Goal: Information Seeking & Learning: Compare options

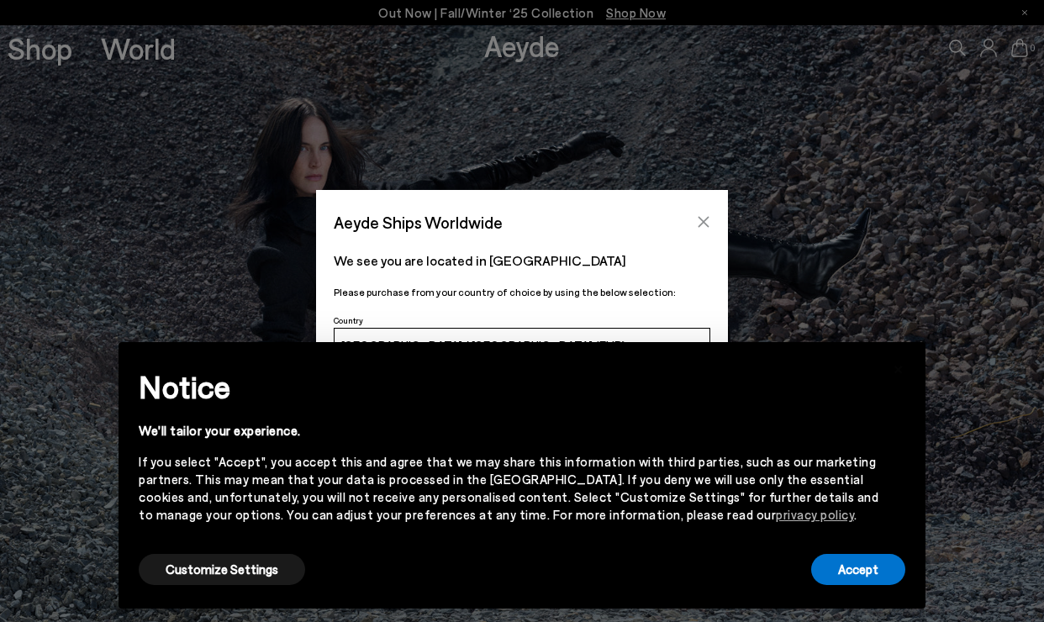
click at [706, 219] on icon "Close" at bounding box center [704, 222] width 11 height 11
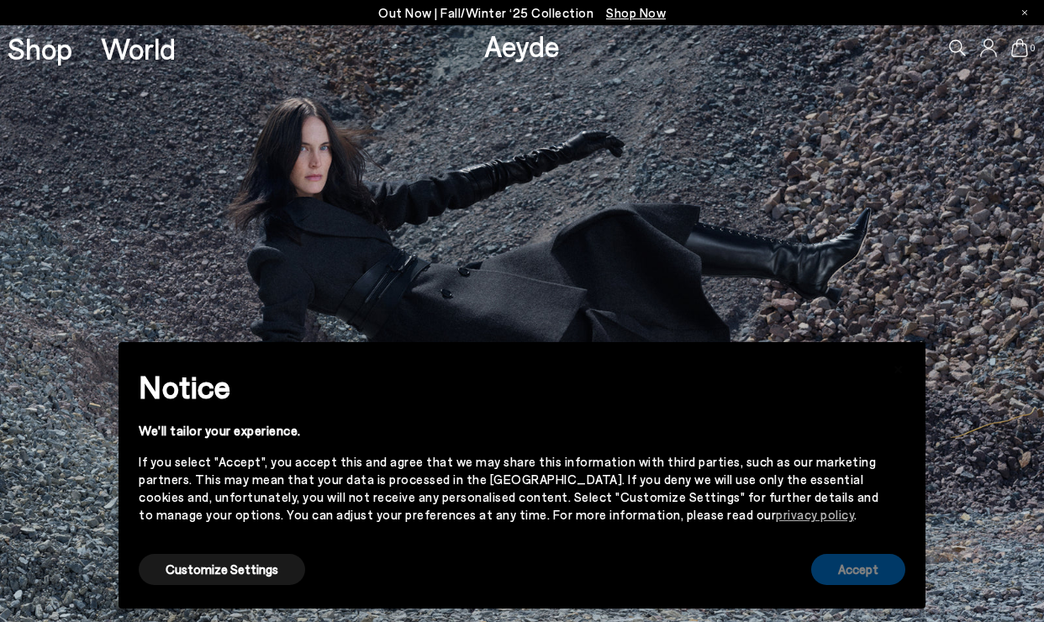
click at [852, 570] on button "Accept" at bounding box center [858, 569] width 94 height 31
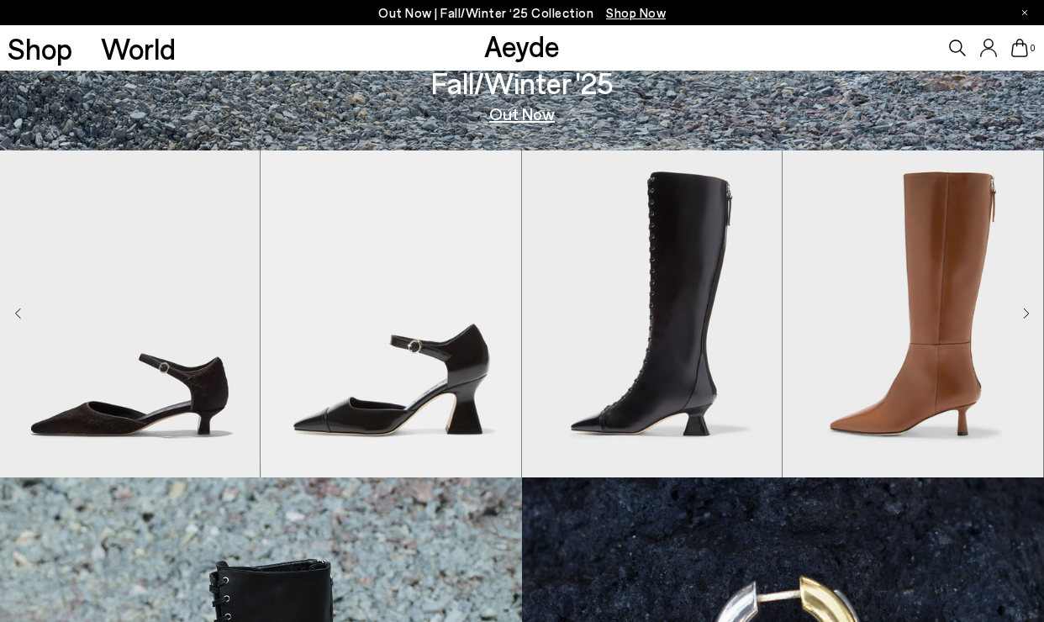
scroll to position [474, 0]
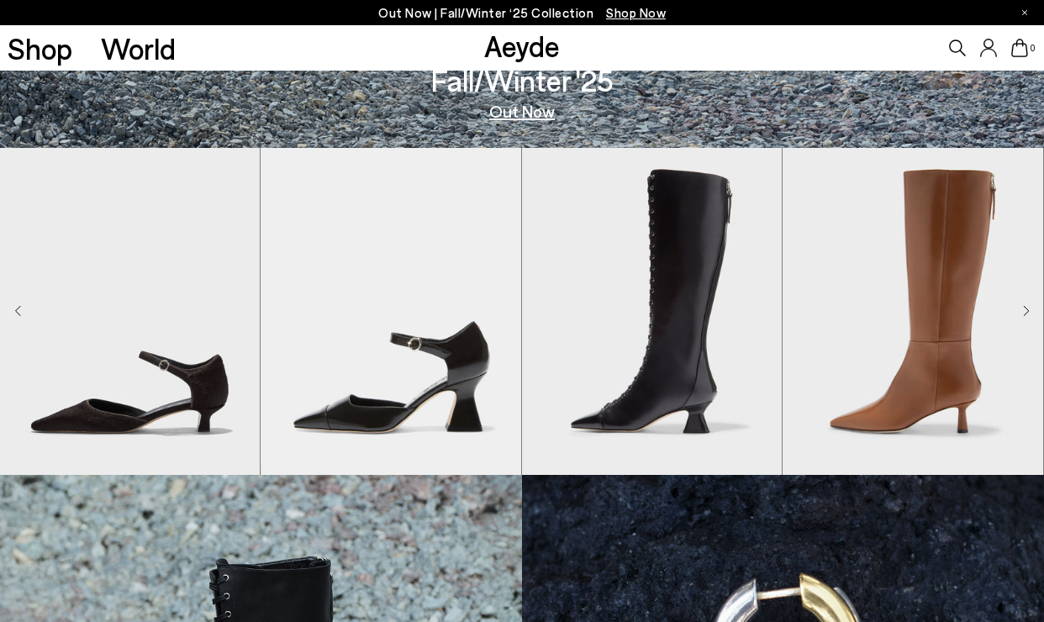
click at [1026, 316] on icon "Next slide" at bounding box center [1026, 311] width 7 height 12
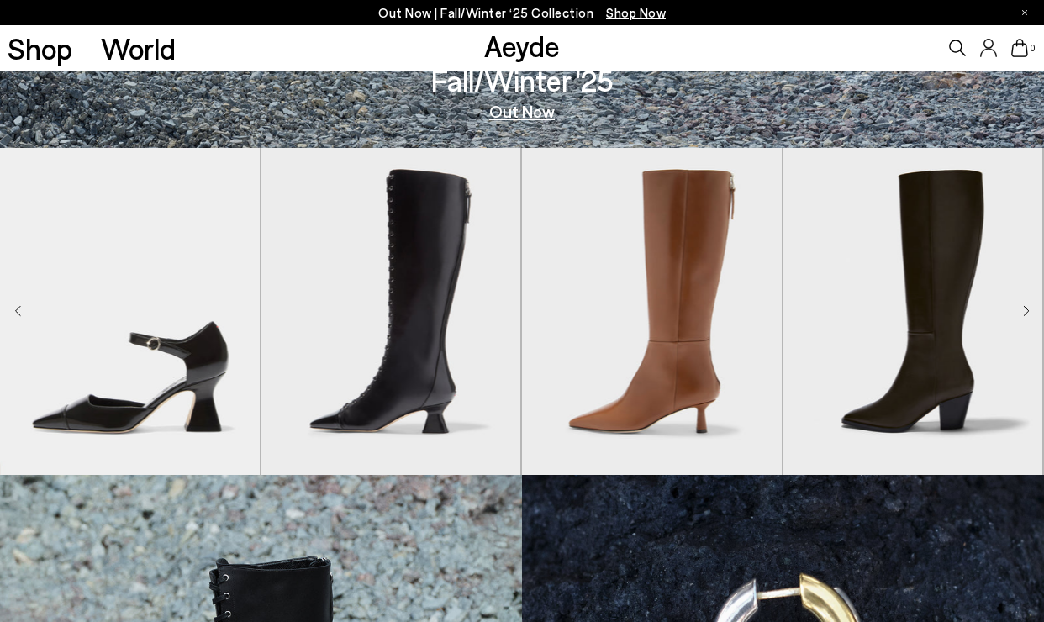
click at [1026, 316] on icon "Next slide" at bounding box center [1026, 311] width 7 height 12
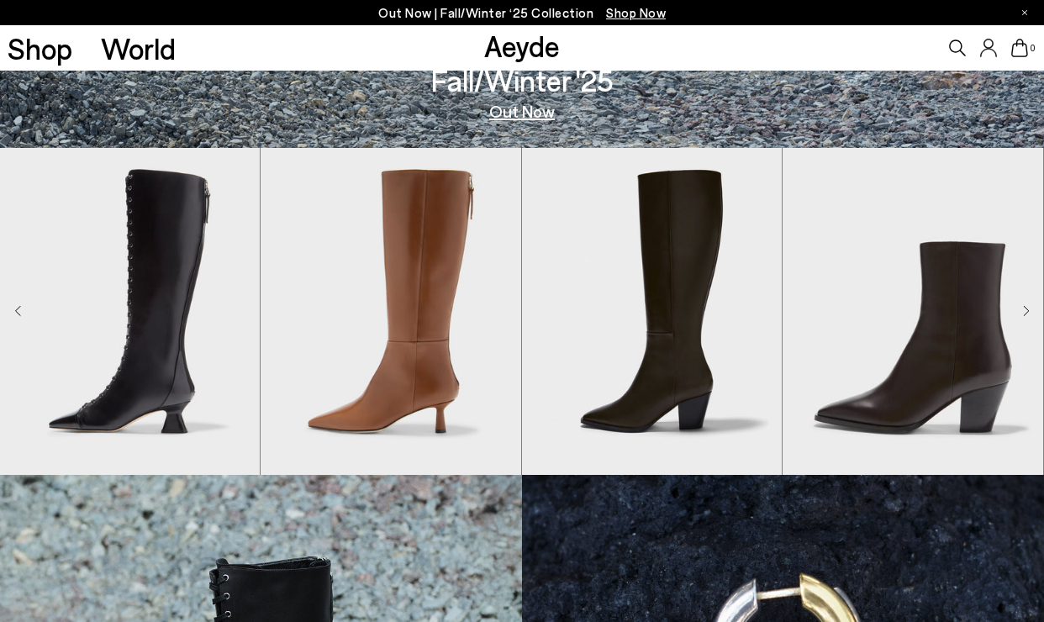
click at [1026, 316] on icon "Next slide" at bounding box center [1026, 311] width 7 height 12
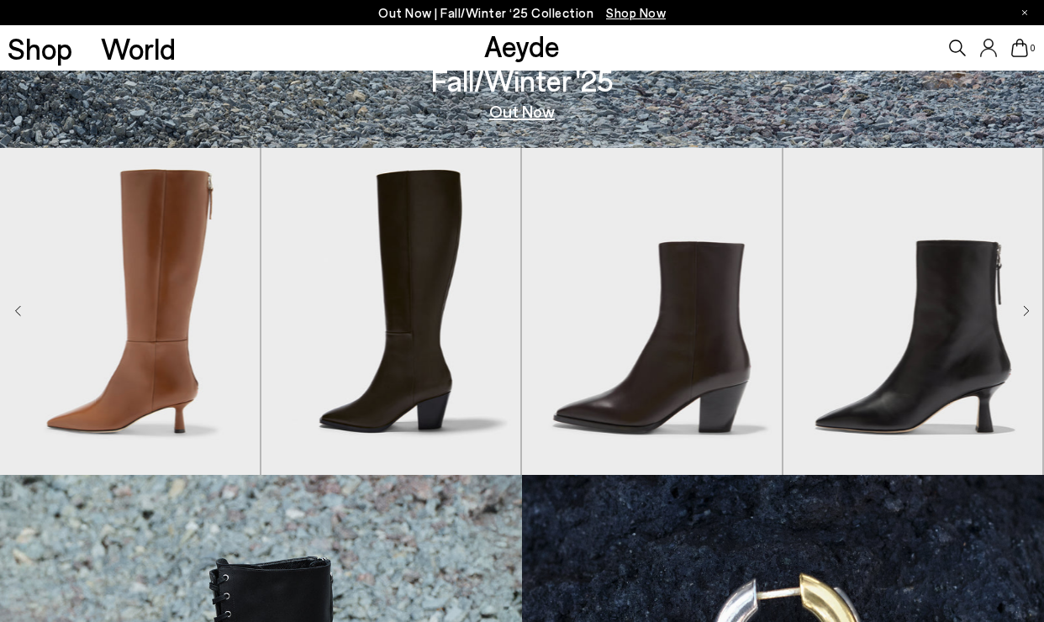
click at [1026, 316] on icon "Next slide" at bounding box center [1026, 311] width 7 height 12
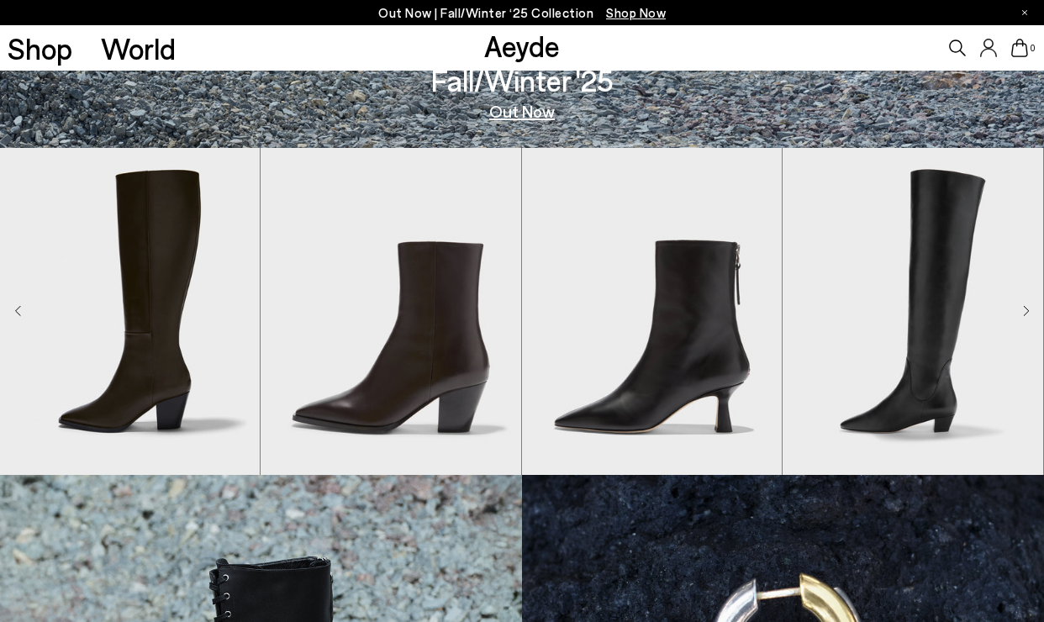
click at [1026, 316] on icon "Next slide" at bounding box center [1026, 311] width 7 height 12
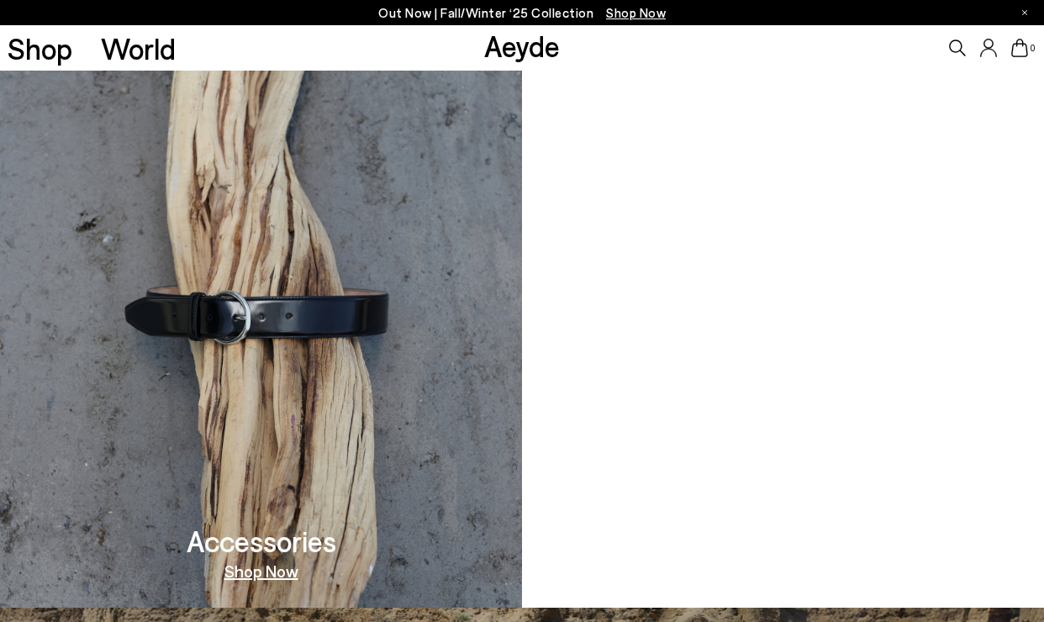
scroll to position [1291, 0]
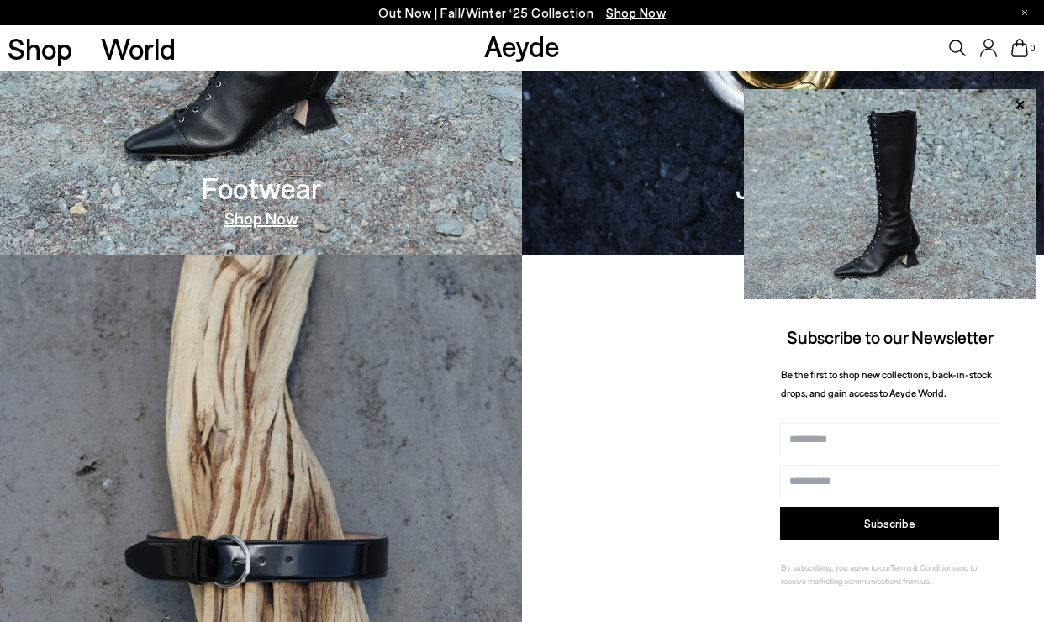
click at [277, 217] on link "Shop Now" at bounding box center [261, 217] width 74 height 17
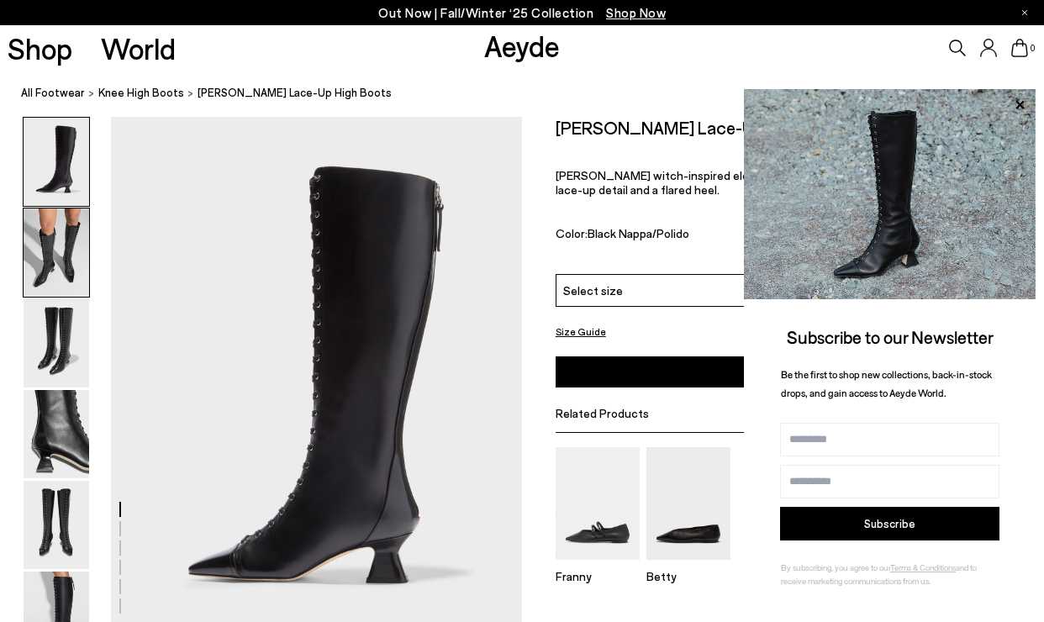
click at [53, 251] on img at bounding box center [57, 253] width 66 height 88
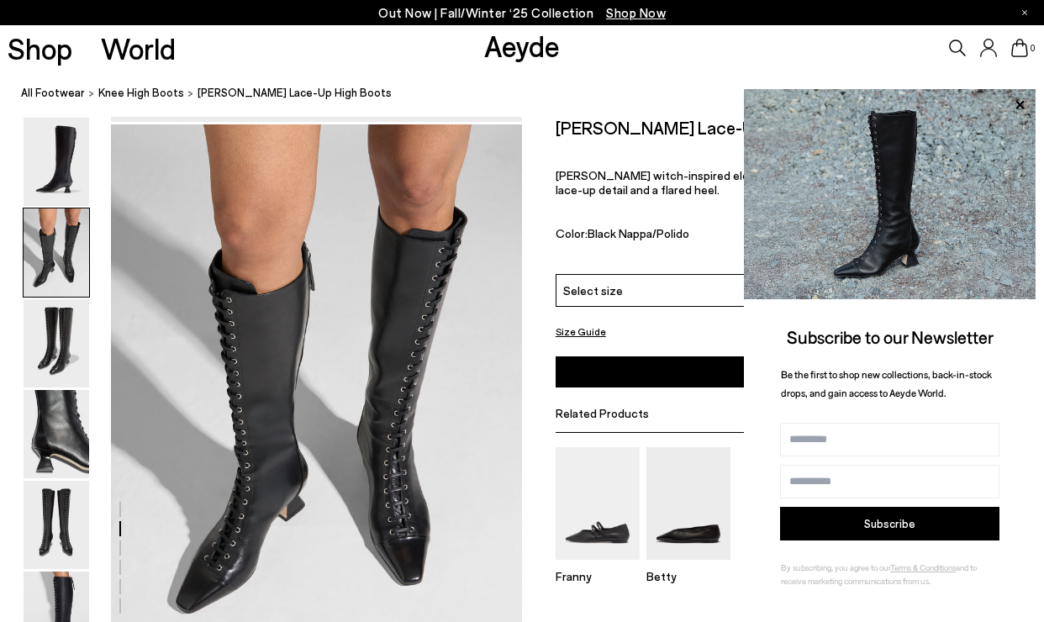
scroll to position [552, 0]
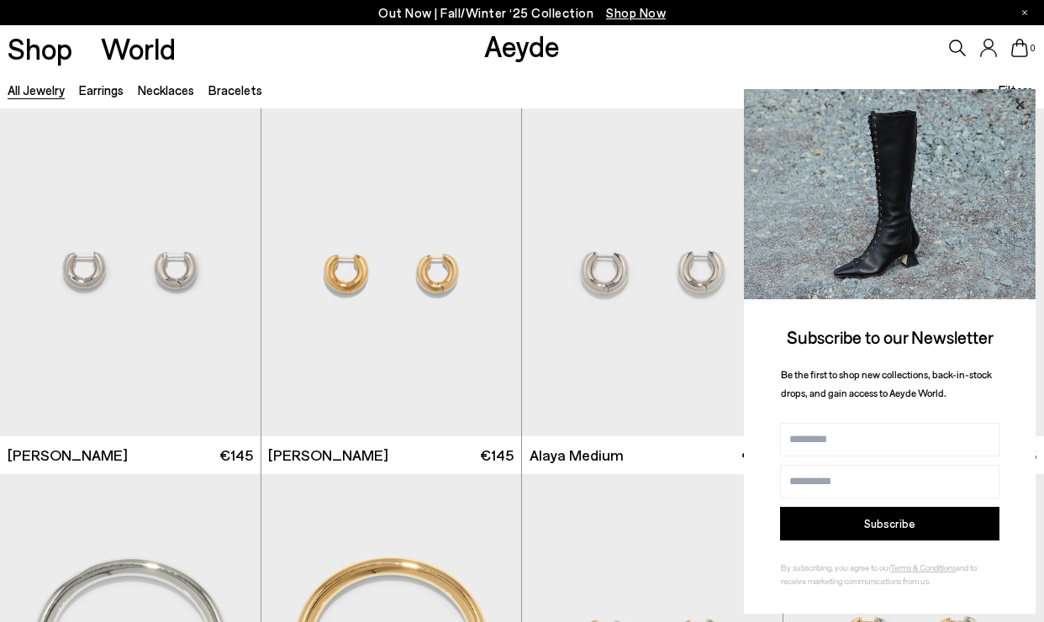
click at [1016, 103] on icon at bounding box center [1020, 105] width 22 height 22
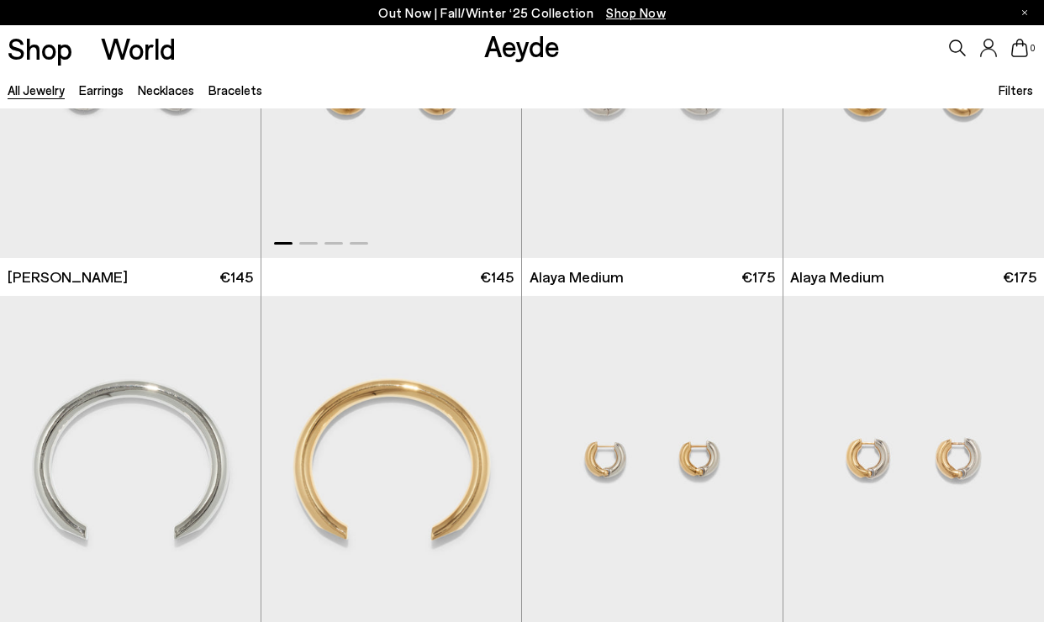
scroll to position [250, 0]
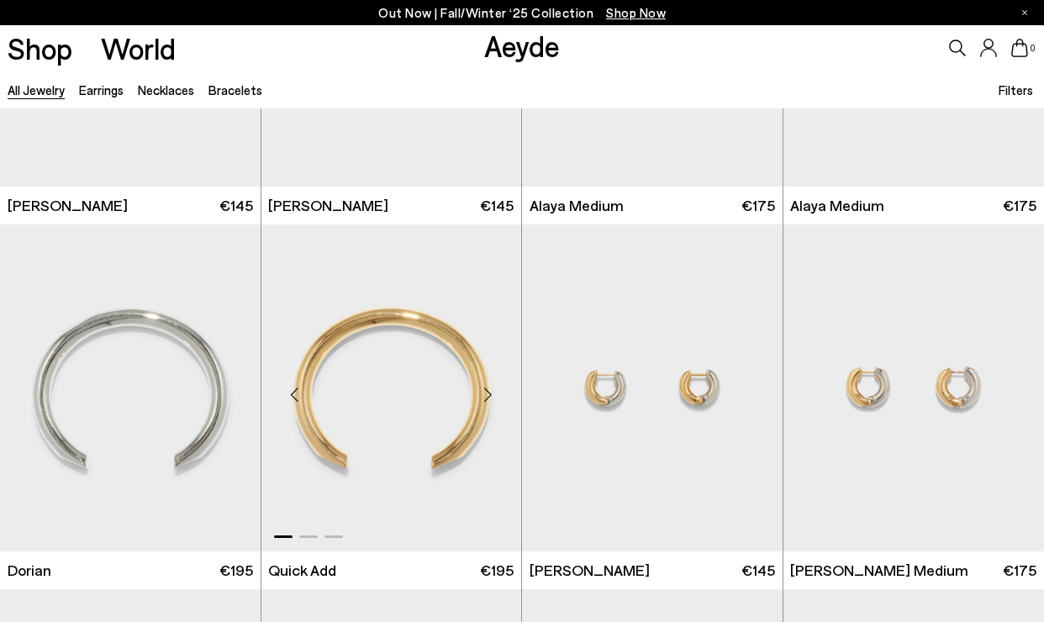
click at [484, 392] on div "Next slide" at bounding box center [487, 394] width 50 height 50
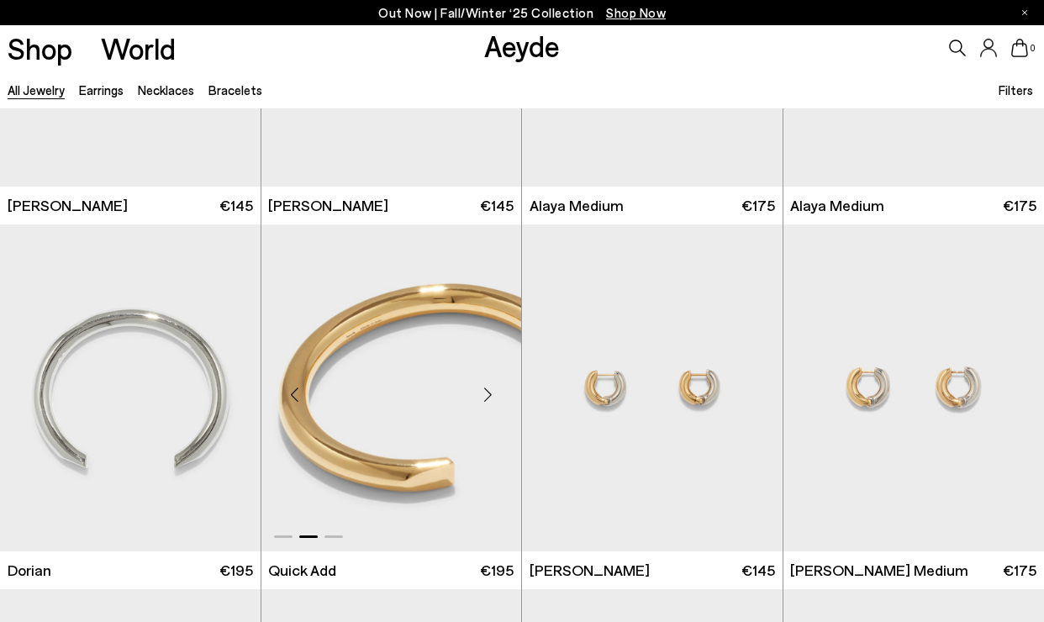
click at [484, 392] on div "Next slide" at bounding box center [487, 394] width 50 height 50
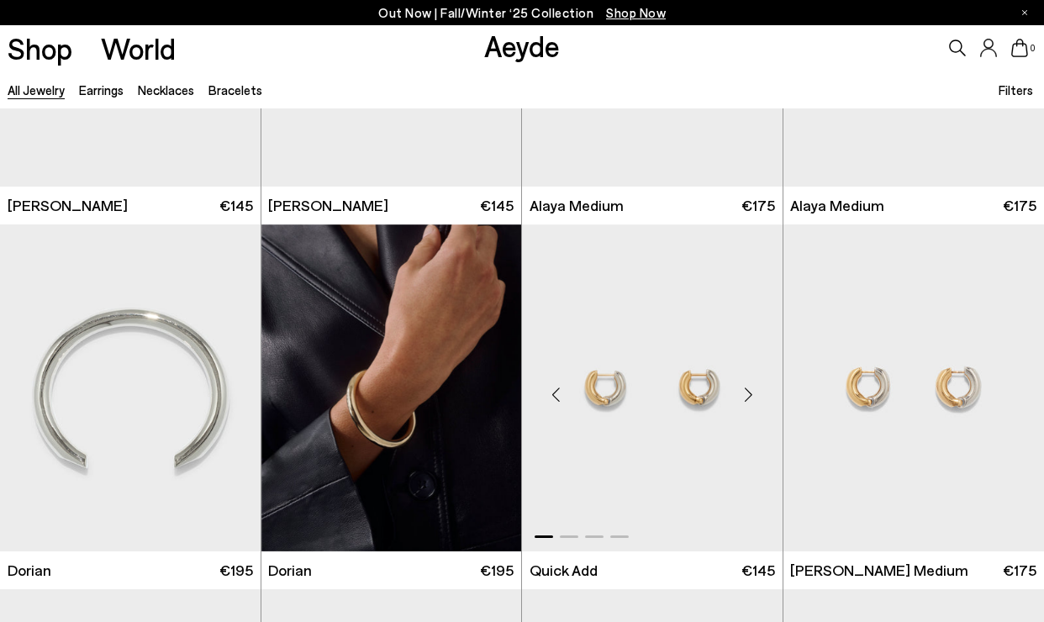
click at [746, 391] on div "Next slide" at bounding box center [749, 394] width 50 height 50
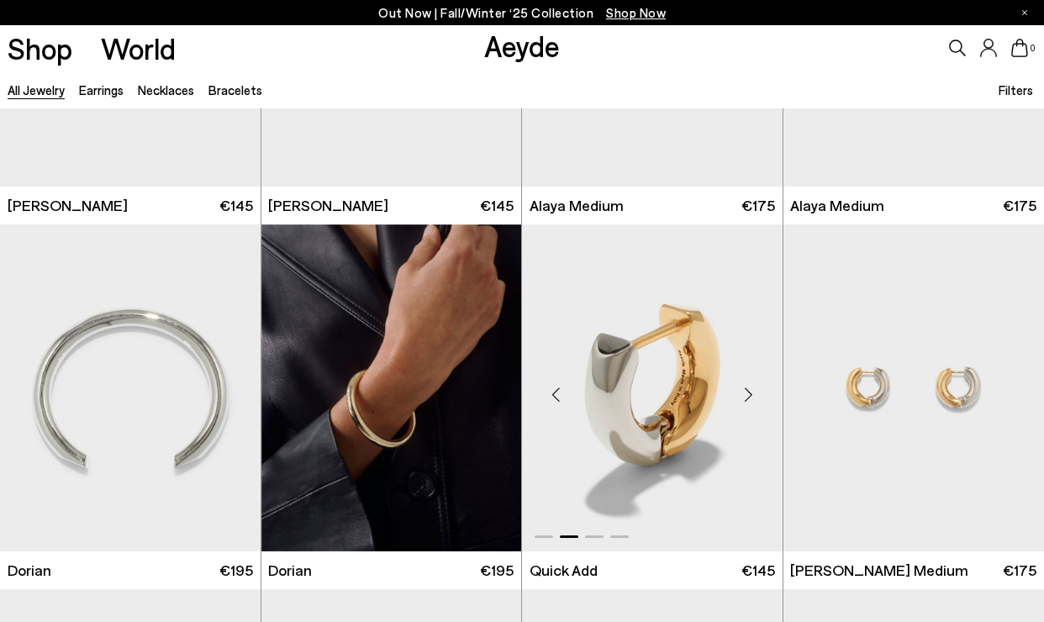
click at [746, 391] on div "Next slide" at bounding box center [749, 394] width 50 height 50
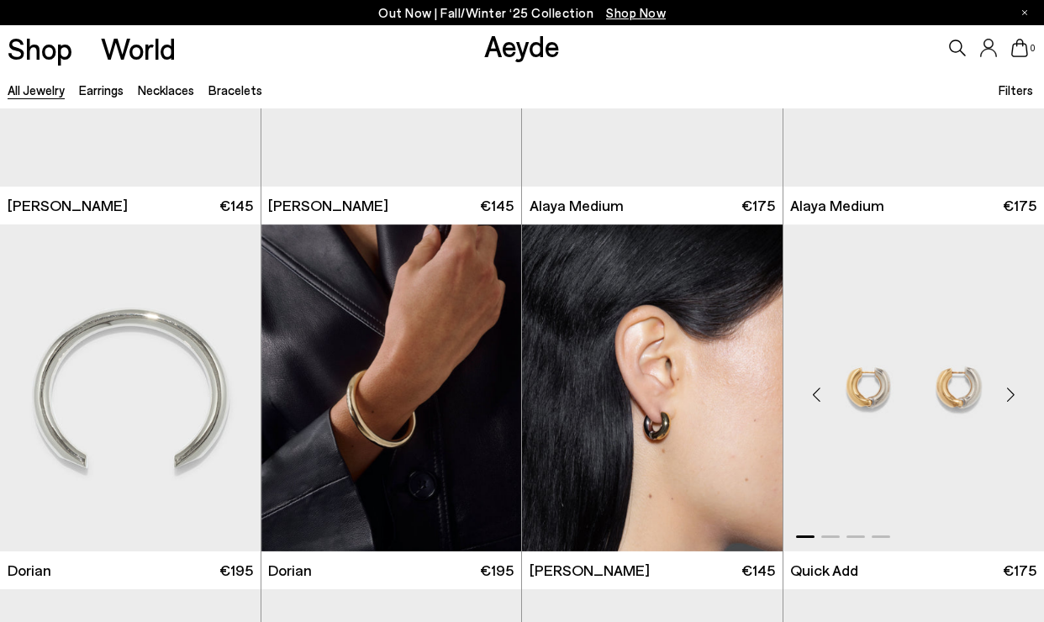
click at [1001, 393] on div "Next slide" at bounding box center [1010, 394] width 50 height 50
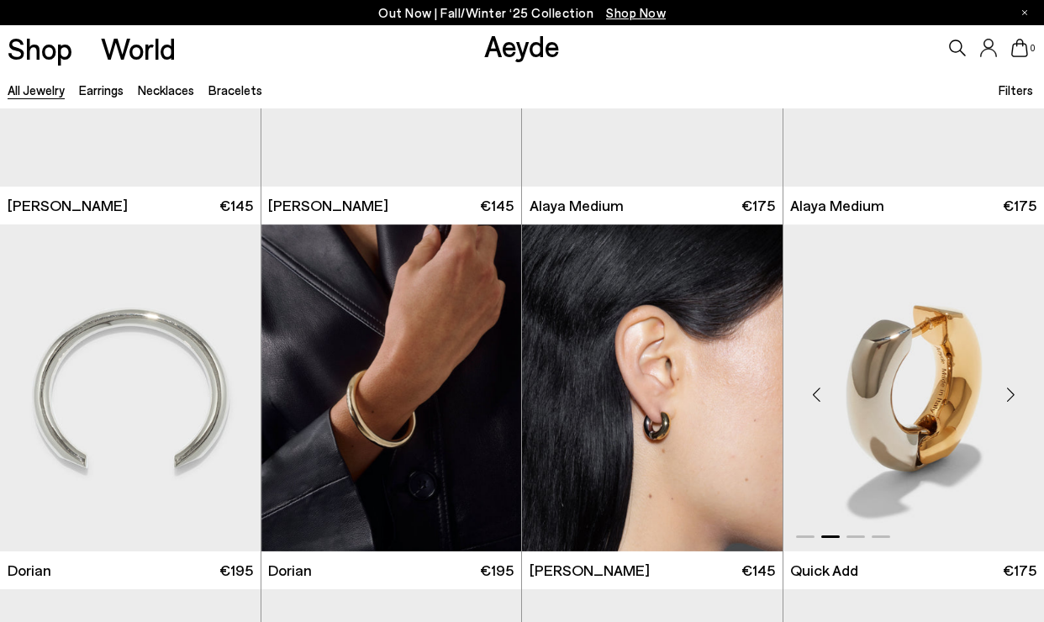
click at [1001, 393] on div "Next slide" at bounding box center [1010, 394] width 50 height 50
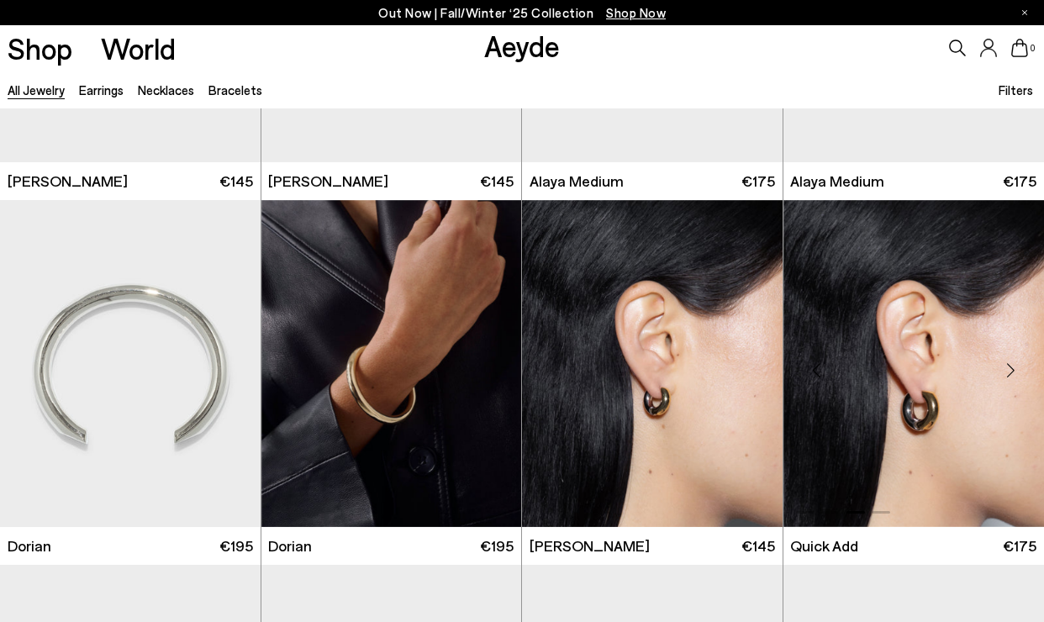
scroll to position [282, 0]
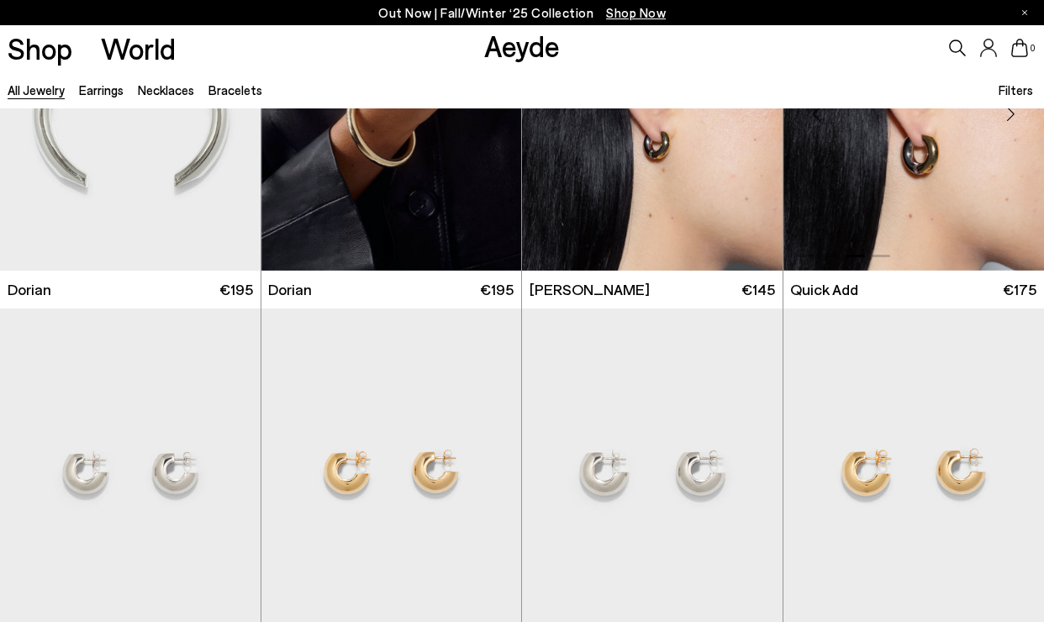
scroll to position [802, 0]
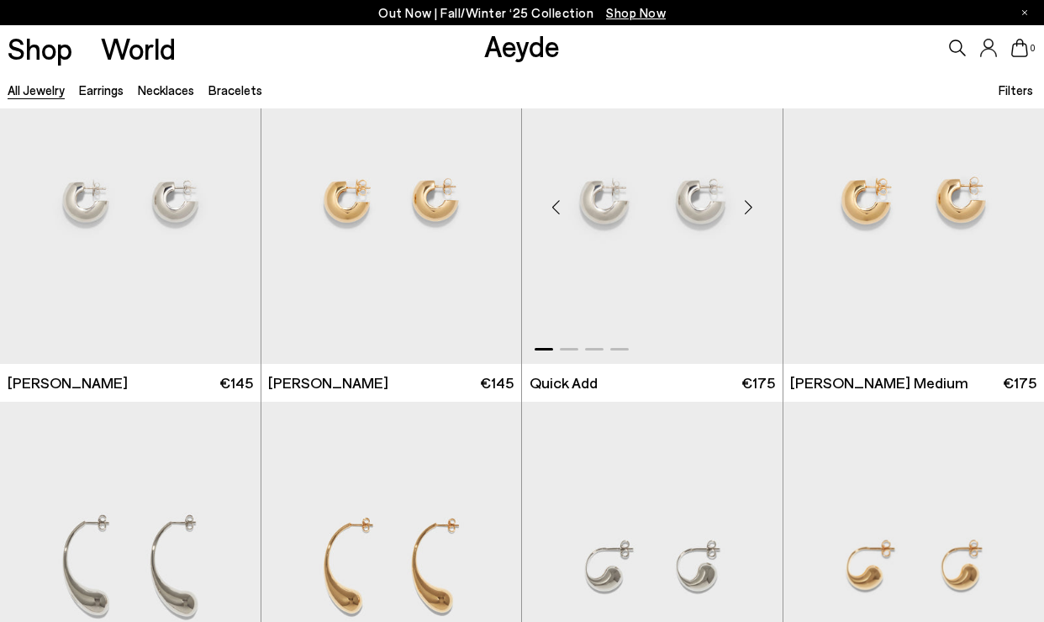
click at [744, 218] on div "Next slide" at bounding box center [749, 207] width 50 height 50
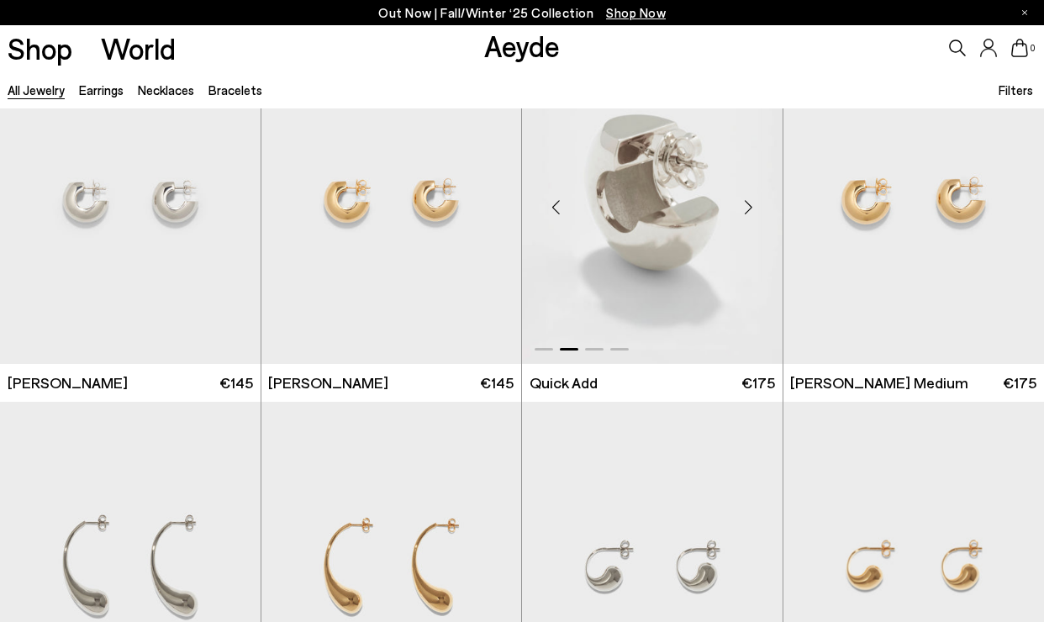
click at [744, 218] on div "Next slide" at bounding box center [749, 207] width 50 height 50
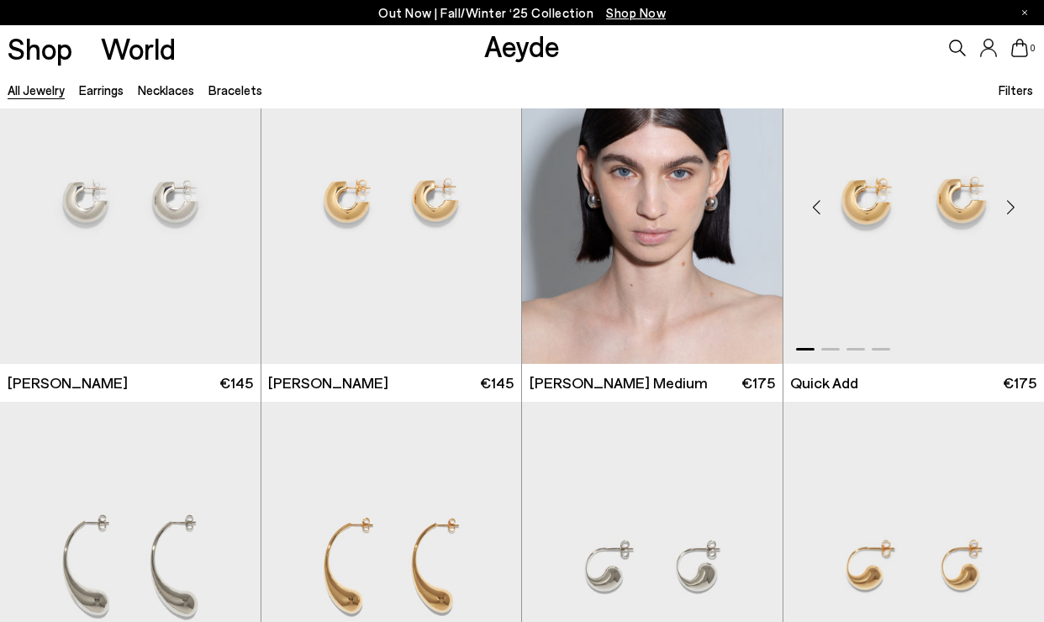
click at [1004, 199] on div "Next slide" at bounding box center [1010, 207] width 50 height 50
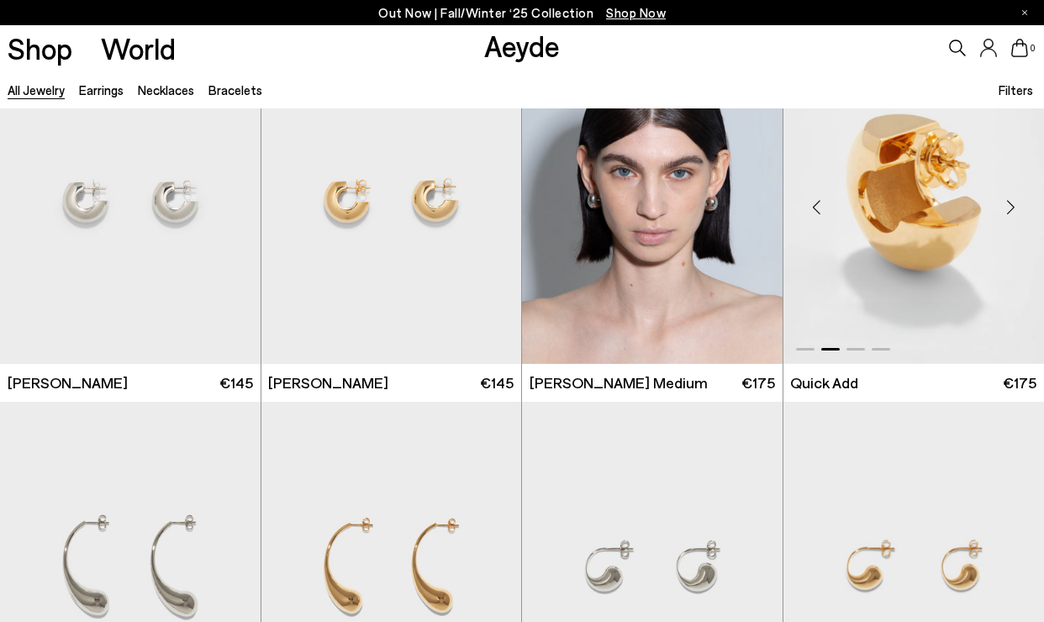
click at [1004, 199] on div "Next slide" at bounding box center [1010, 207] width 50 height 50
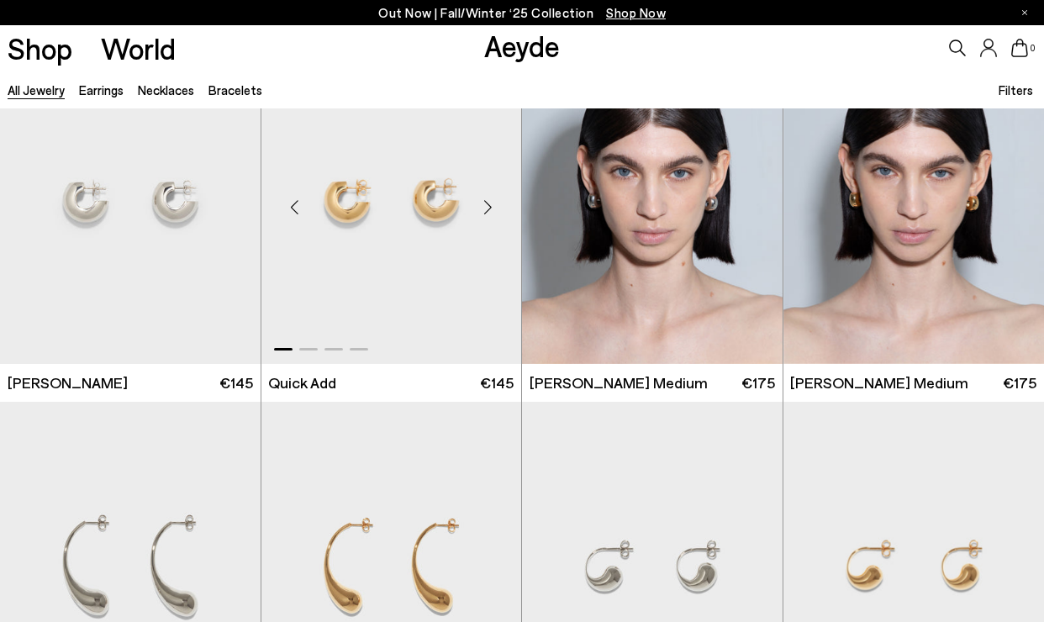
click at [477, 209] on div "Next slide" at bounding box center [487, 207] width 50 height 50
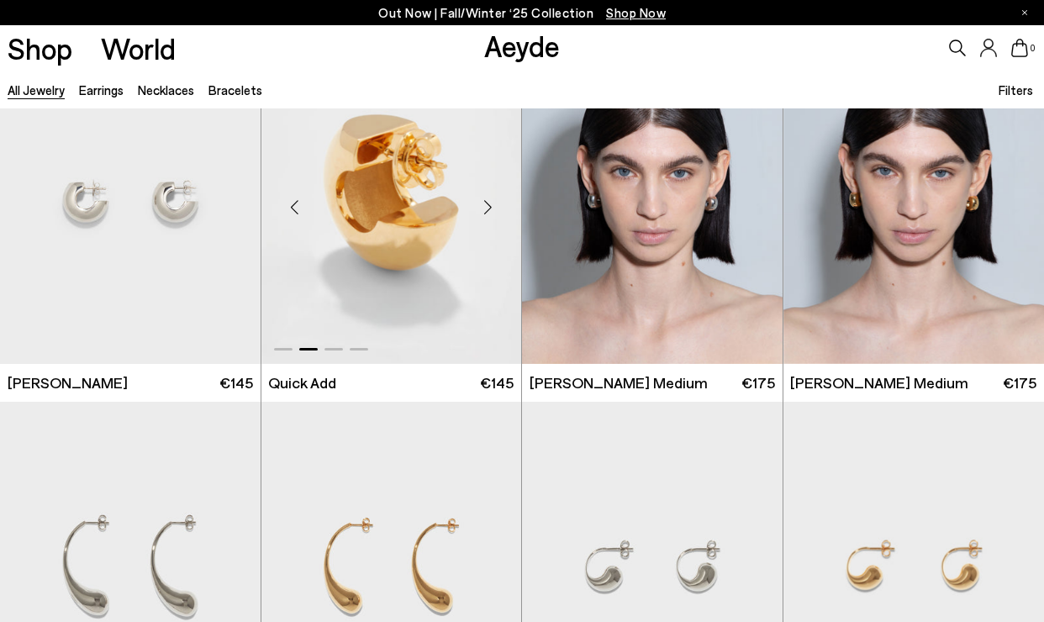
click at [477, 209] on div "Next slide" at bounding box center [487, 207] width 50 height 50
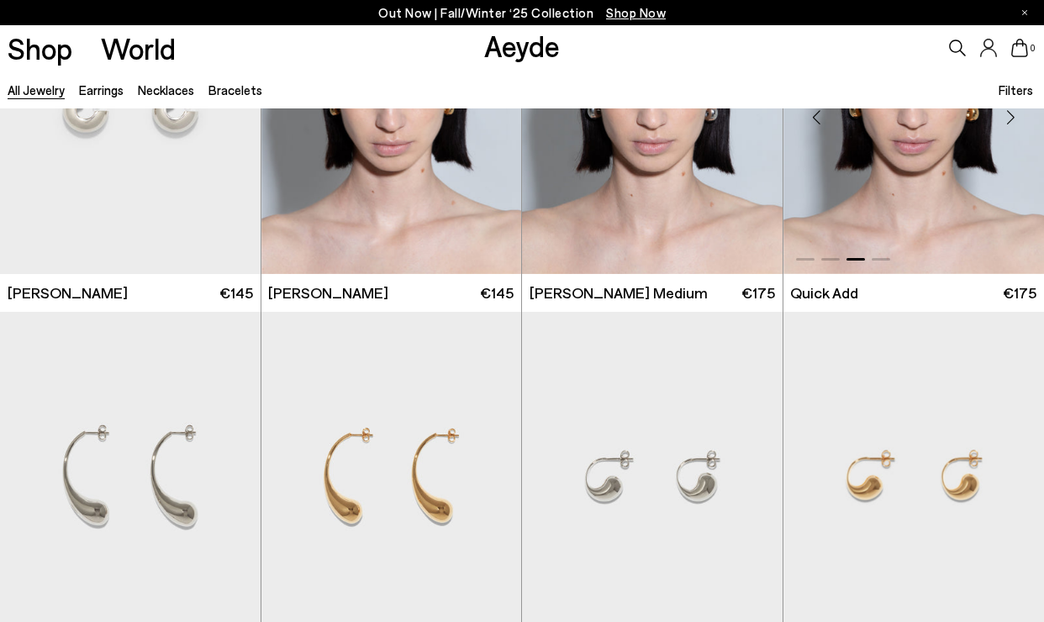
scroll to position [1101, 0]
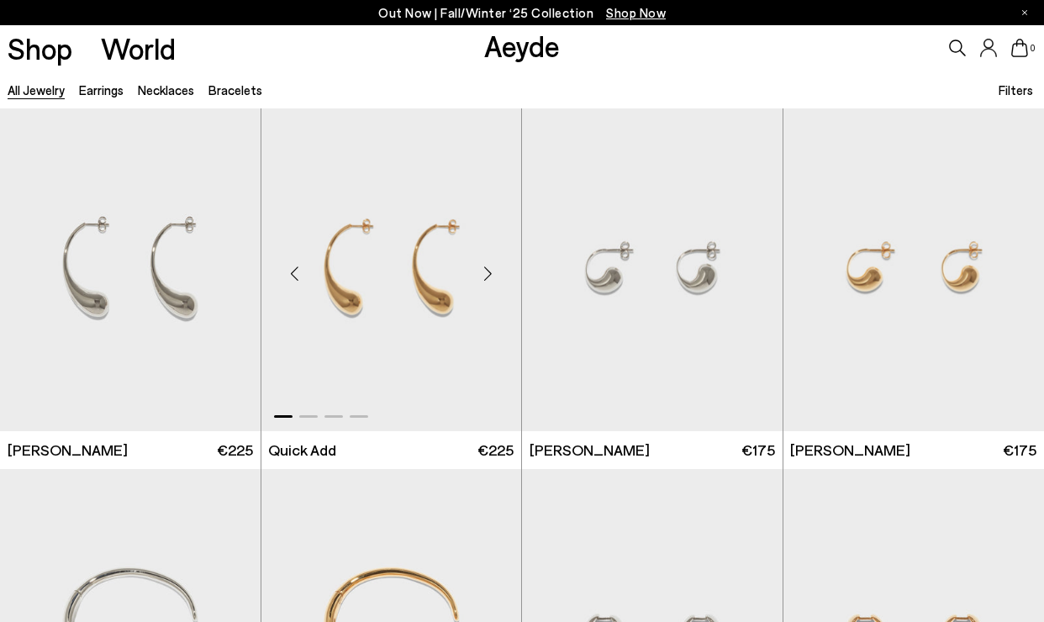
click at [494, 281] on div "Next slide" at bounding box center [487, 274] width 50 height 50
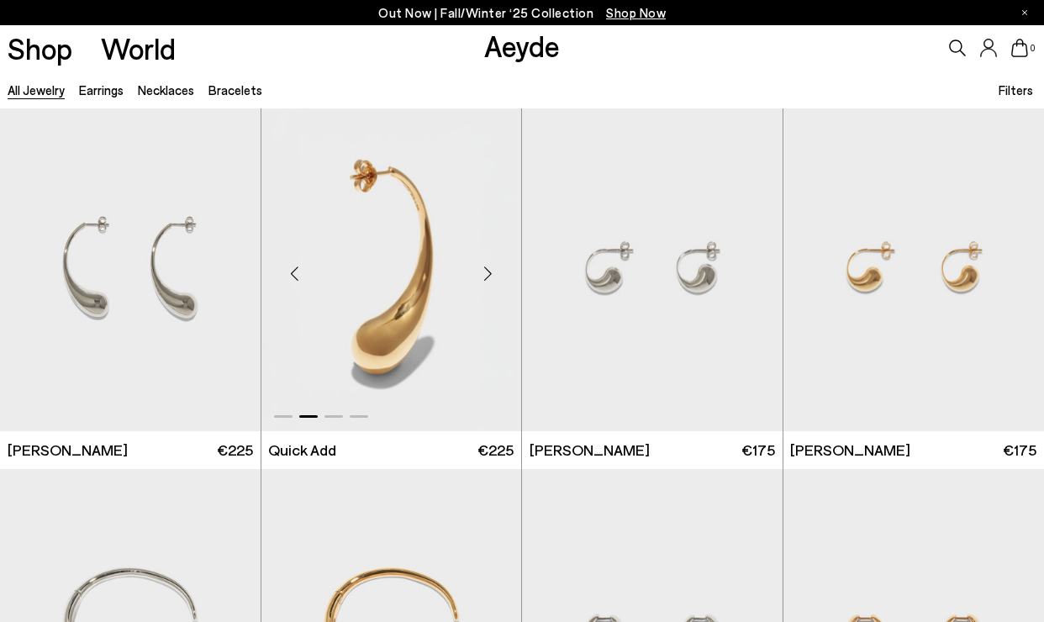
click at [494, 281] on div "Next slide" at bounding box center [487, 274] width 50 height 50
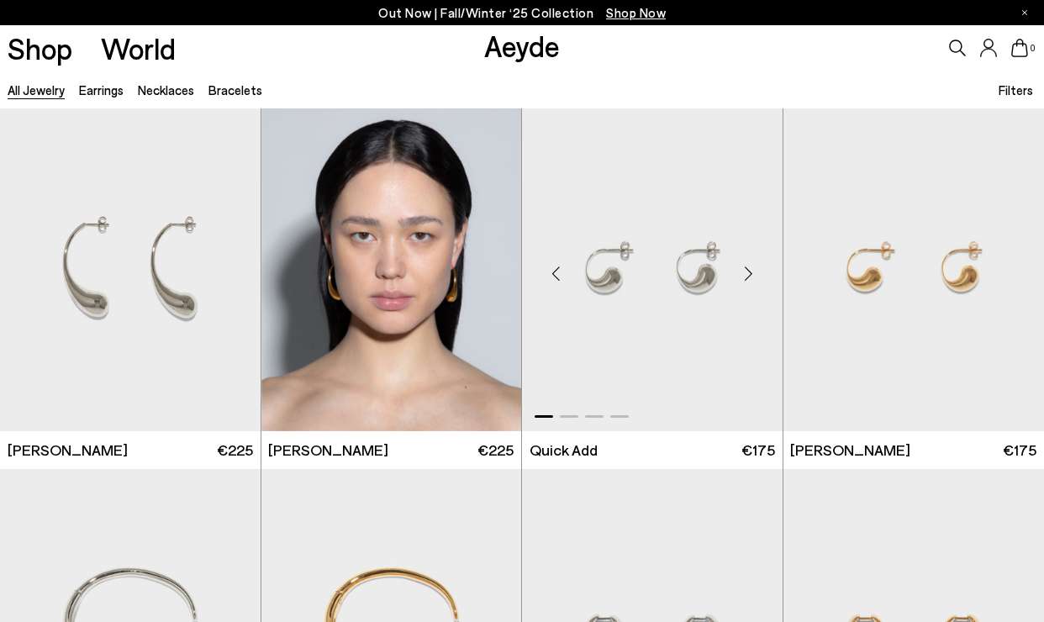
click at [743, 270] on div "Next slide" at bounding box center [749, 274] width 50 height 50
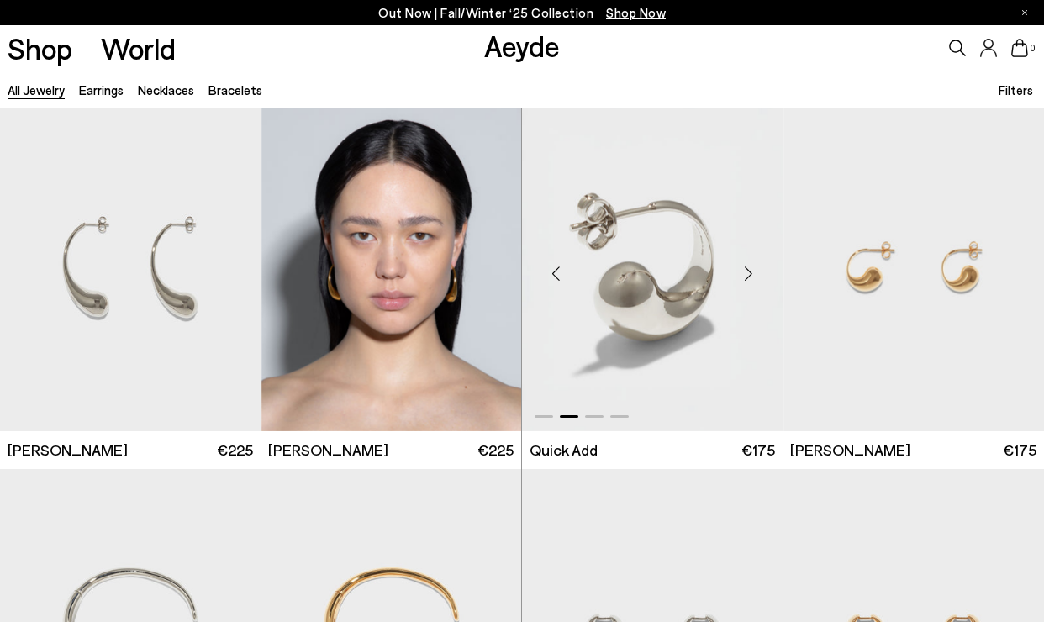
click at [743, 270] on div "Next slide" at bounding box center [749, 274] width 50 height 50
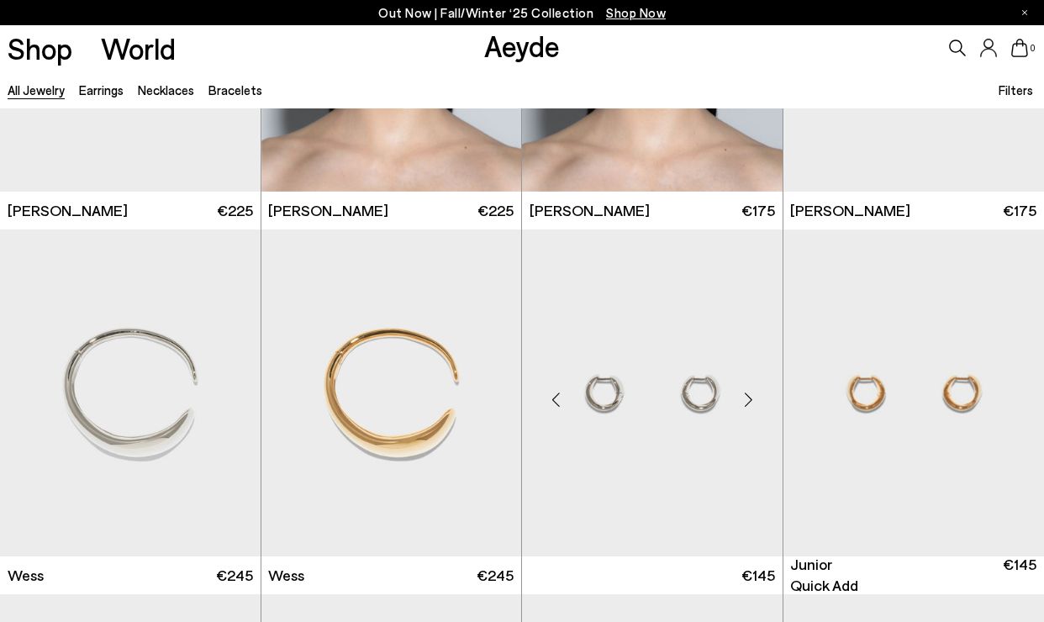
scroll to position [1435, 0]
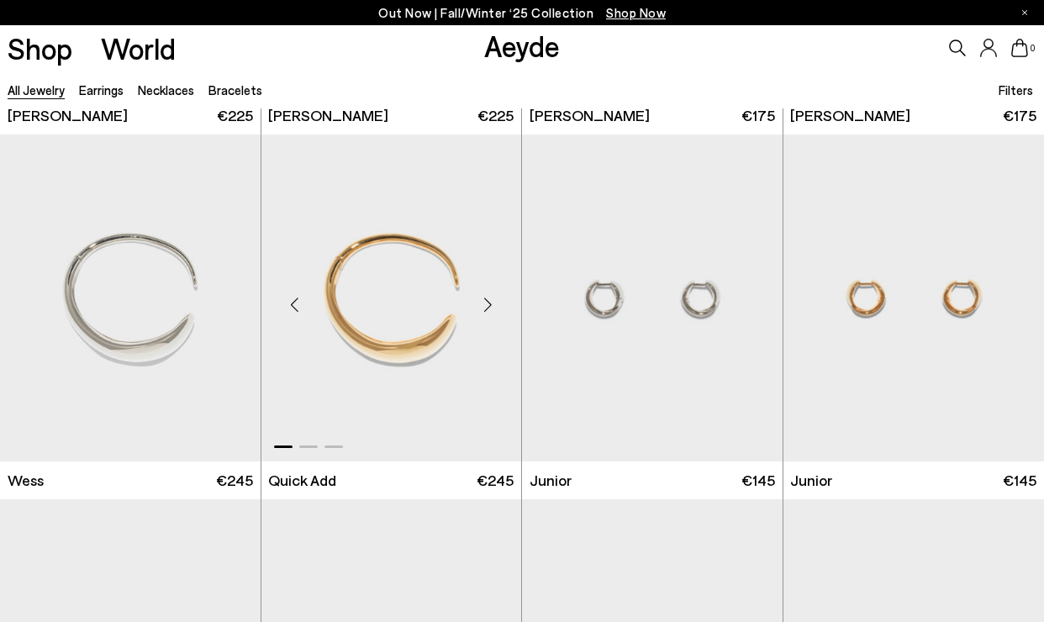
click at [478, 310] on div "Next slide" at bounding box center [487, 304] width 50 height 50
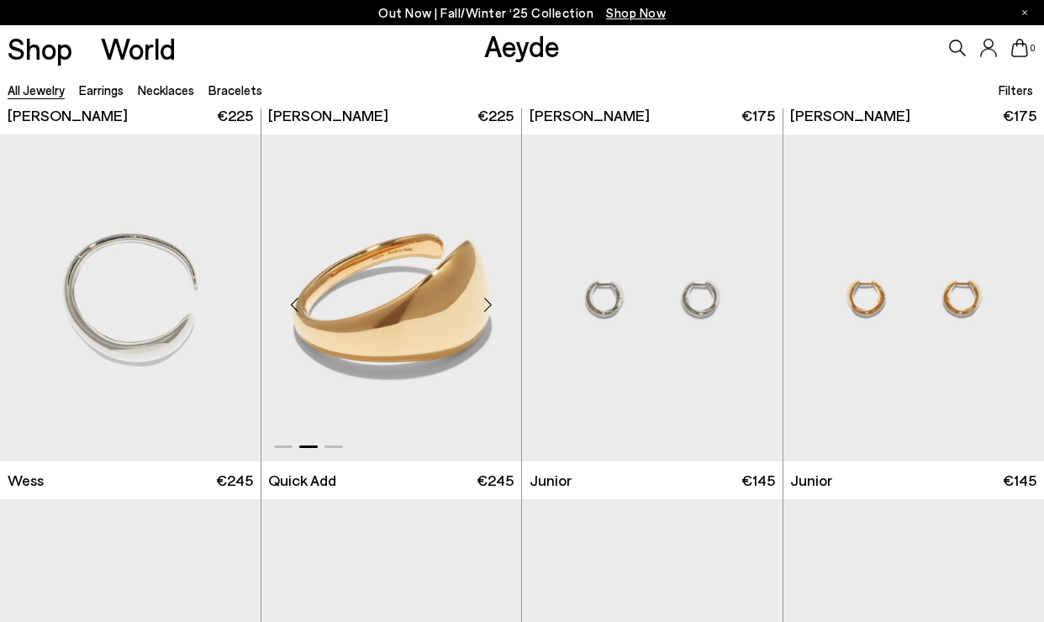
click at [478, 310] on div "Next slide" at bounding box center [487, 304] width 50 height 50
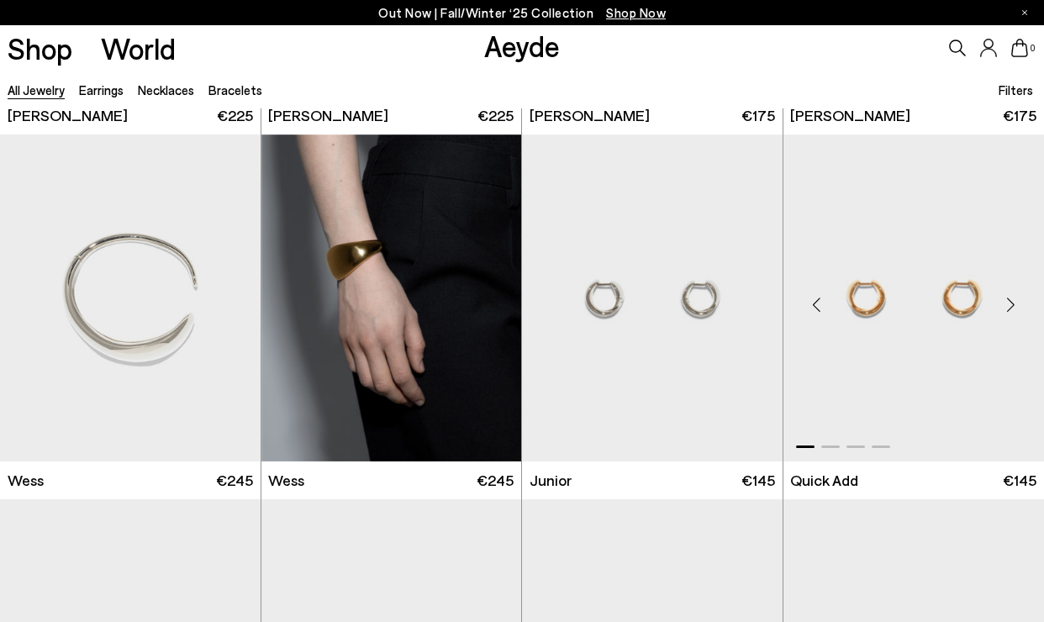
click at [1004, 304] on div "Next slide" at bounding box center [1010, 304] width 50 height 50
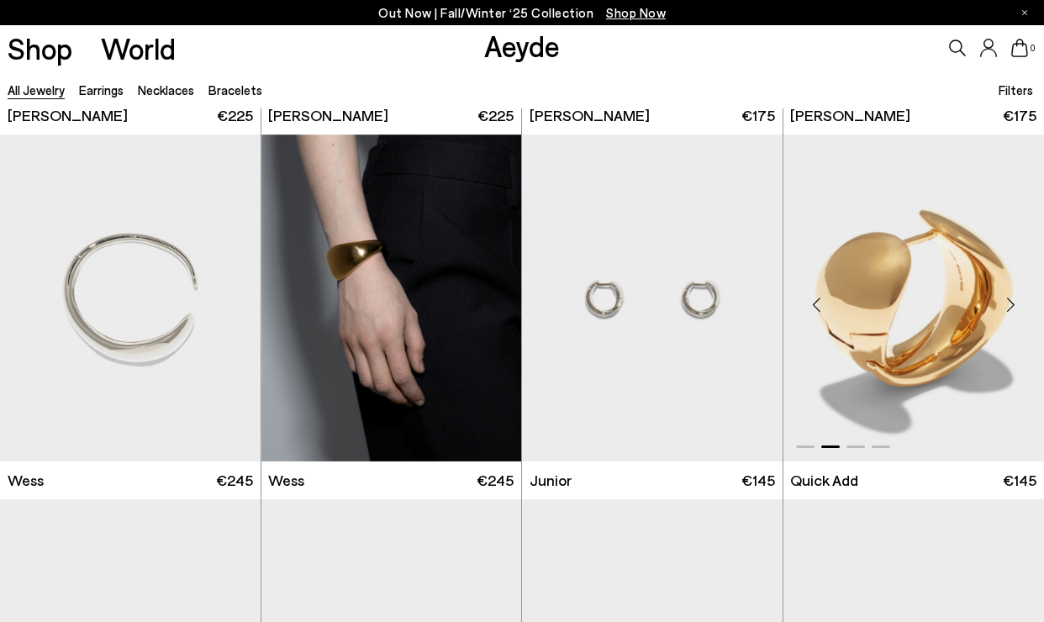
click at [1004, 304] on div "Next slide" at bounding box center [1010, 304] width 50 height 50
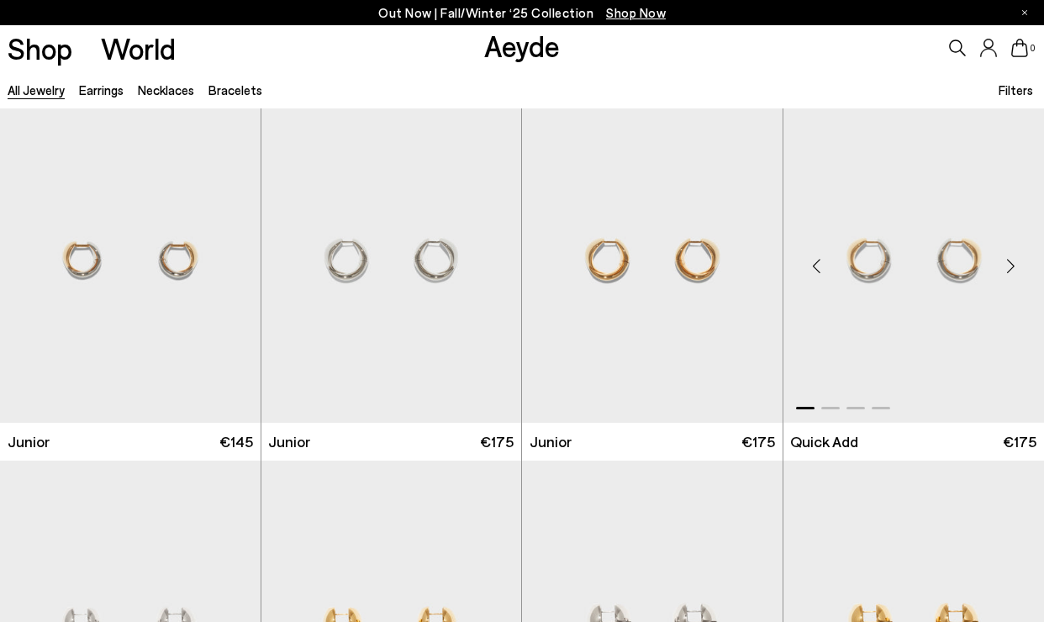
scroll to position [1849, 0]
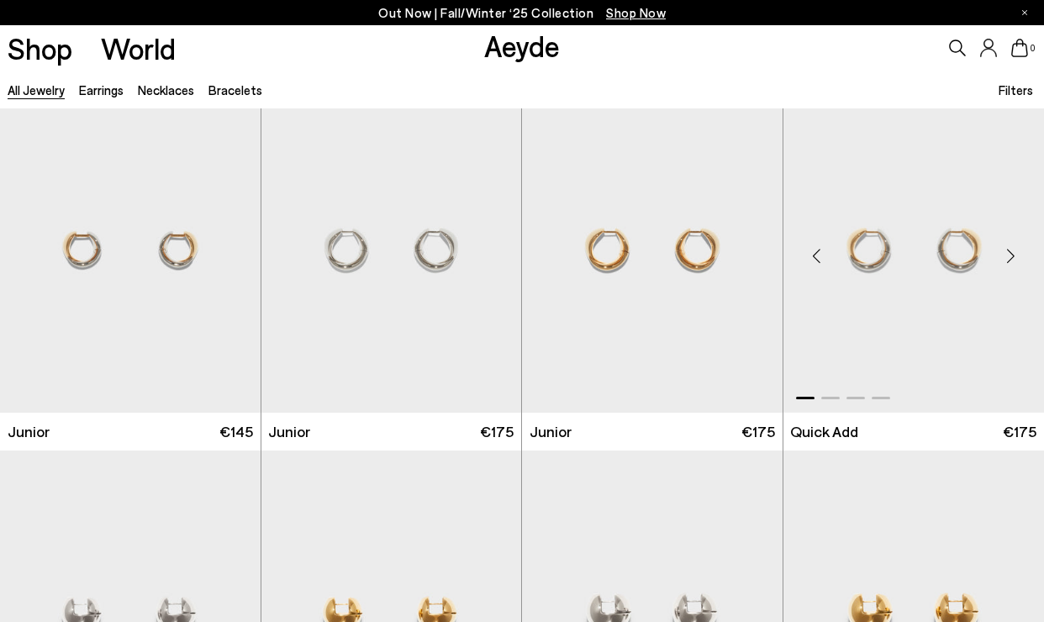
click at [996, 262] on div "Next slide" at bounding box center [1010, 256] width 50 height 50
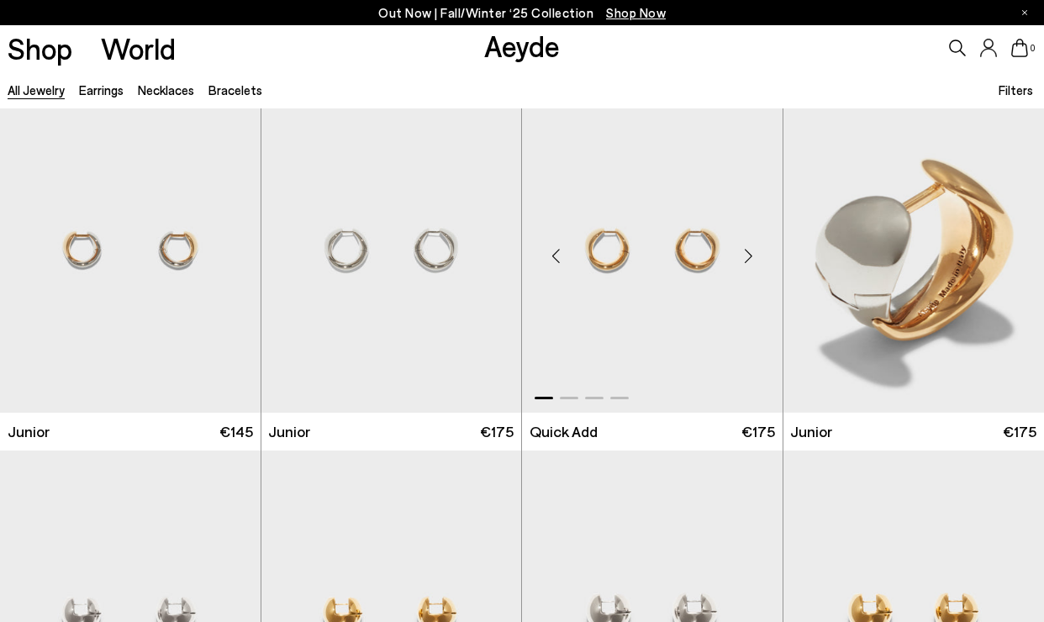
click at [749, 257] on div "Next slide" at bounding box center [749, 256] width 50 height 50
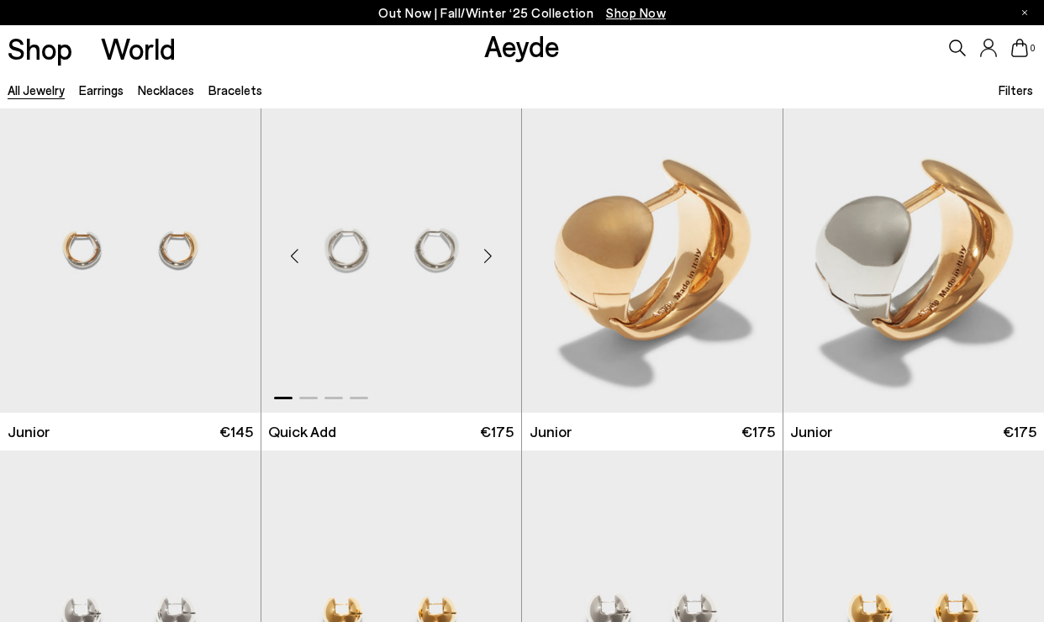
click at [484, 258] on div "Next slide" at bounding box center [487, 256] width 50 height 50
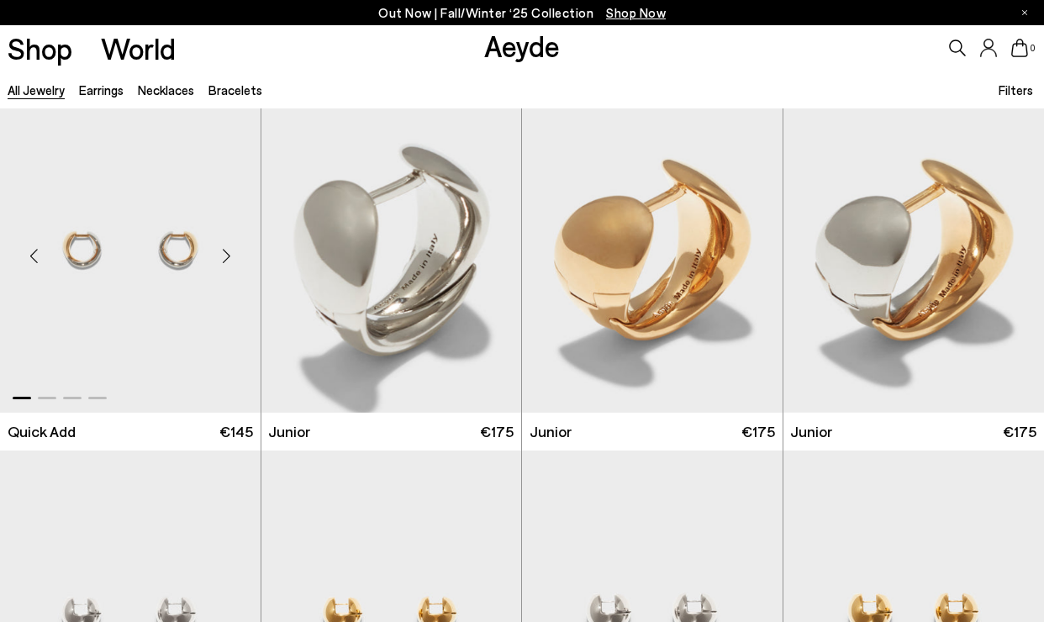
click at [226, 260] on div "Next slide" at bounding box center [227, 256] width 50 height 50
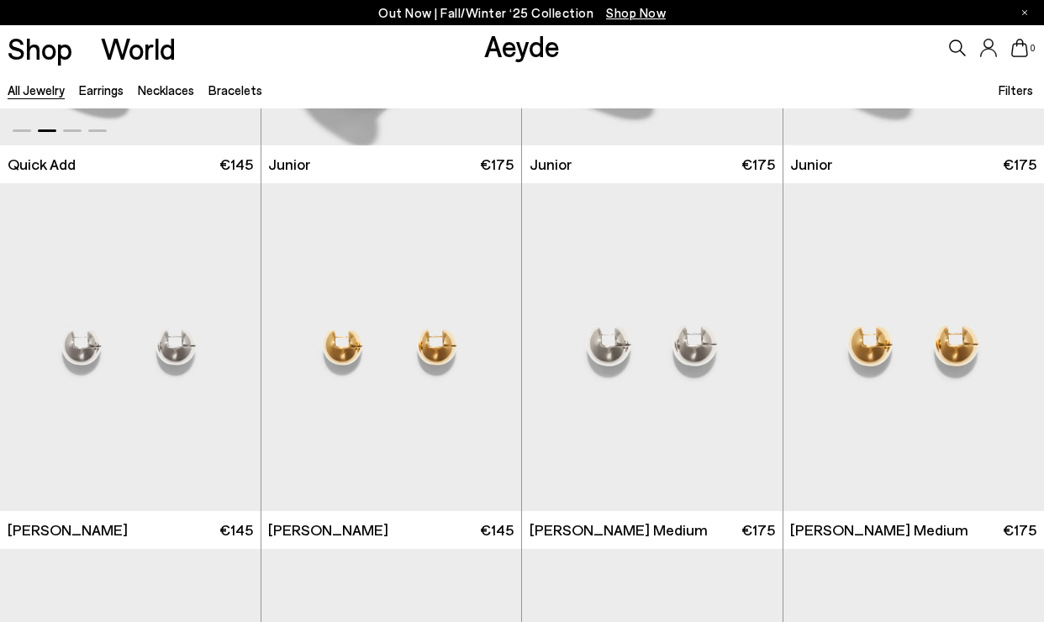
scroll to position [2236, 0]
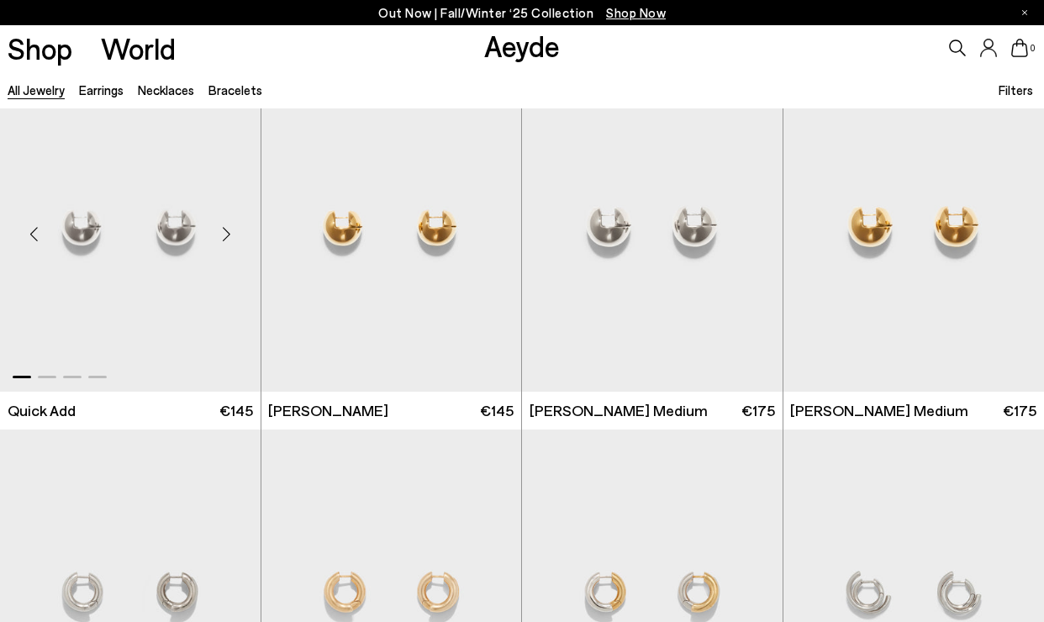
click at [222, 235] on div "Next slide" at bounding box center [227, 234] width 50 height 50
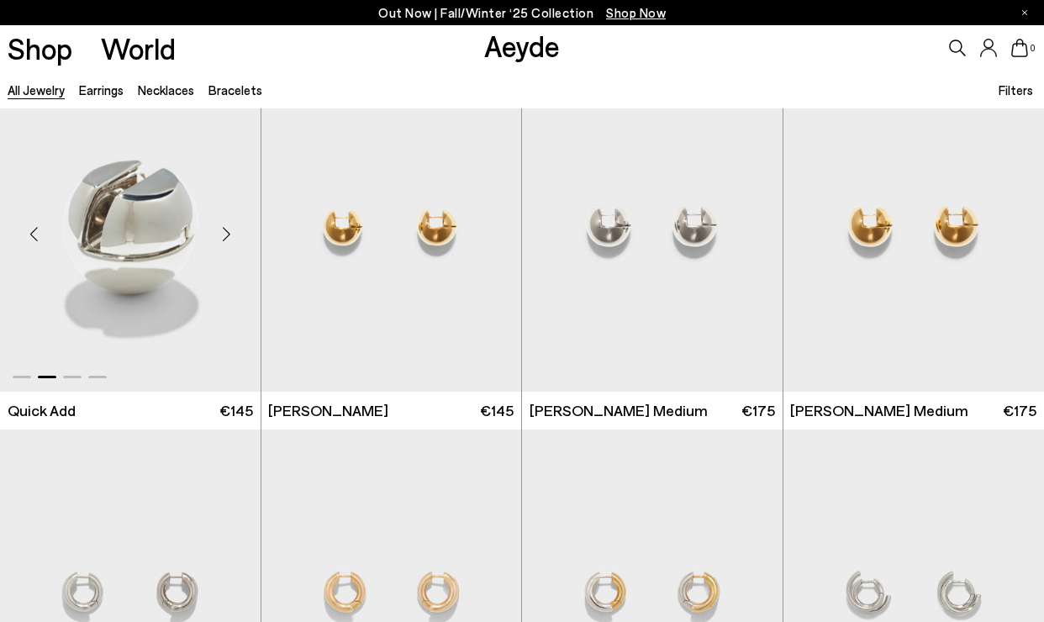
click at [222, 235] on div "Next slide" at bounding box center [227, 234] width 50 height 50
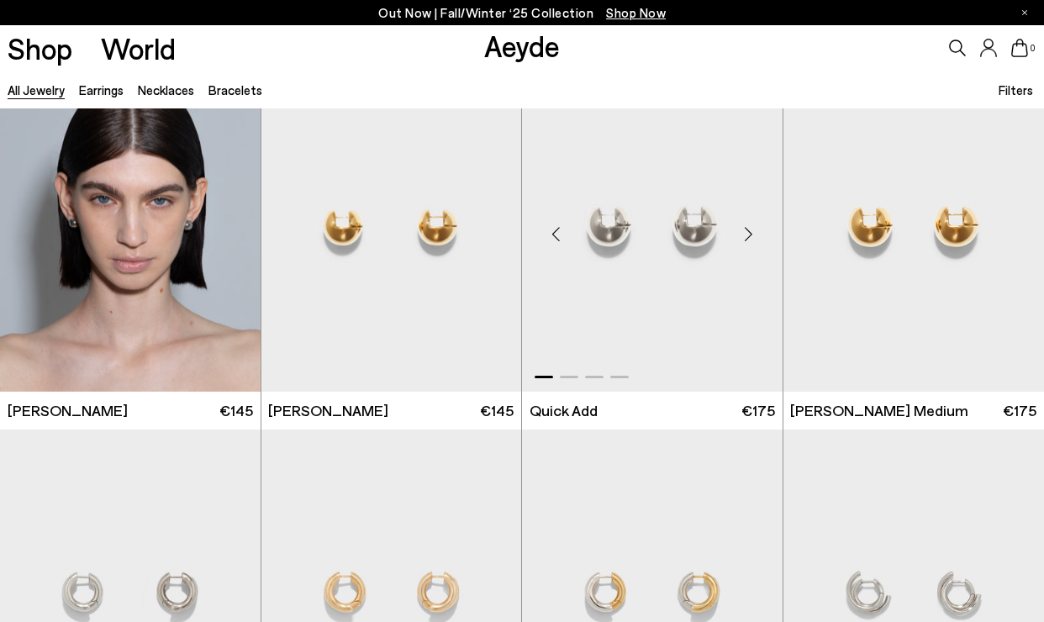
click at [756, 233] on div "Next slide" at bounding box center [749, 234] width 50 height 50
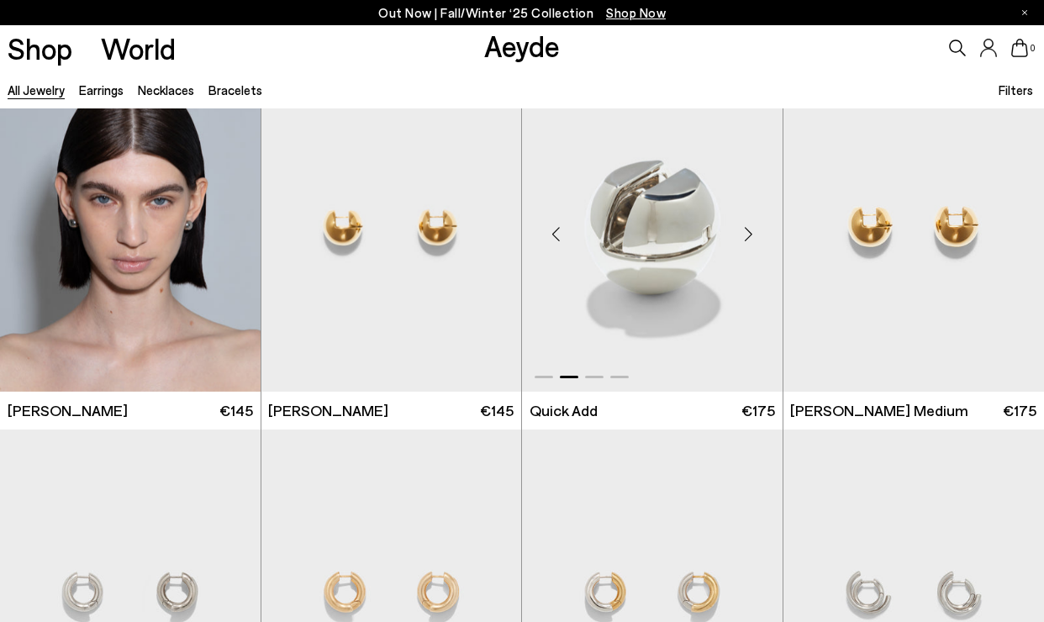
click at [756, 233] on div "Next slide" at bounding box center [749, 234] width 50 height 50
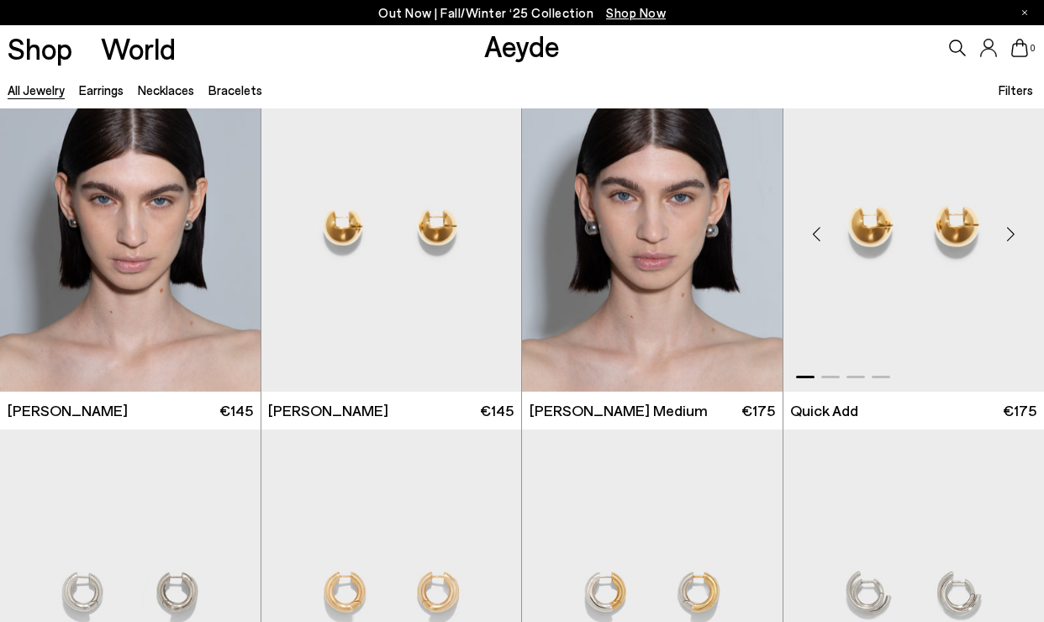
click at [1006, 237] on div "Next slide" at bounding box center [1010, 234] width 50 height 50
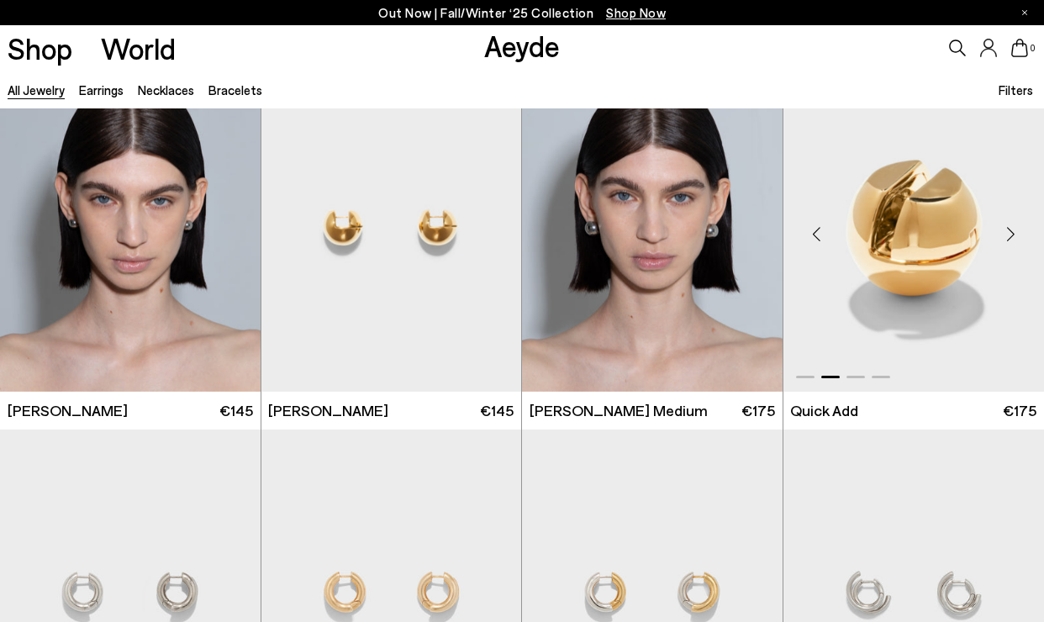
click at [1006, 237] on div "Next slide" at bounding box center [1010, 234] width 50 height 50
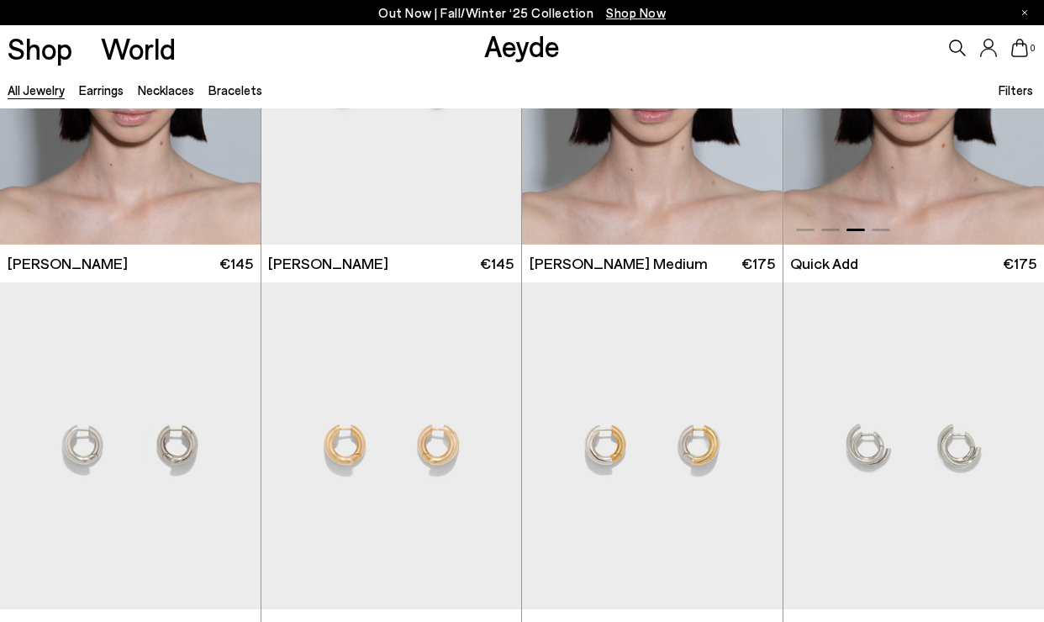
scroll to position [2448, 0]
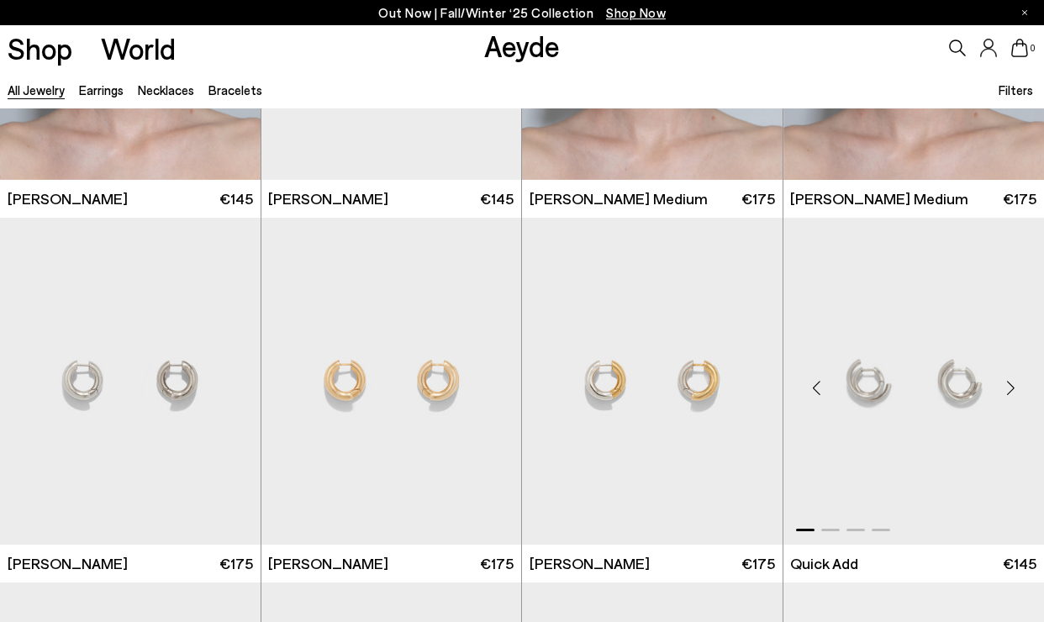
click at [1000, 389] on div "Next slide" at bounding box center [1010, 387] width 50 height 50
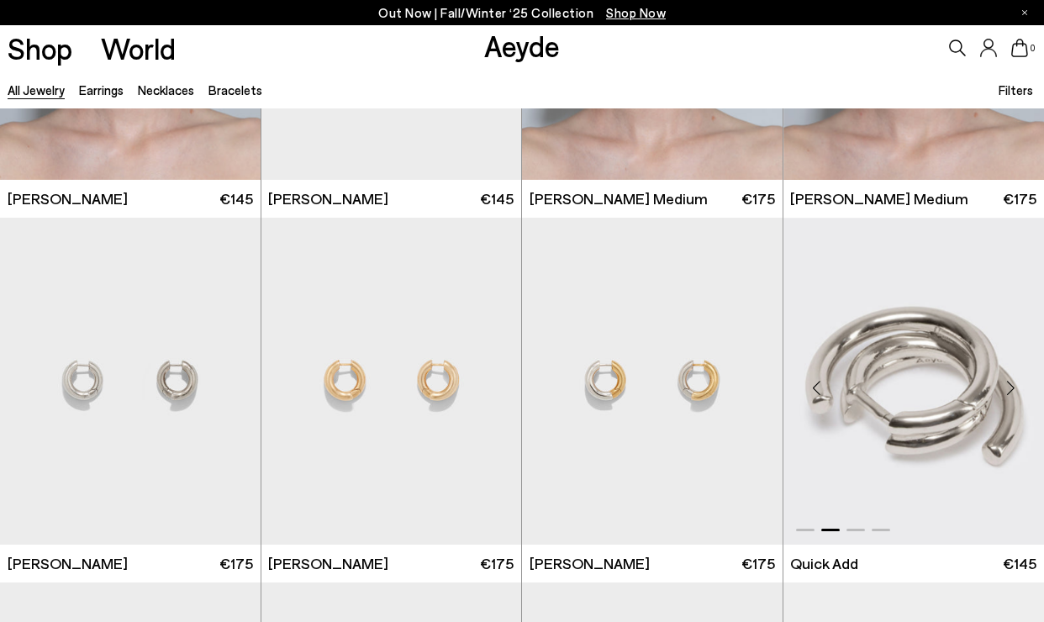
click at [1000, 389] on div "Next slide" at bounding box center [1010, 387] width 50 height 50
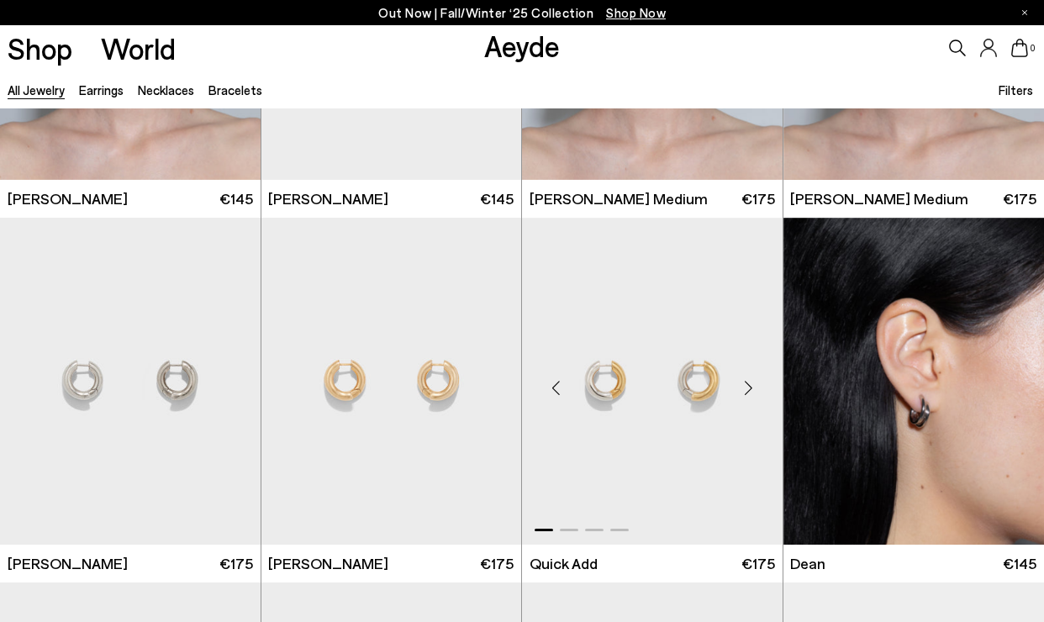
click at [745, 387] on div "Next slide" at bounding box center [749, 387] width 50 height 50
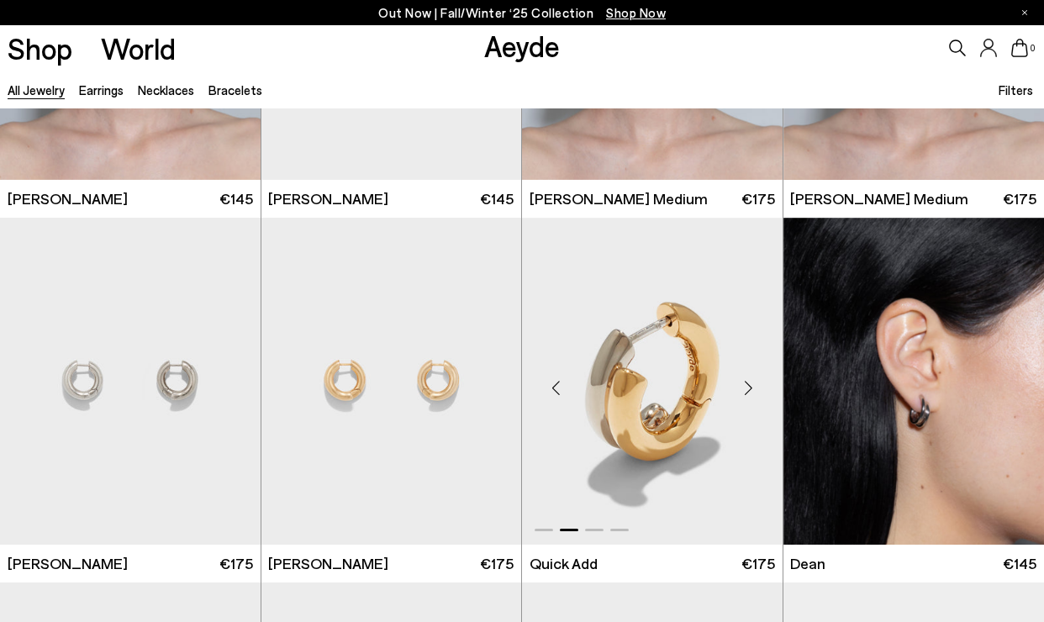
click at [745, 387] on div "Next slide" at bounding box center [749, 387] width 50 height 50
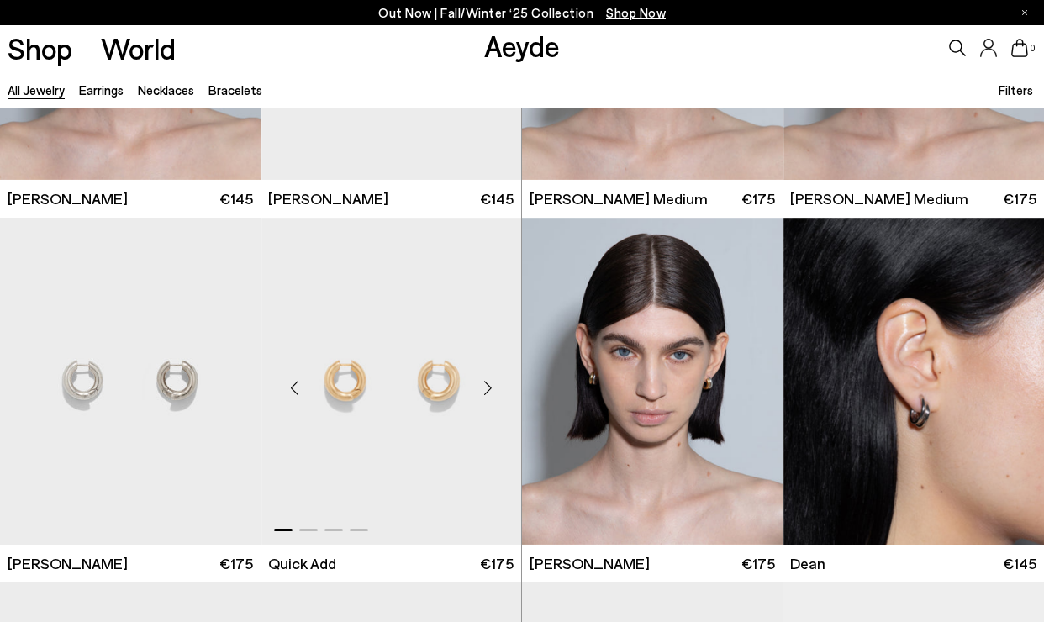
click at [496, 391] on div "Next slide" at bounding box center [487, 387] width 50 height 50
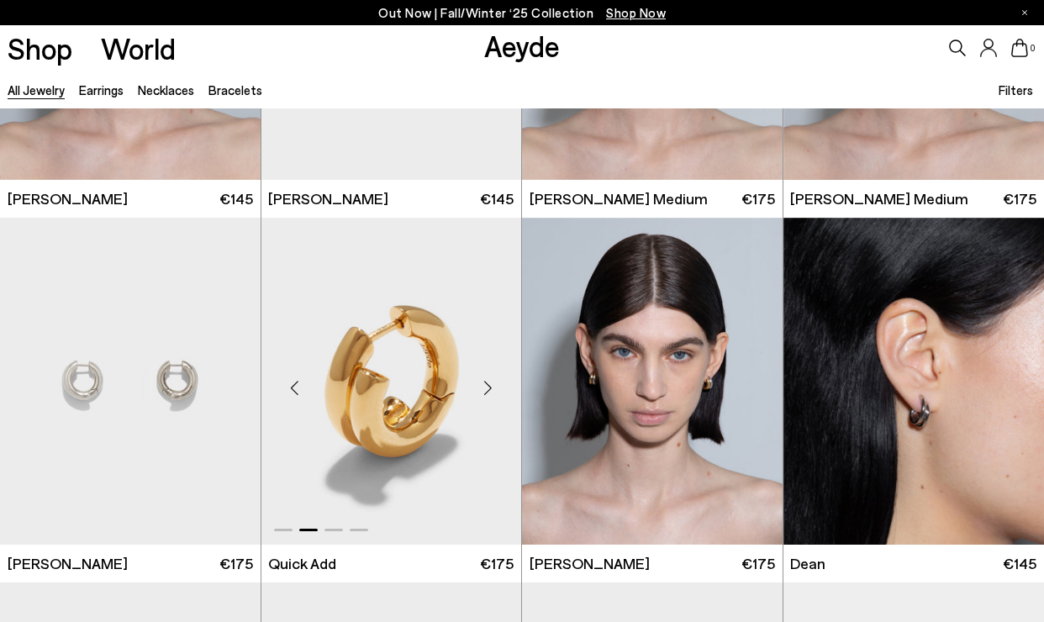
click at [496, 391] on div "Next slide" at bounding box center [487, 387] width 50 height 50
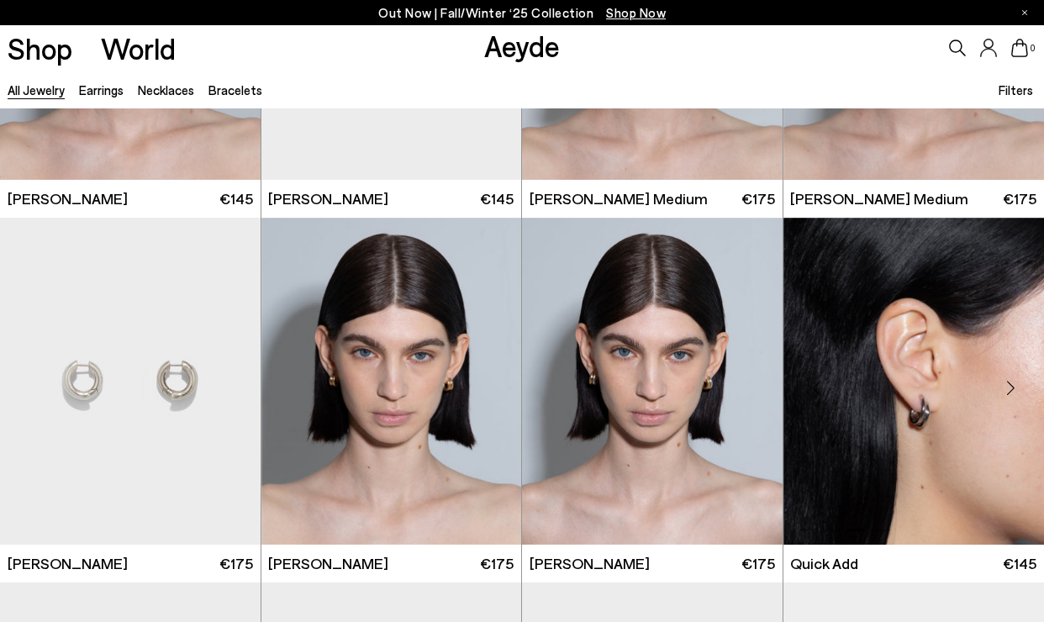
click at [1009, 388] on div "Next slide" at bounding box center [1010, 387] width 50 height 50
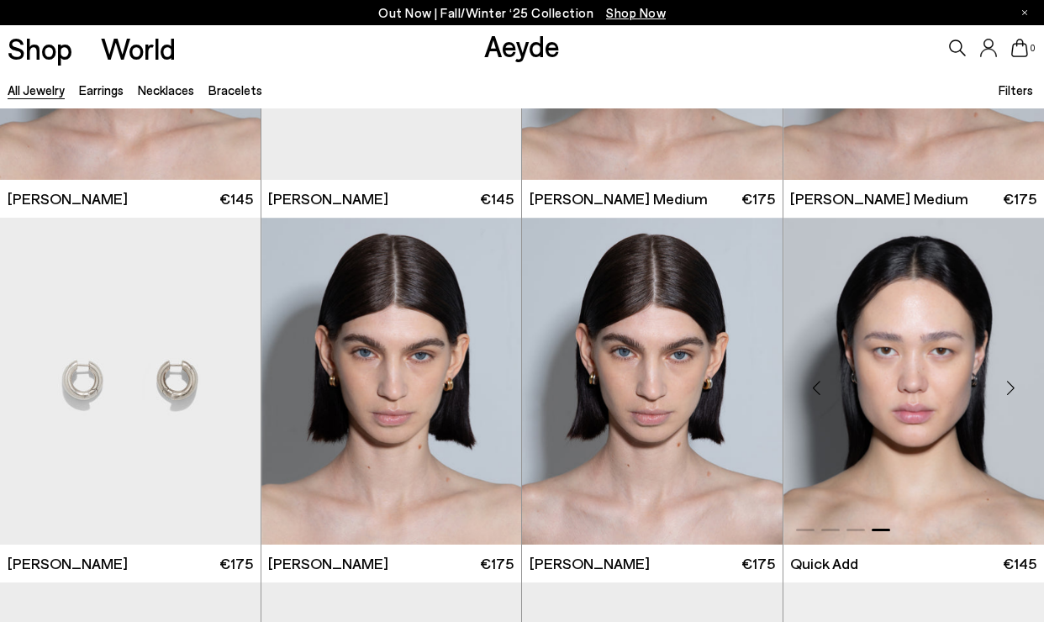
click at [1009, 388] on div "Next slide" at bounding box center [1010, 387] width 50 height 50
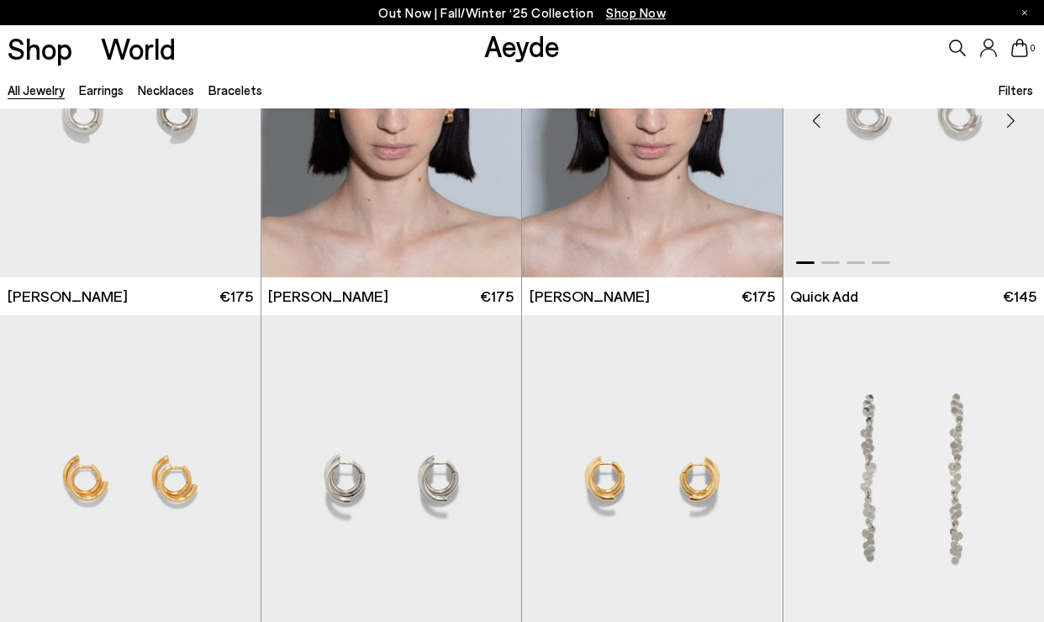
scroll to position [2904, 0]
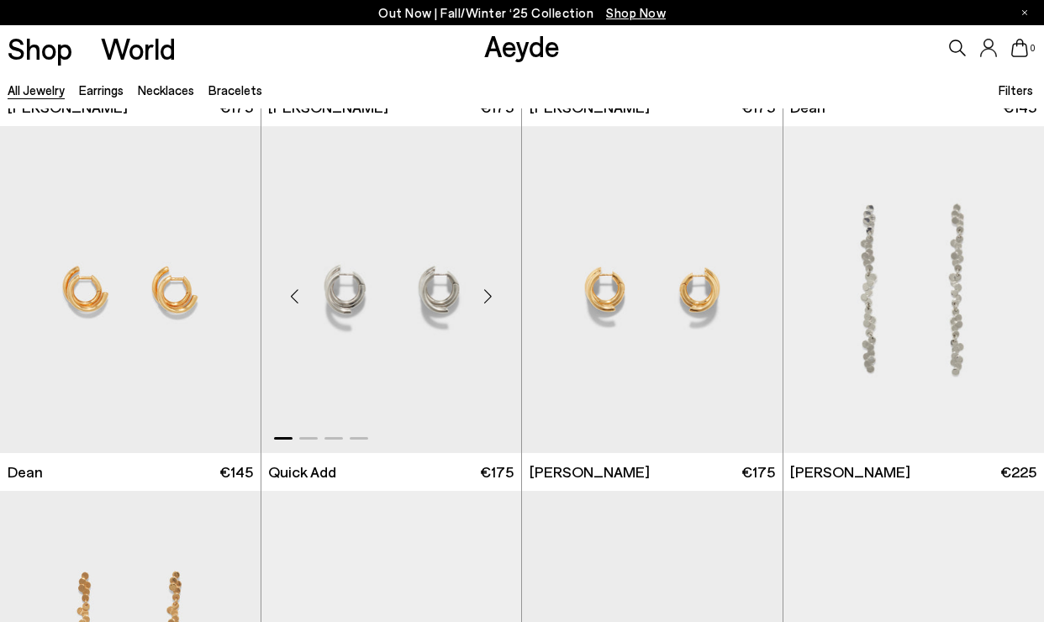
click at [490, 298] on div "Next slide" at bounding box center [487, 297] width 50 height 50
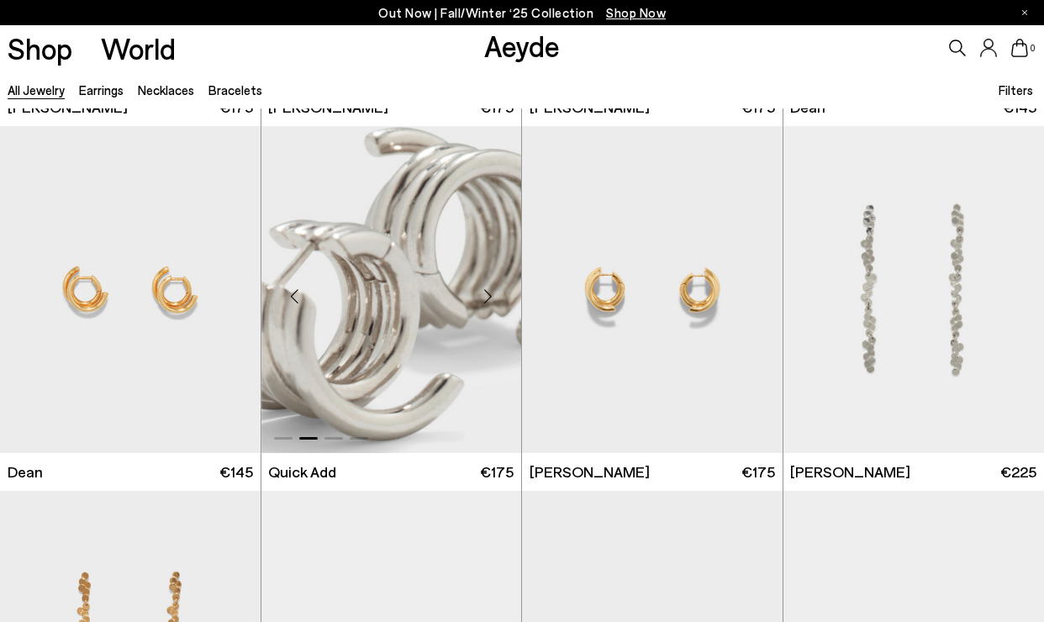
click at [490, 298] on div "Next slide" at bounding box center [487, 297] width 50 height 50
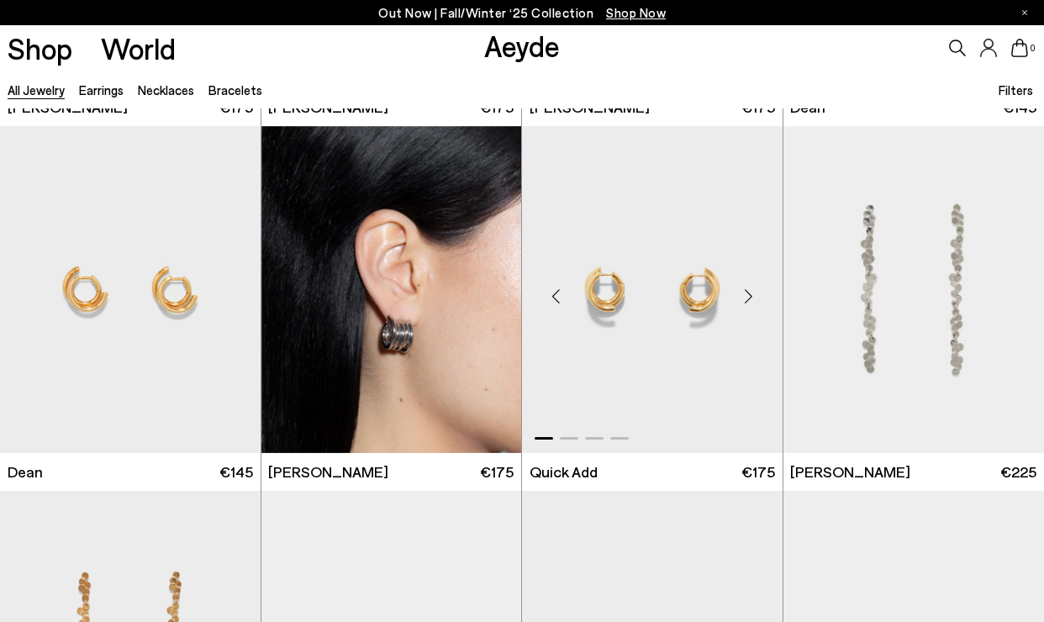
click at [742, 300] on div "Next slide" at bounding box center [749, 297] width 50 height 50
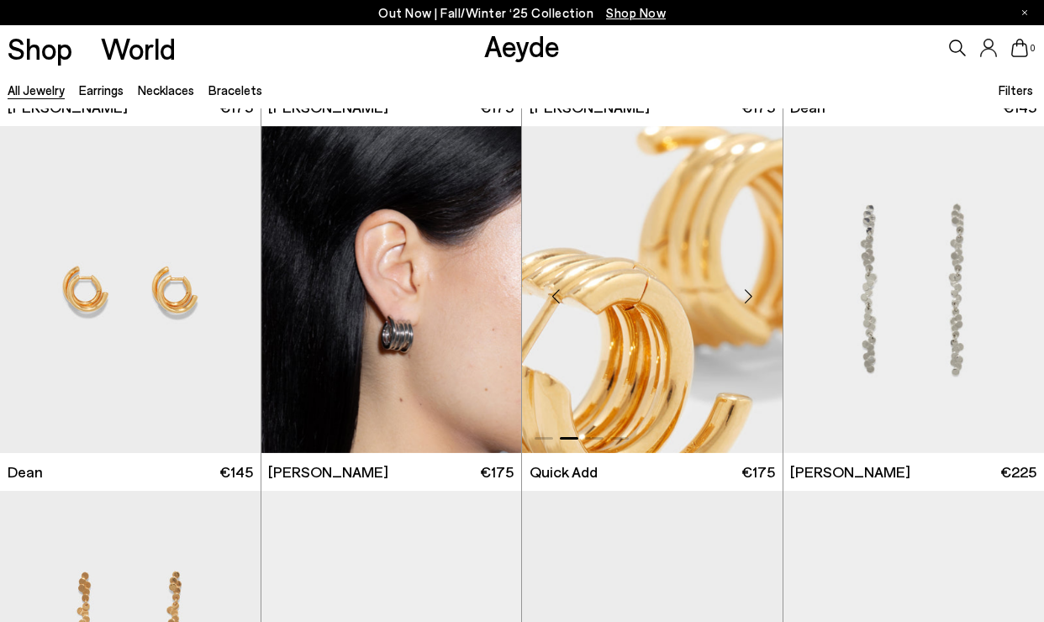
click at [742, 300] on div "Next slide" at bounding box center [749, 297] width 50 height 50
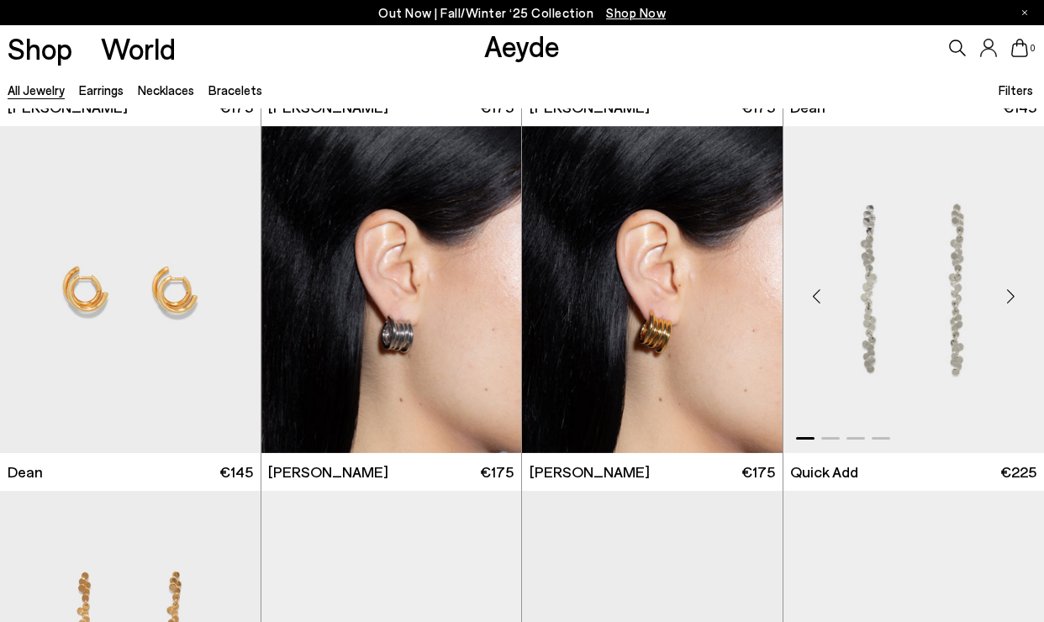
click at [998, 291] on div "Next slide" at bounding box center [1010, 297] width 50 height 50
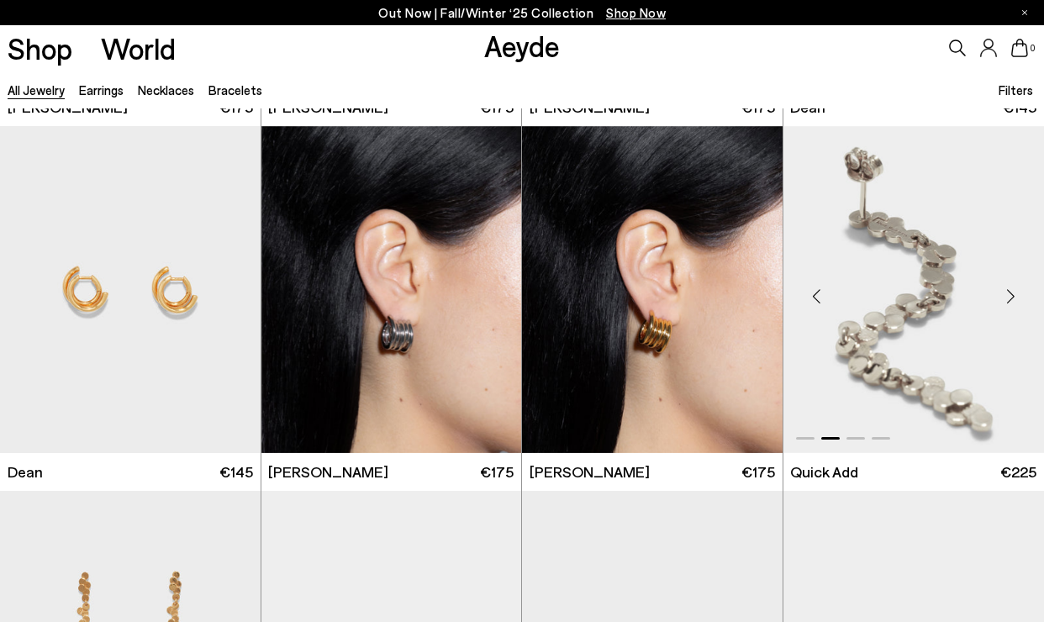
click at [998, 291] on div "Next slide" at bounding box center [1010, 297] width 50 height 50
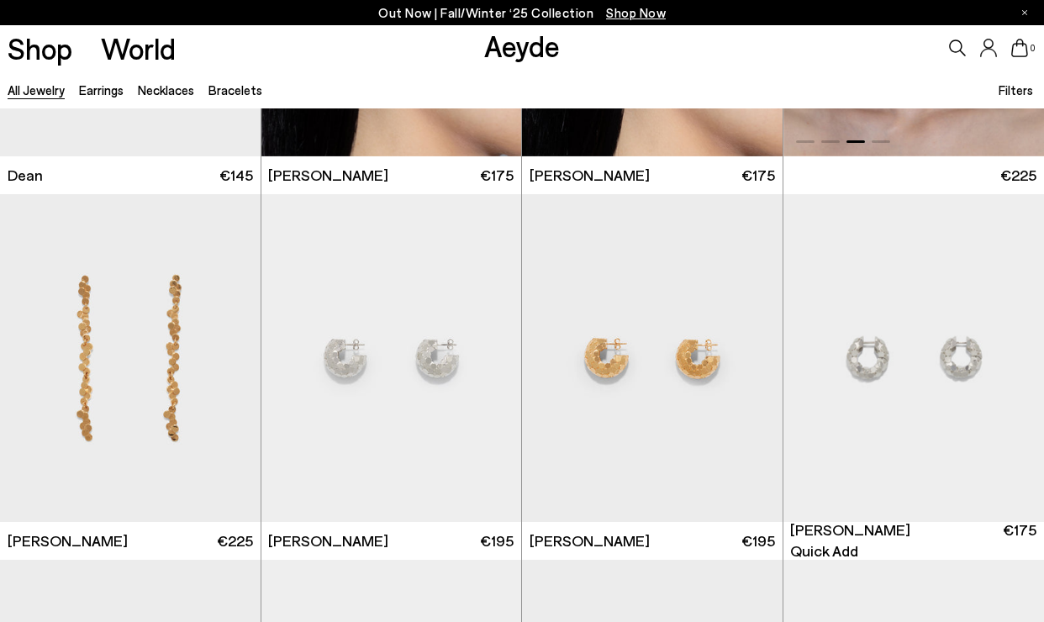
scroll to position [3324, 0]
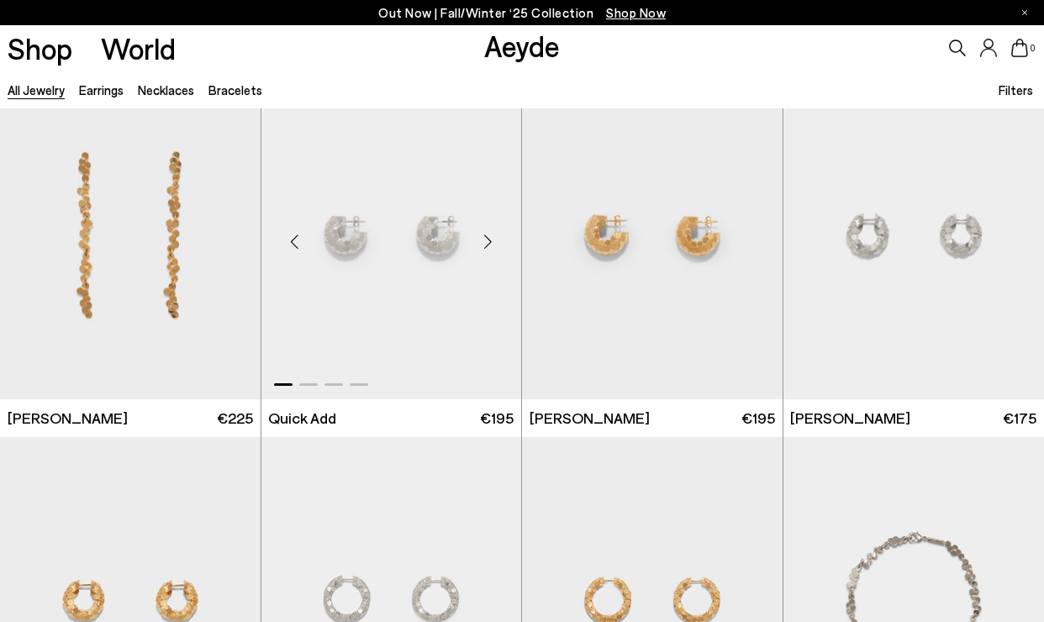
click at [486, 243] on div "Next slide" at bounding box center [487, 242] width 50 height 50
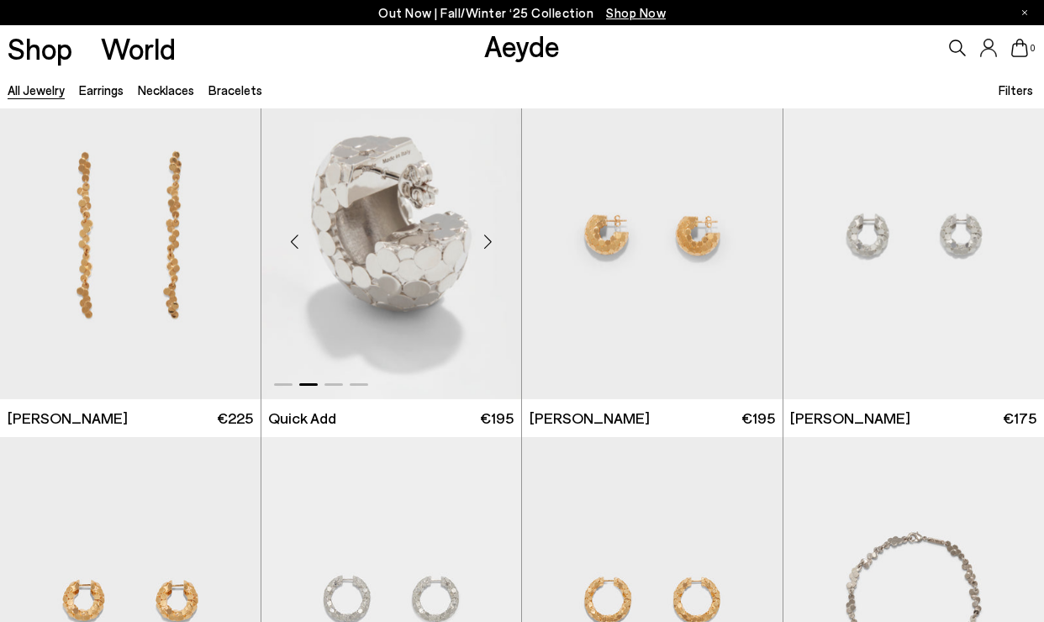
click at [486, 243] on div "Next slide" at bounding box center [487, 242] width 50 height 50
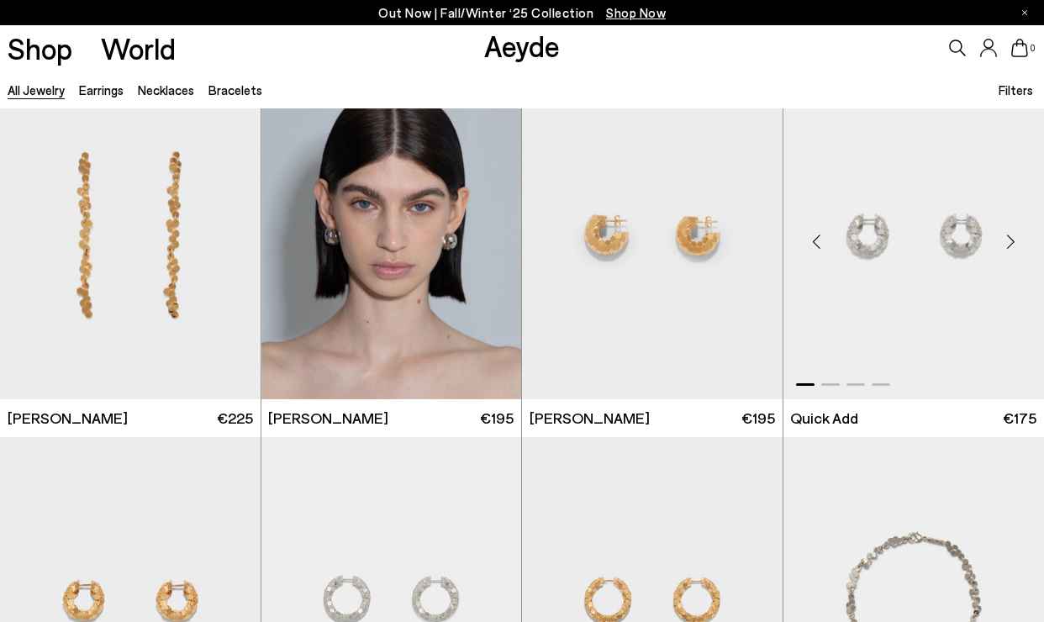
click at [1008, 246] on div "Next slide" at bounding box center [1010, 242] width 50 height 50
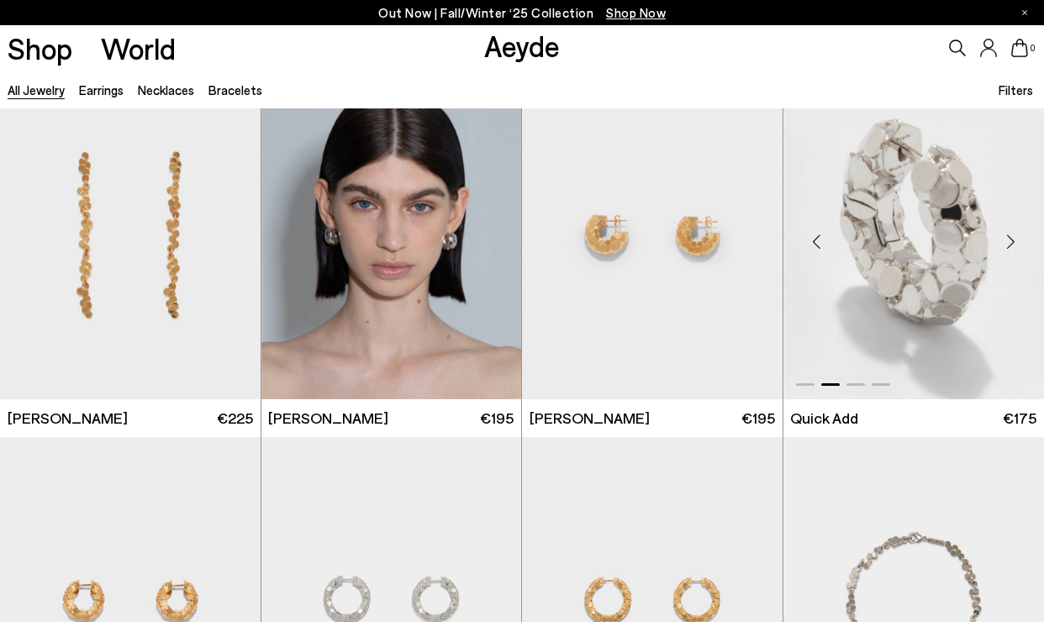
click at [1008, 246] on div "Next slide" at bounding box center [1010, 242] width 50 height 50
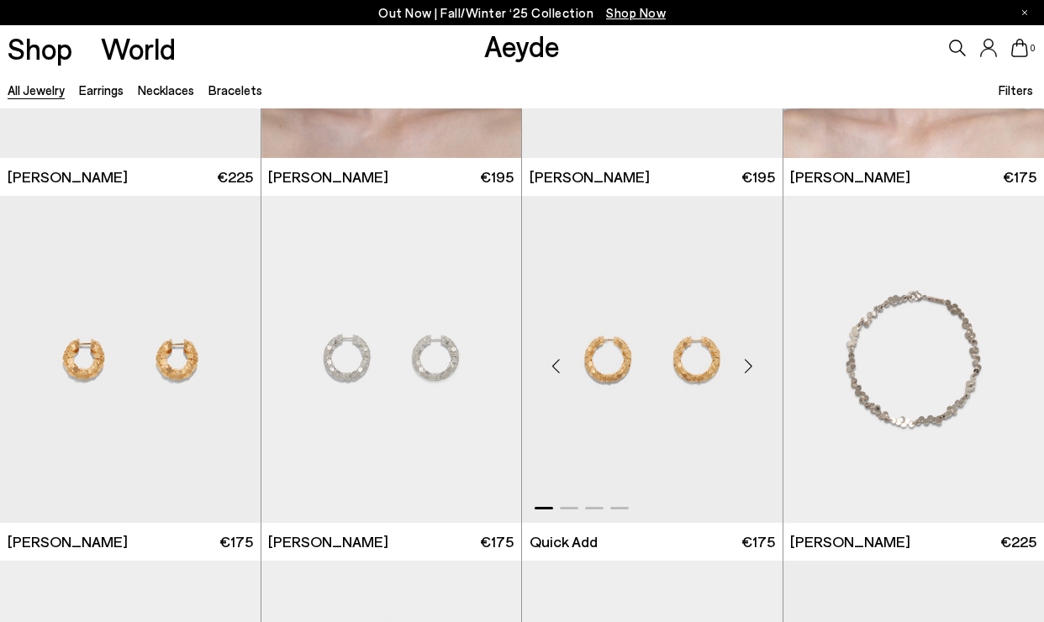
scroll to position [3594, 0]
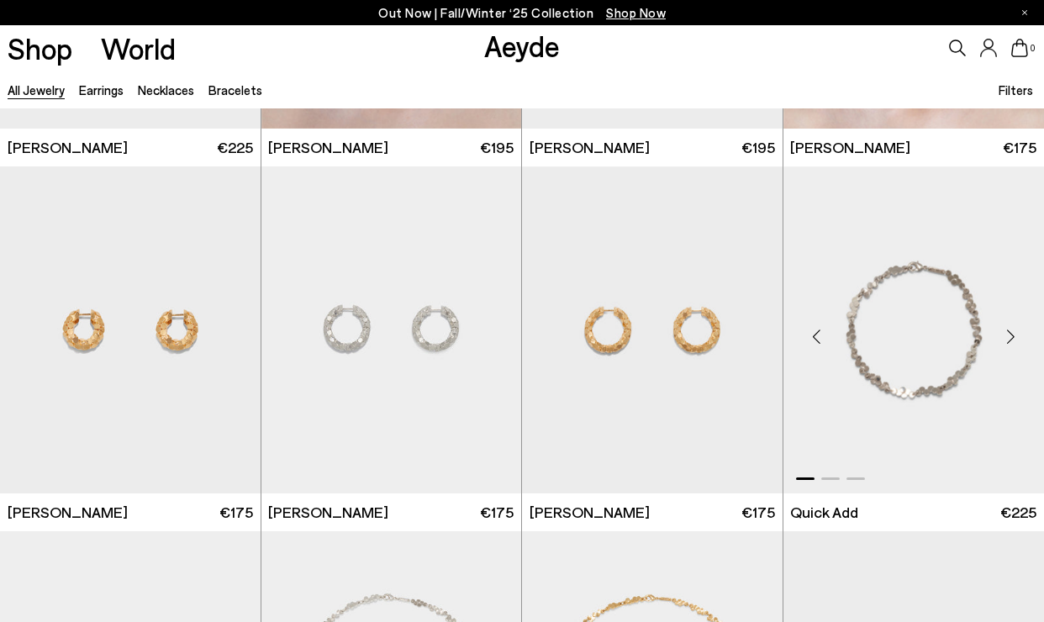
click at [1017, 339] on div "Next slide" at bounding box center [1010, 336] width 50 height 50
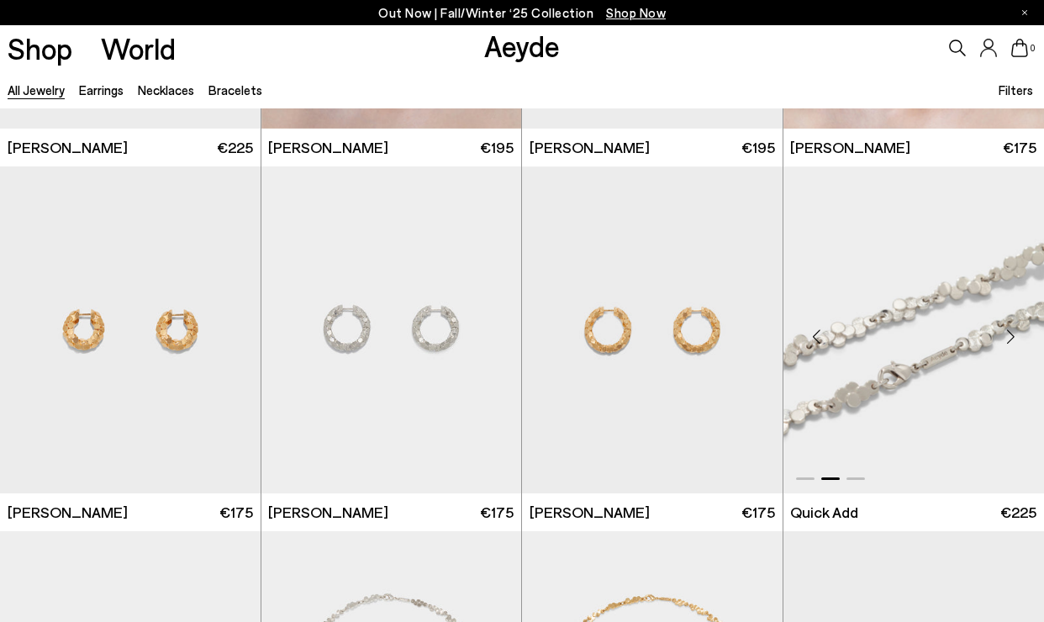
click at [1017, 339] on div "Next slide" at bounding box center [1010, 336] width 50 height 50
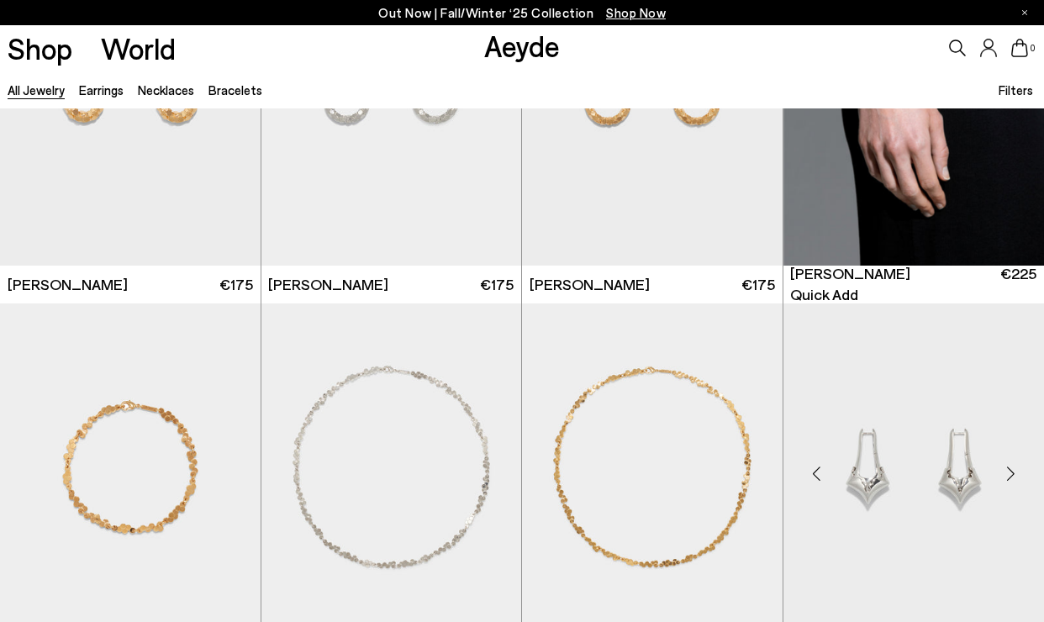
scroll to position [3909, 0]
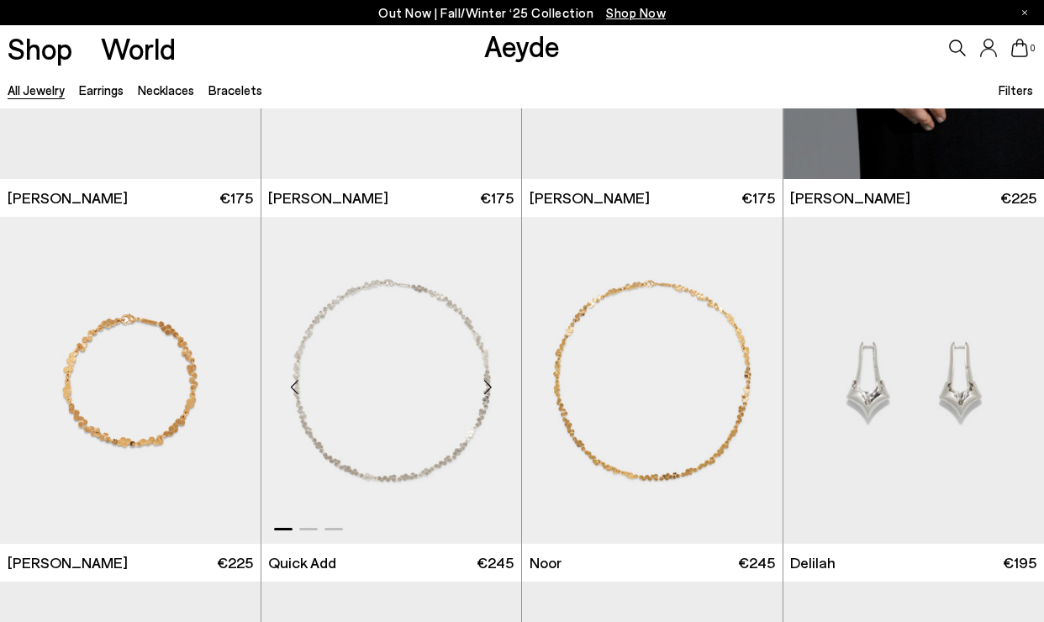
click at [489, 396] on div "Next slide" at bounding box center [487, 387] width 50 height 50
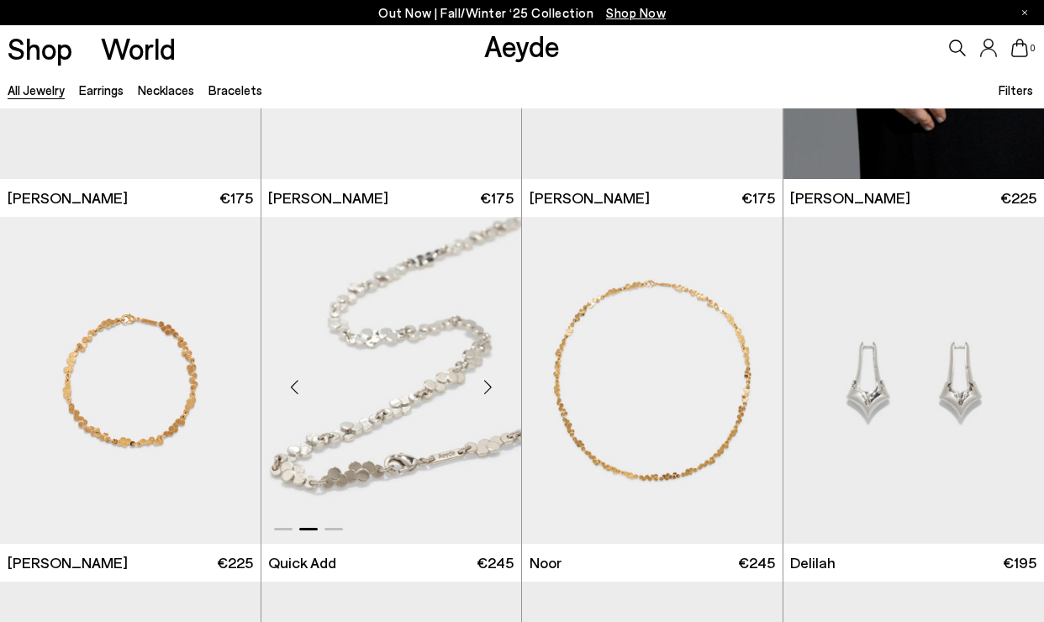
click at [489, 396] on div "Next slide" at bounding box center [487, 387] width 50 height 50
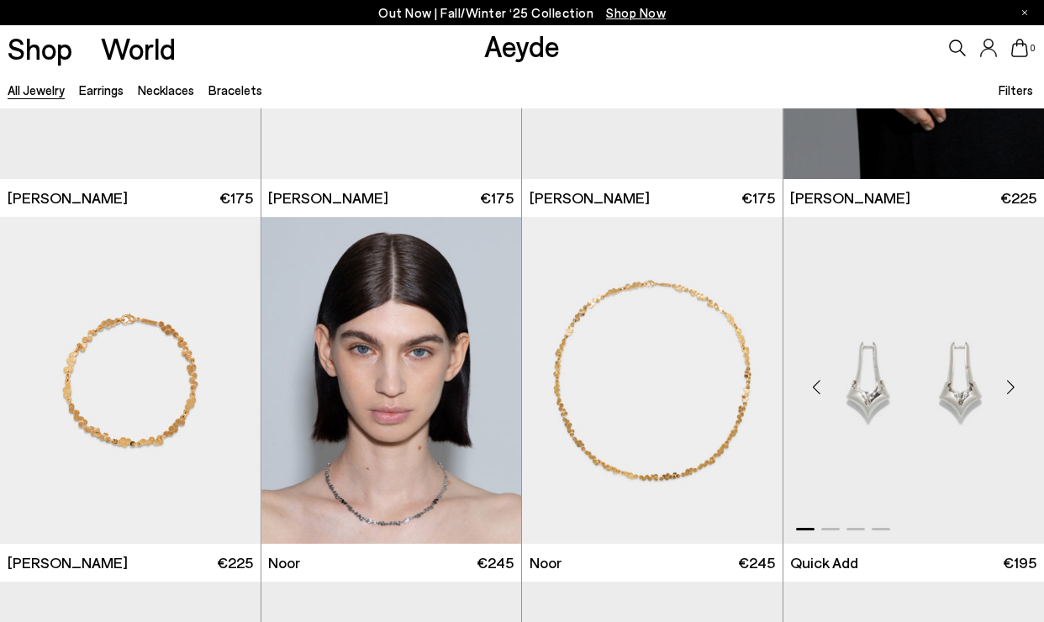
click at [1003, 383] on div "Next slide" at bounding box center [1010, 387] width 50 height 50
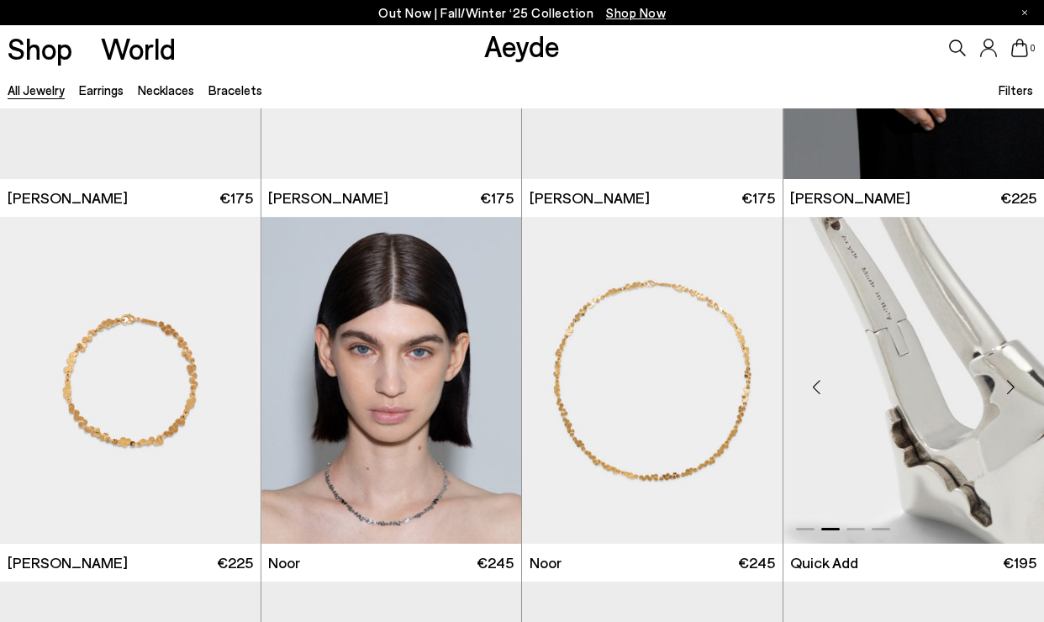
click at [1003, 383] on div "Next slide" at bounding box center [1010, 387] width 50 height 50
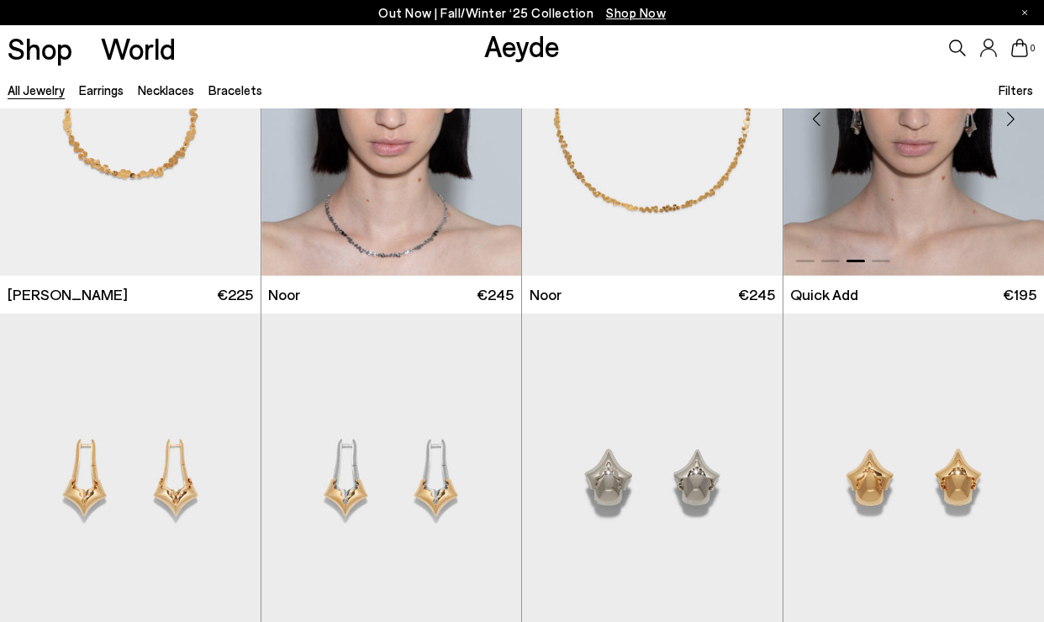
scroll to position [4392, 0]
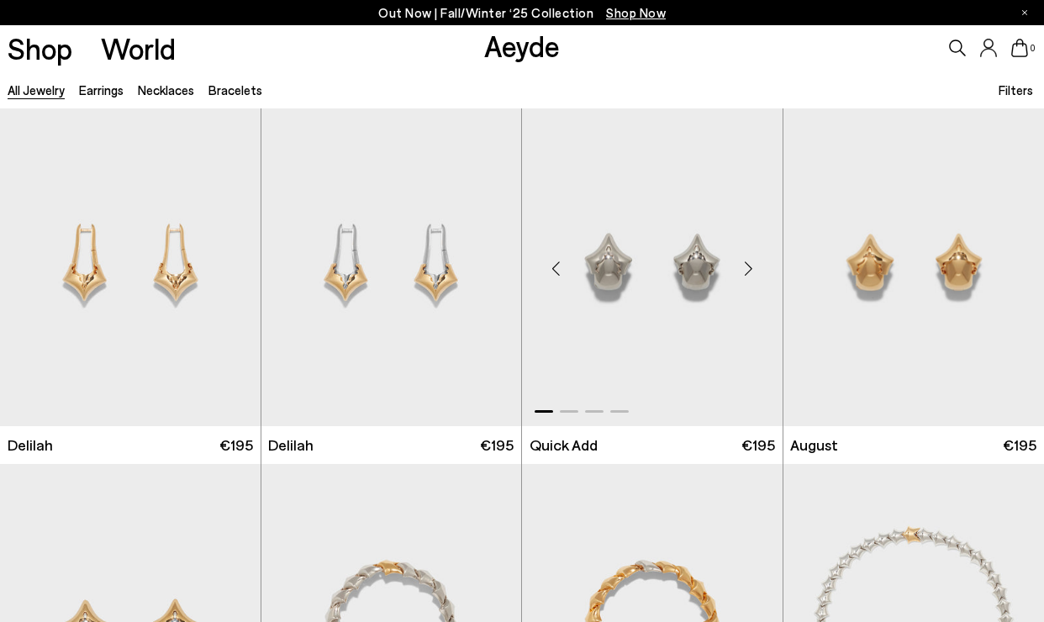
click at [753, 268] on div "Next slide" at bounding box center [749, 269] width 50 height 50
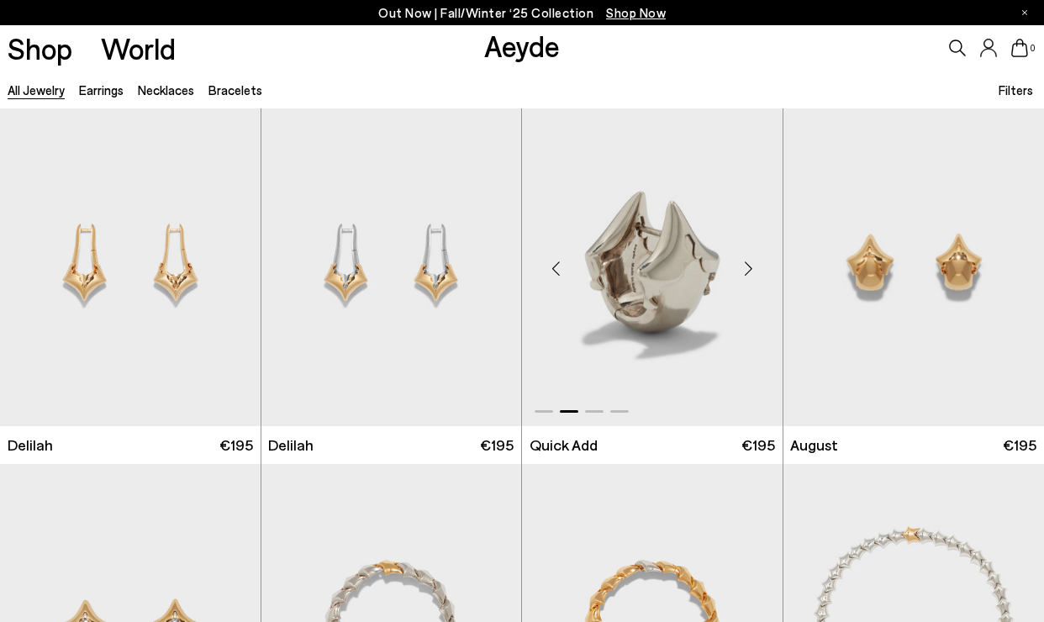
click at [753, 268] on div "Next slide" at bounding box center [749, 269] width 50 height 50
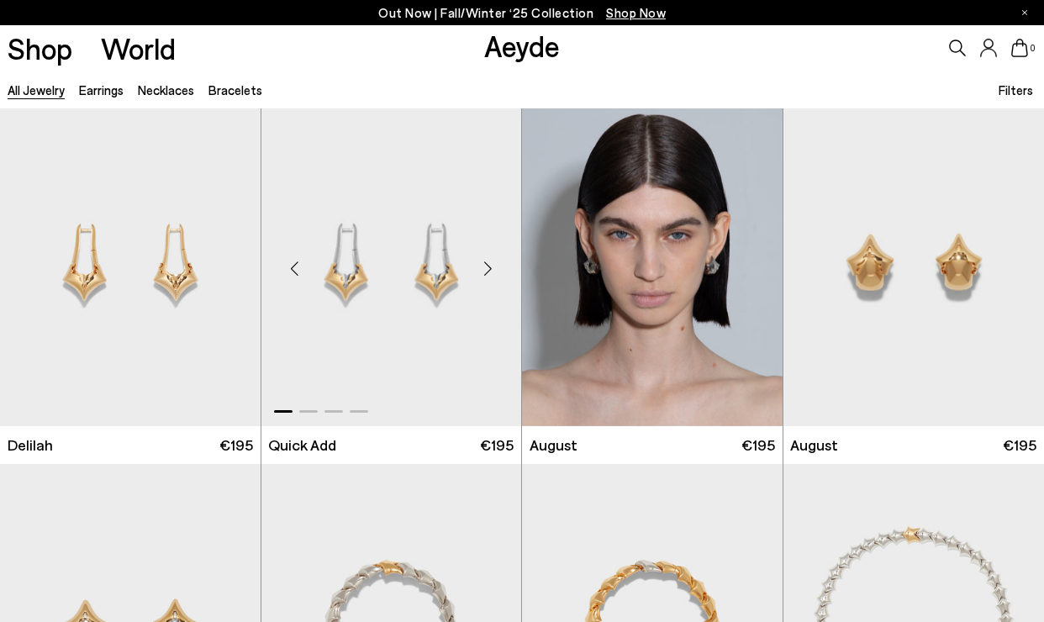
click at [482, 274] on div "Next slide" at bounding box center [487, 269] width 50 height 50
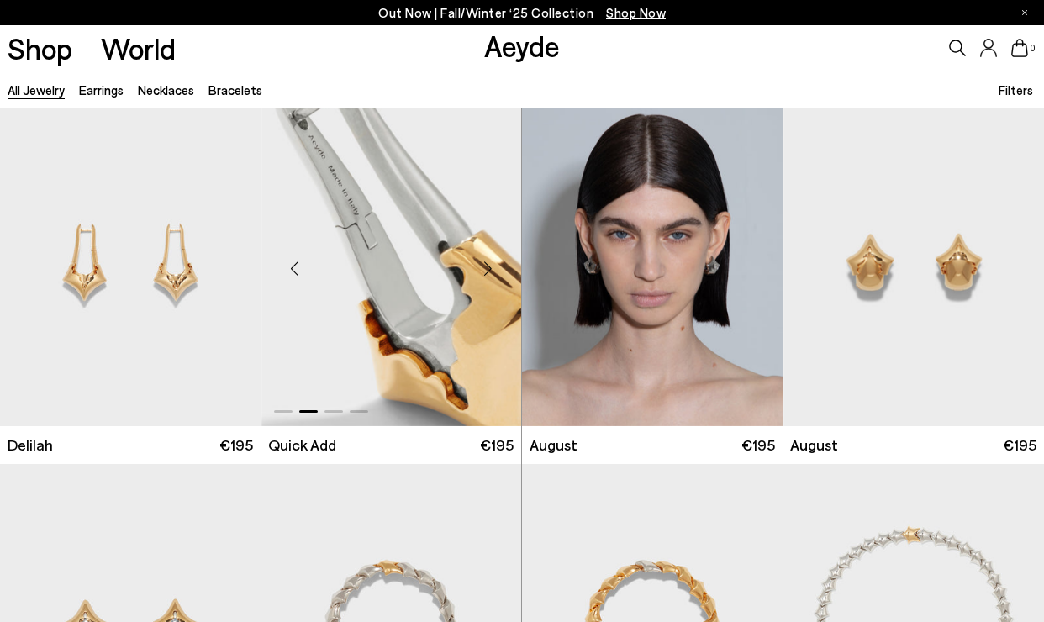
click at [482, 274] on div "Next slide" at bounding box center [487, 269] width 50 height 50
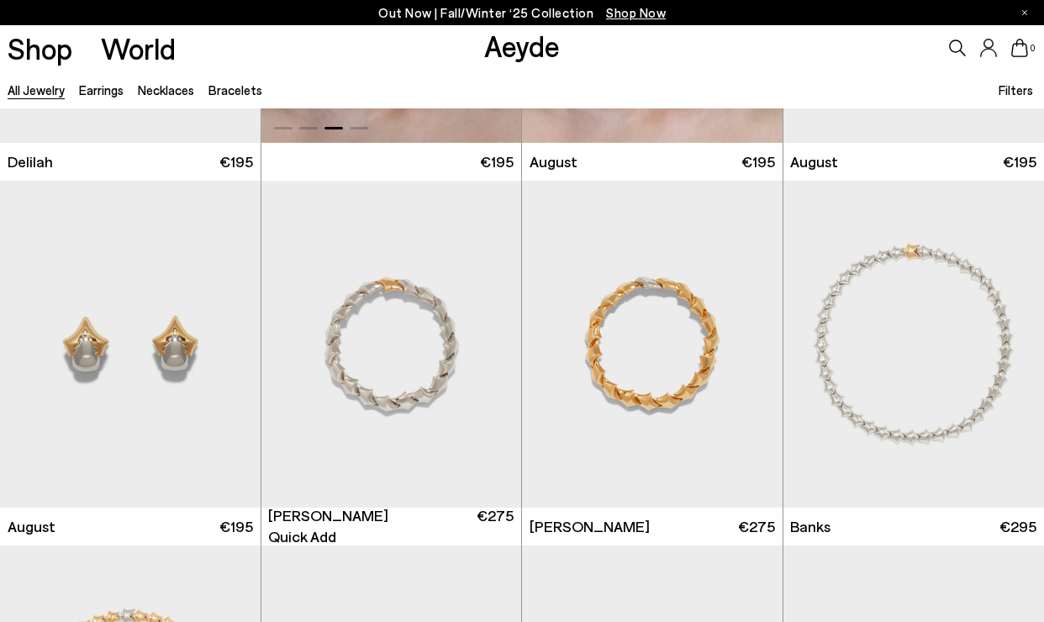
scroll to position [4718, 0]
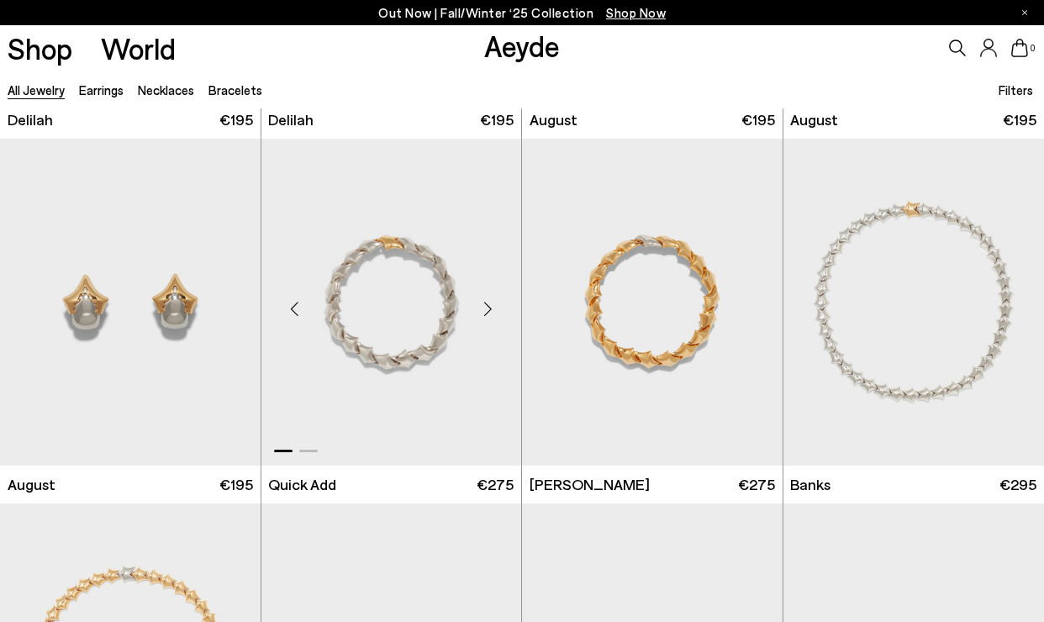
click at [476, 308] on div "Next slide" at bounding box center [487, 308] width 50 height 50
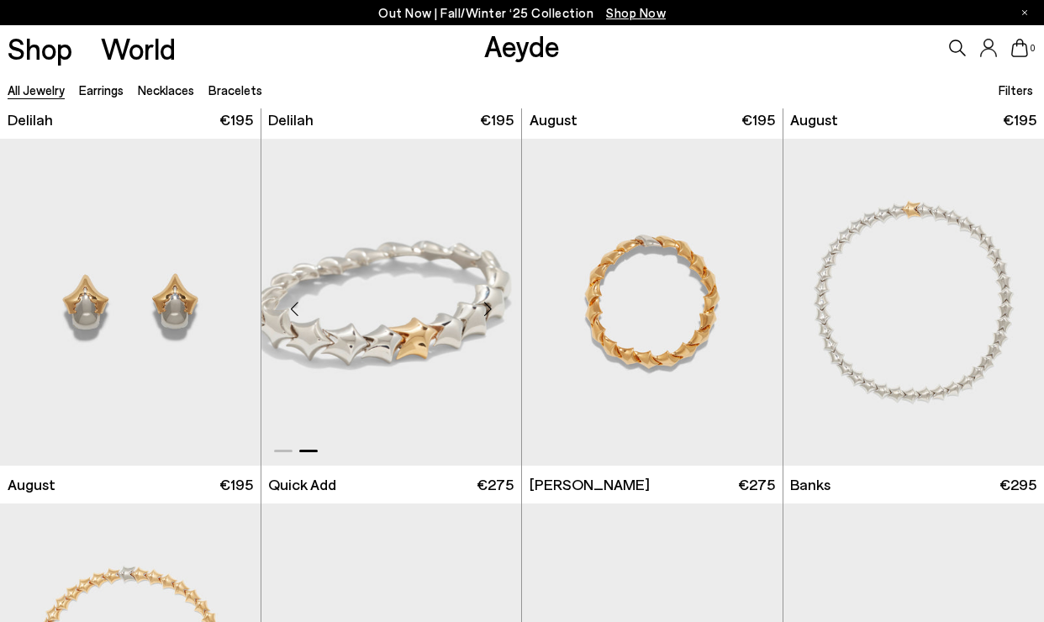
click at [476, 308] on div "Next slide" at bounding box center [487, 308] width 50 height 50
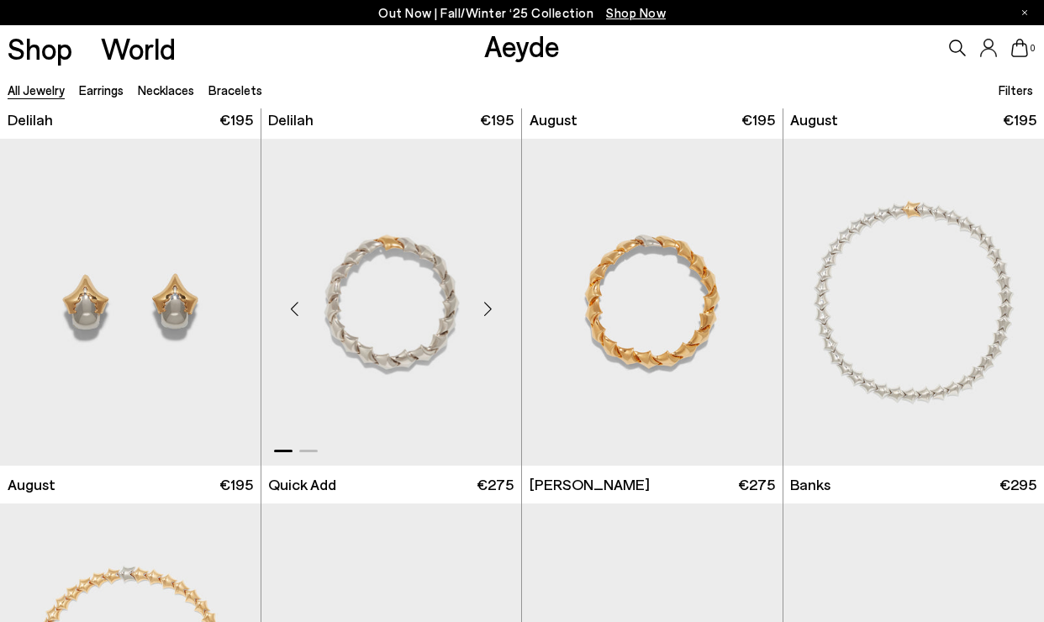
click at [476, 308] on div "Next slide" at bounding box center [487, 308] width 50 height 50
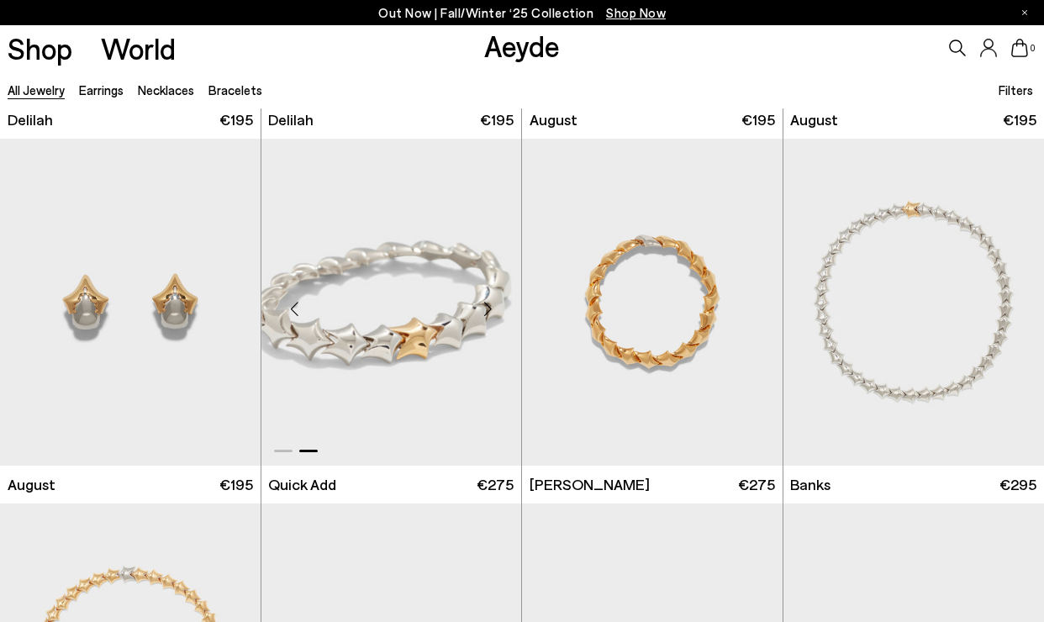
click at [476, 308] on div "Next slide" at bounding box center [487, 308] width 50 height 50
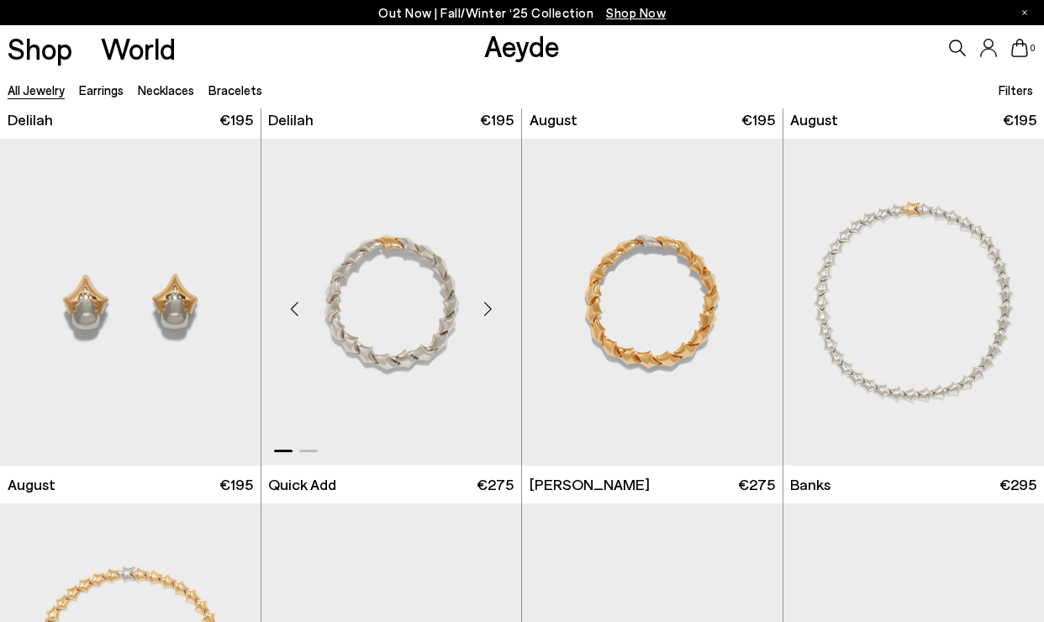
click at [476, 308] on div "Next slide" at bounding box center [487, 308] width 50 height 50
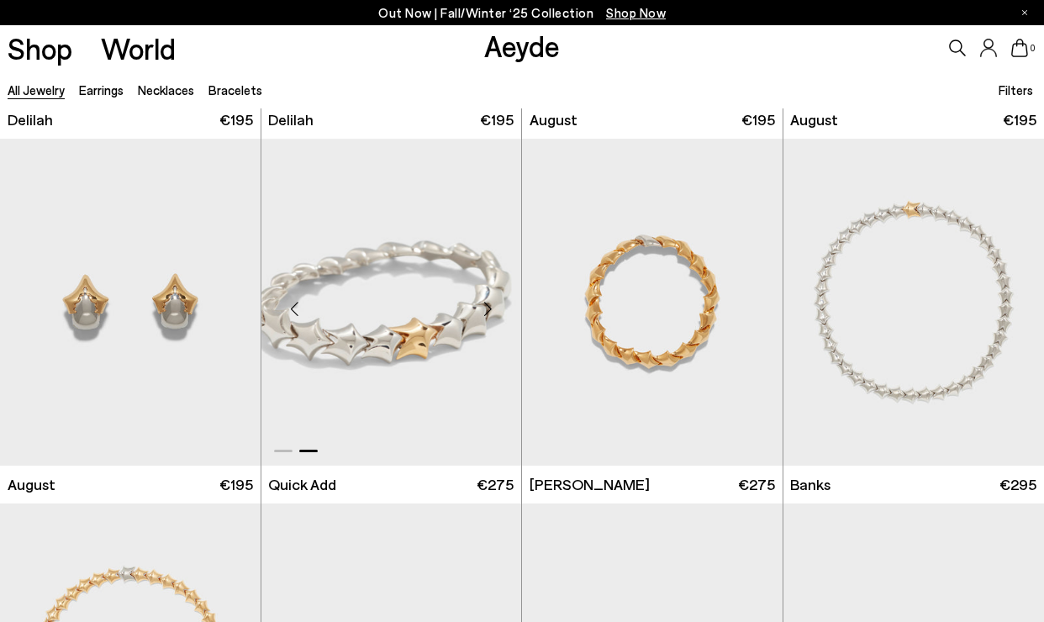
click at [476, 308] on div "Next slide" at bounding box center [487, 308] width 50 height 50
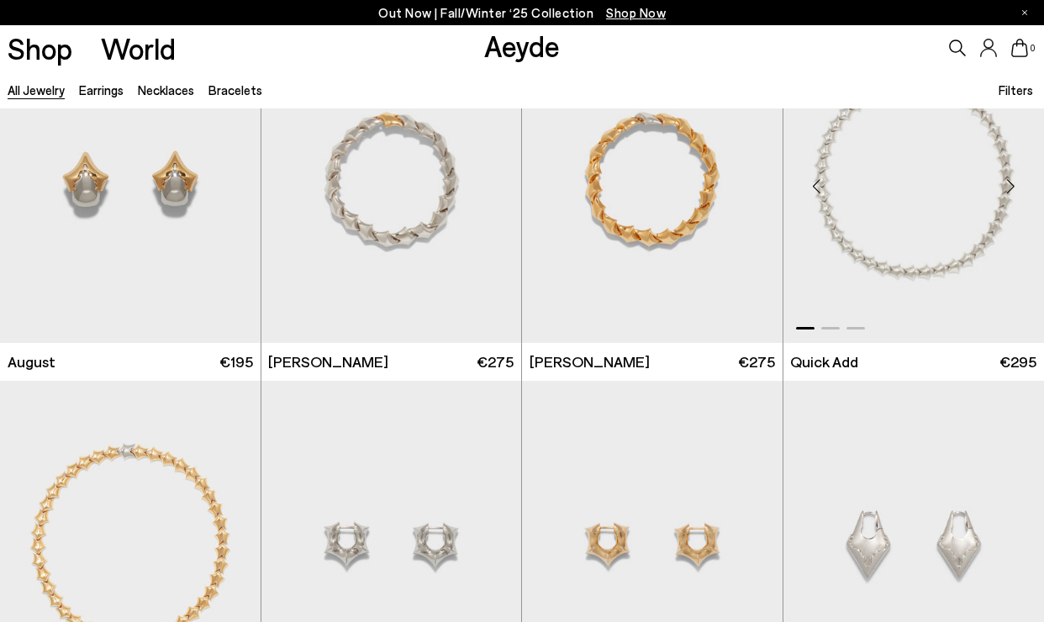
scroll to position [4841, 0]
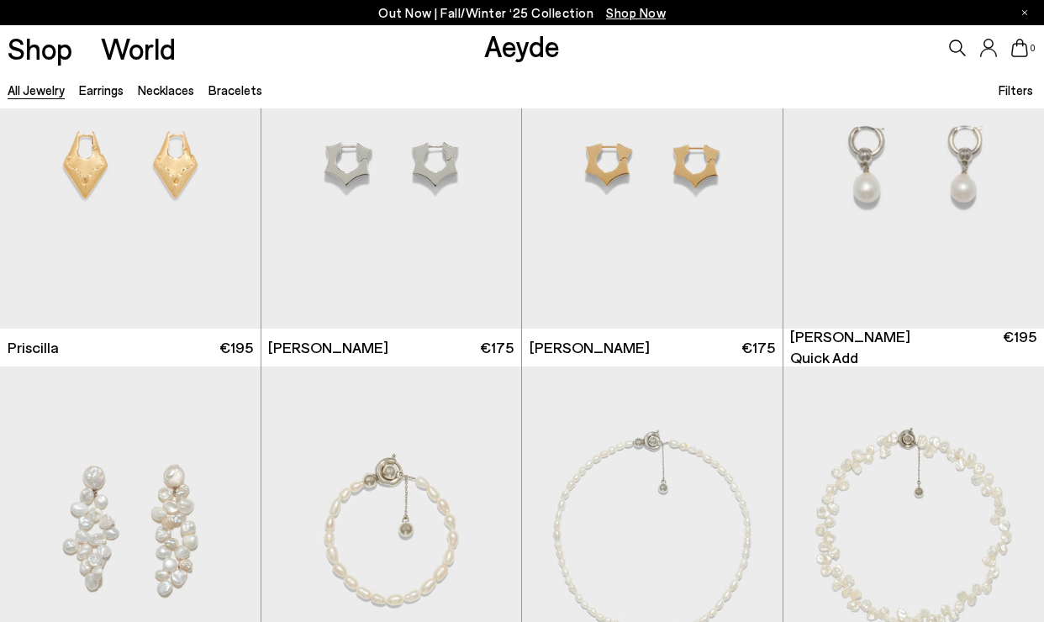
scroll to position [5733, 0]
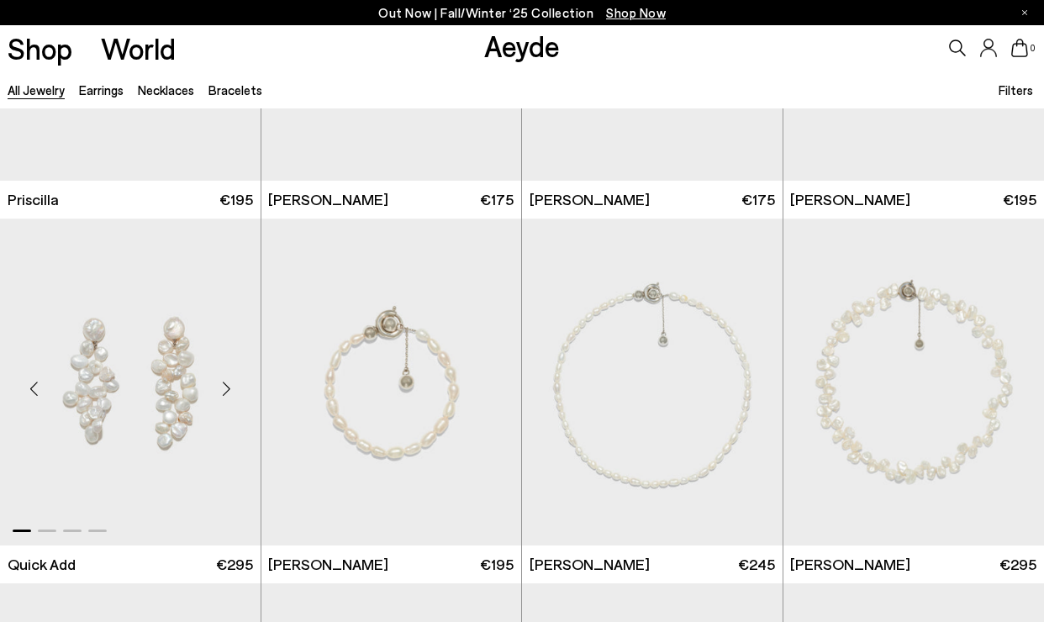
click at [235, 388] on div "Next slide" at bounding box center [227, 388] width 50 height 50
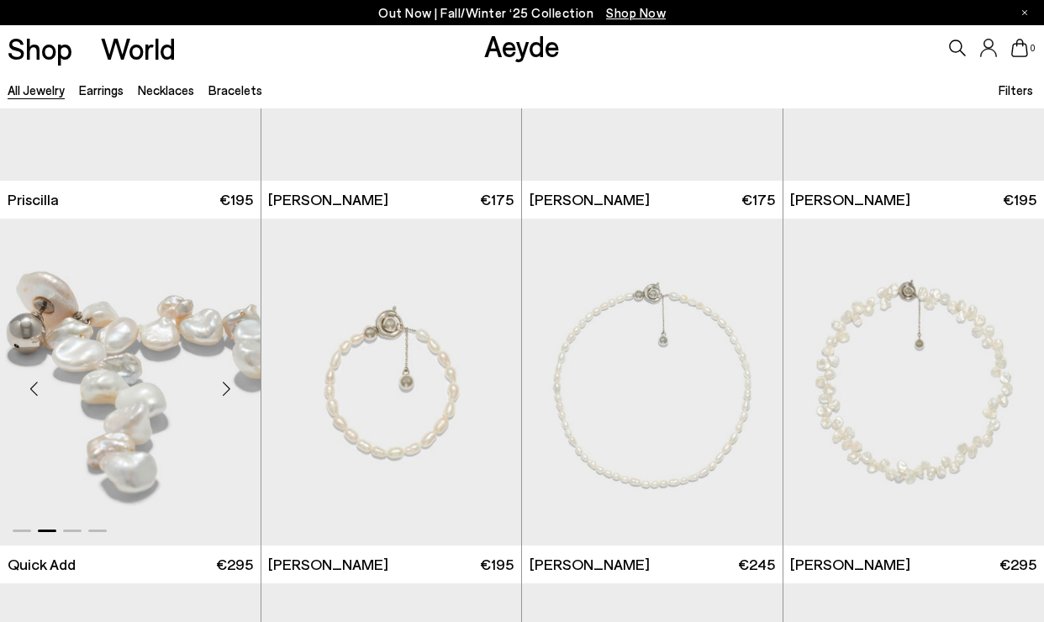
click at [235, 388] on div "Next slide" at bounding box center [227, 388] width 50 height 50
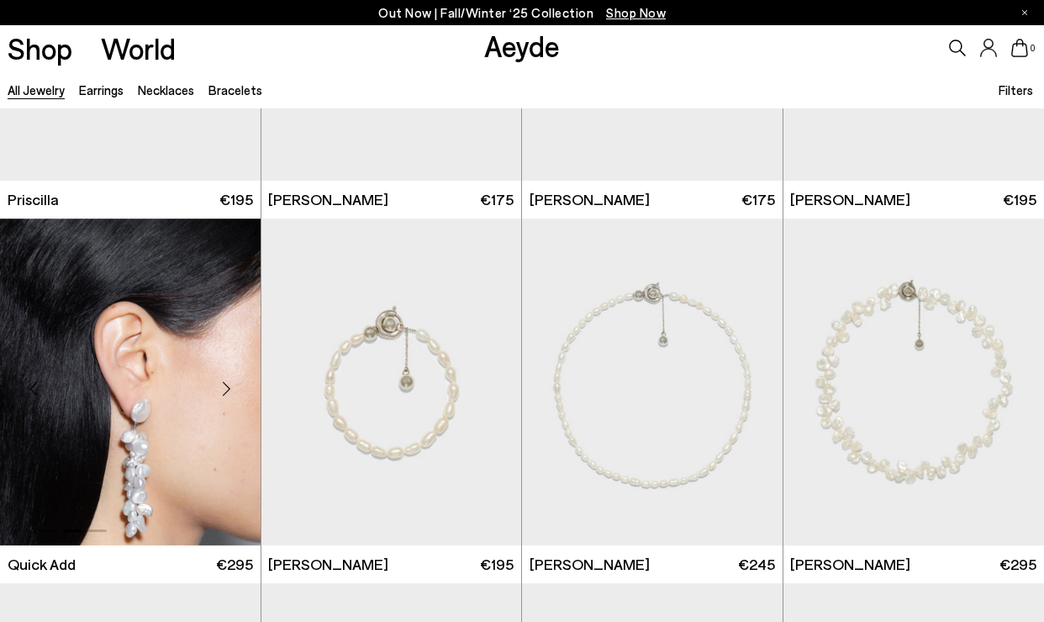
click at [235, 388] on div "Next slide" at bounding box center [227, 388] width 50 height 50
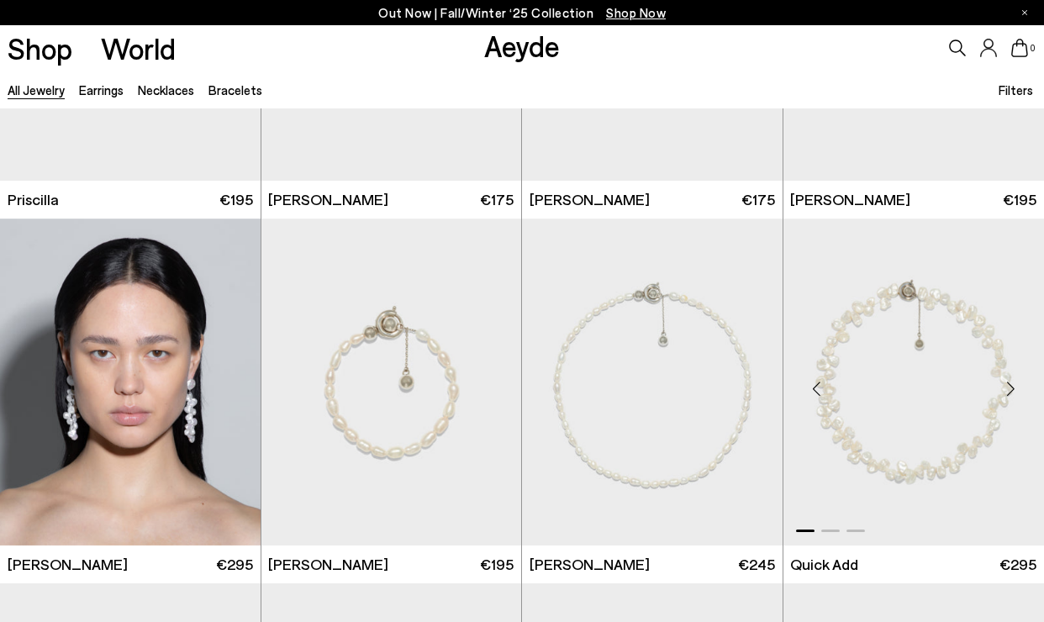
click at [814, 394] on div "Previous slide" at bounding box center [817, 388] width 50 height 50
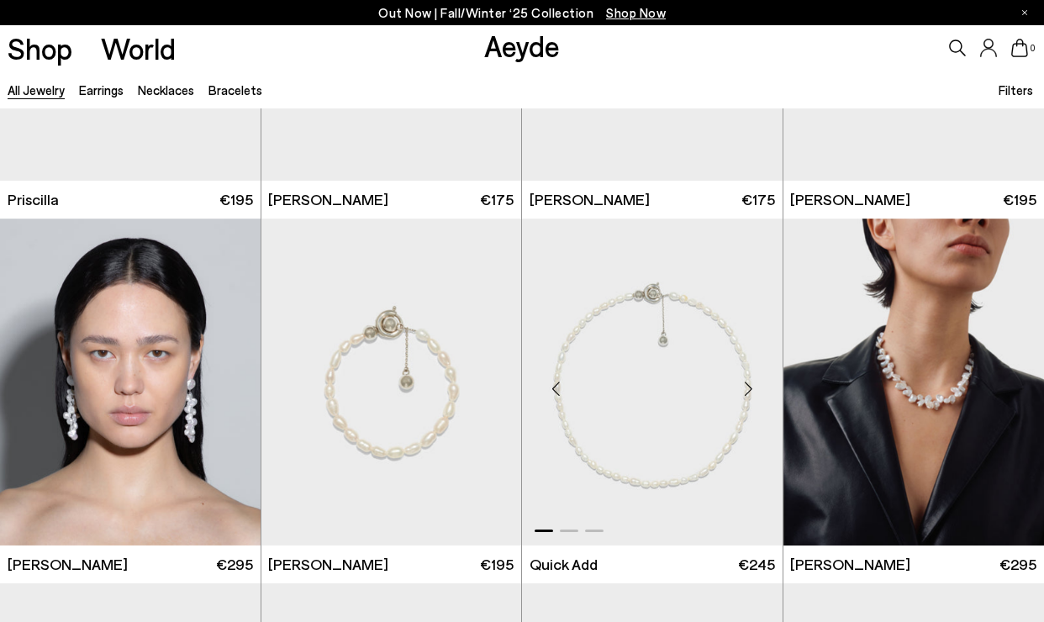
click at [754, 393] on div "Next slide" at bounding box center [749, 388] width 50 height 50
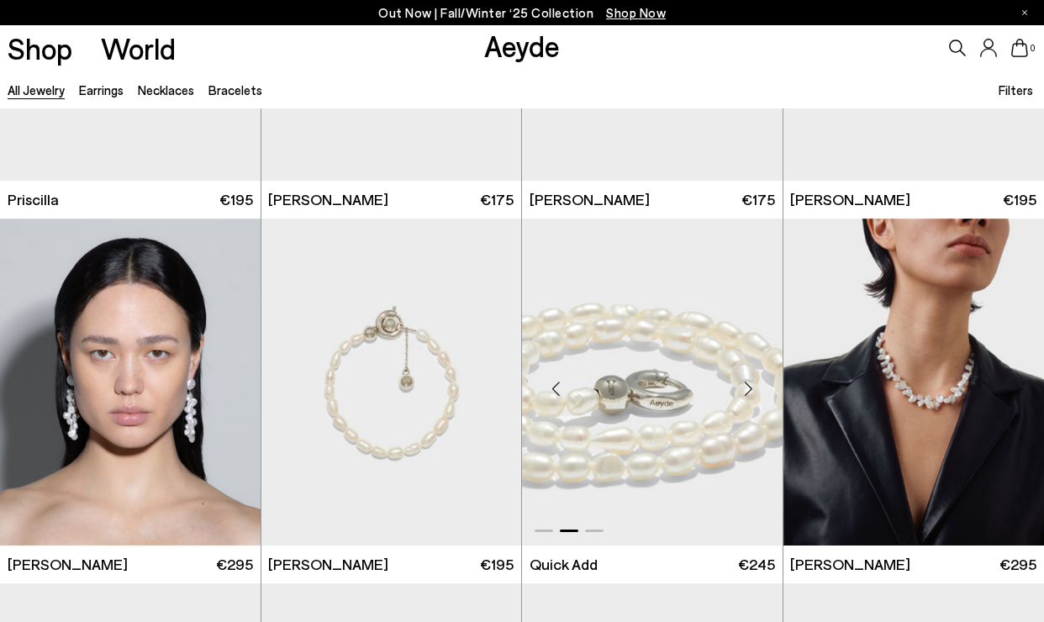
click at [754, 393] on div "Next slide" at bounding box center [749, 388] width 50 height 50
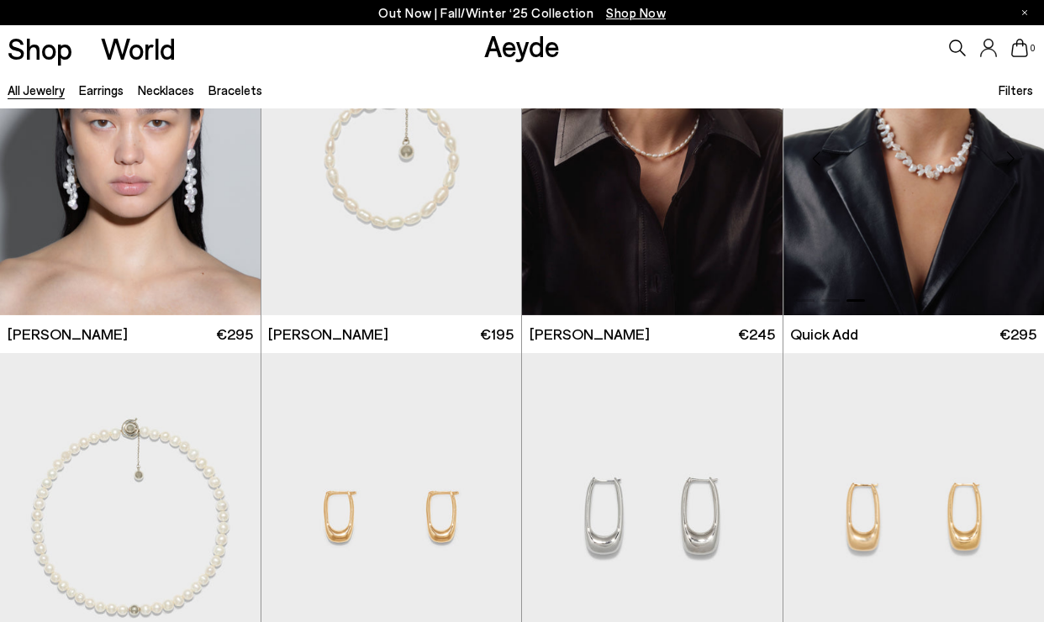
scroll to position [6191, 0]
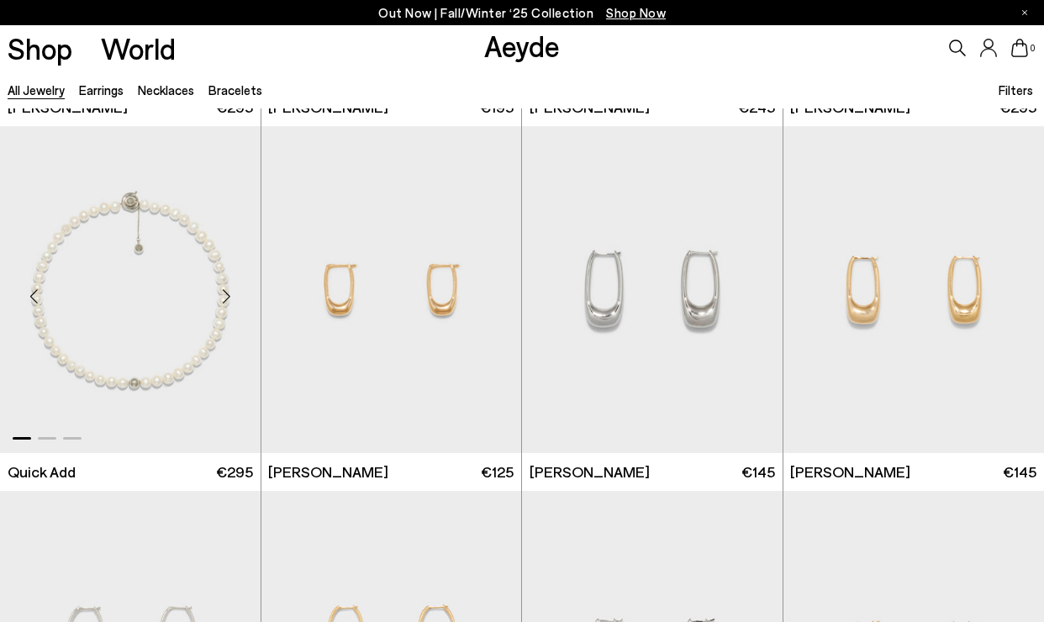
click at [230, 300] on div "Next slide" at bounding box center [227, 297] width 50 height 50
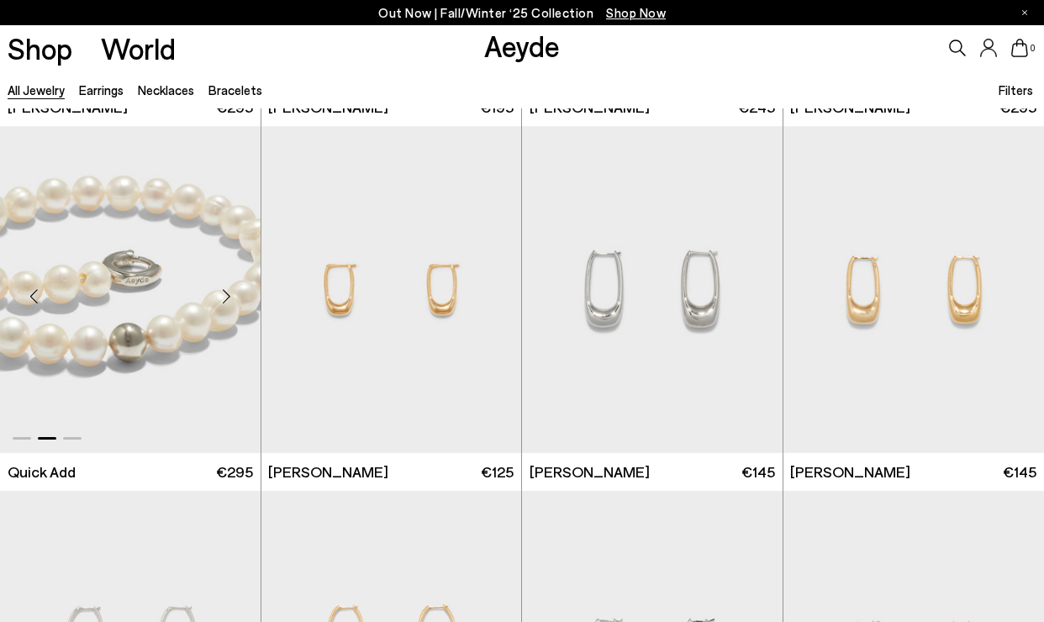
click at [230, 300] on div "Next slide" at bounding box center [227, 297] width 50 height 50
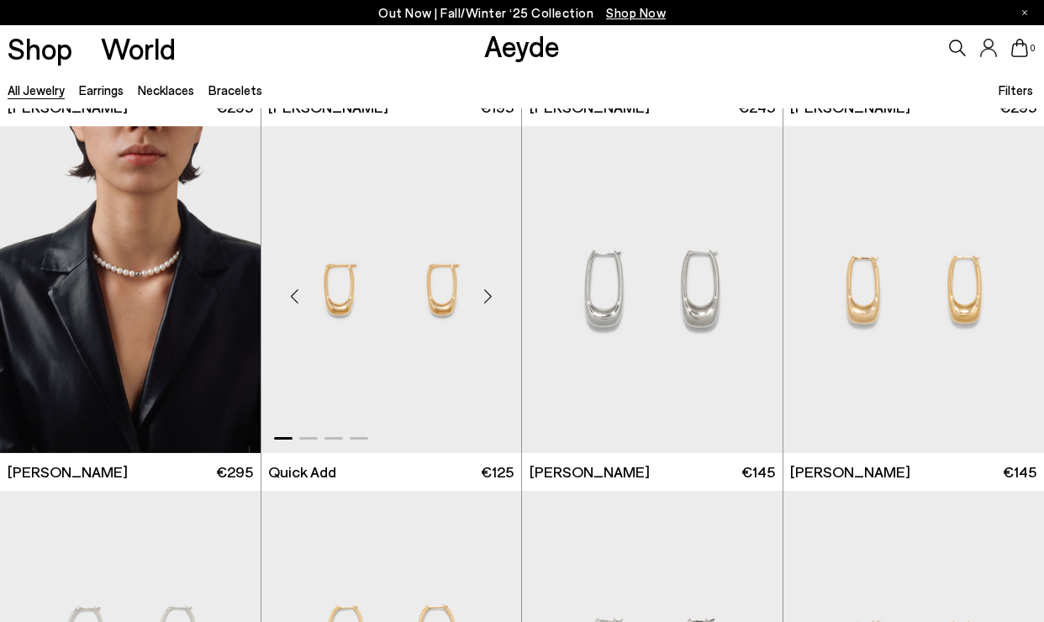
click at [483, 293] on div "Next slide" at bounding box center [487, 297] width 50 height 50
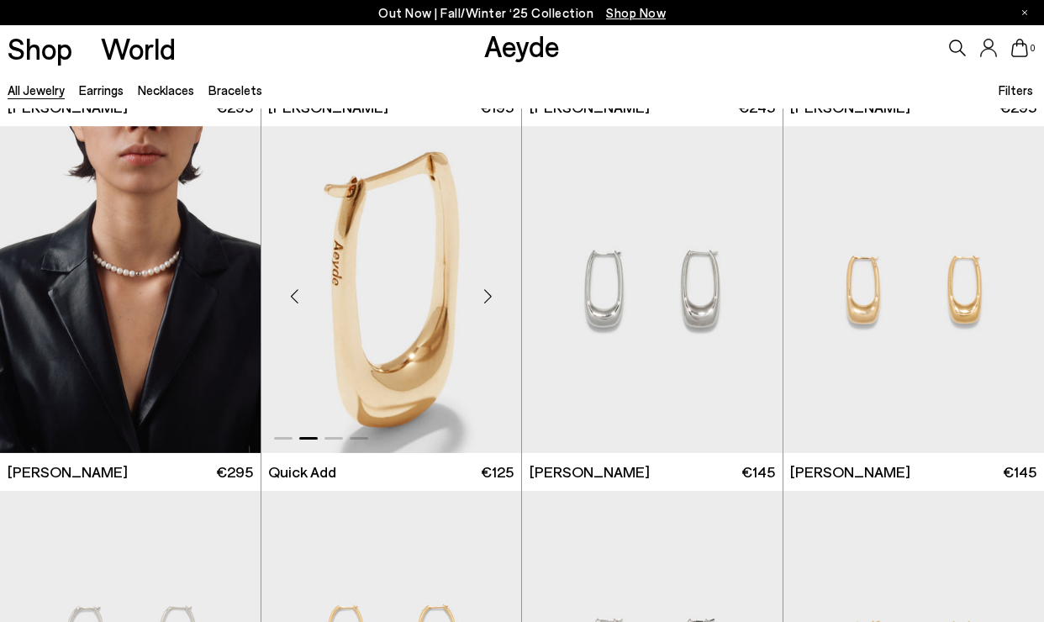
click at [483, 293] on div "Next slide" at bounding box center [487, 297] width 50 height 50
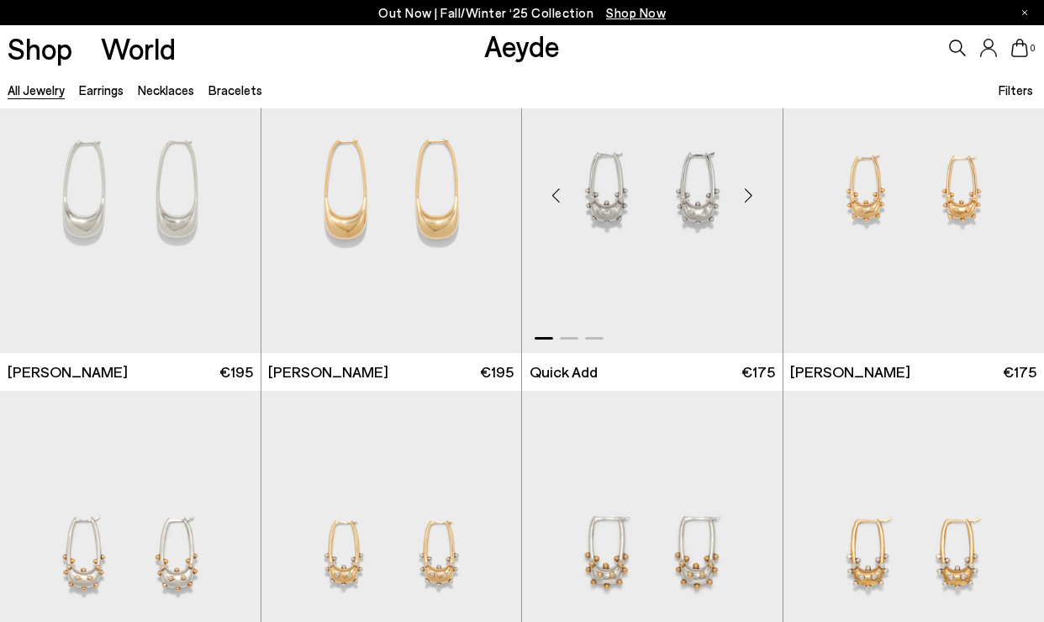
scroll to position [6653, 0]
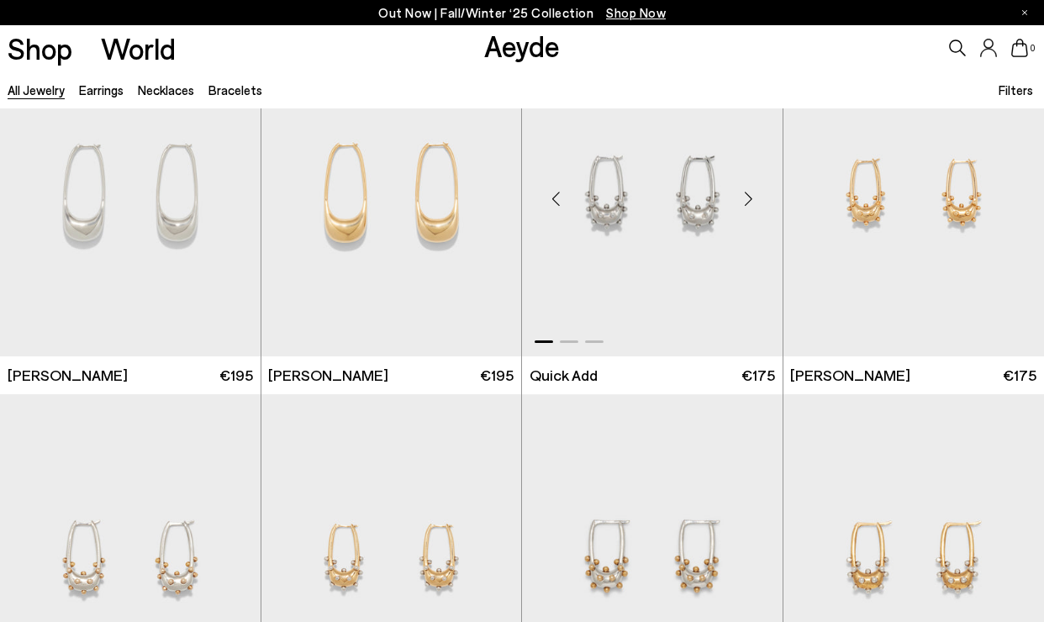
click at [755, 196] on div "Next slide" at bounding box center [749, 199] width 50 height 50
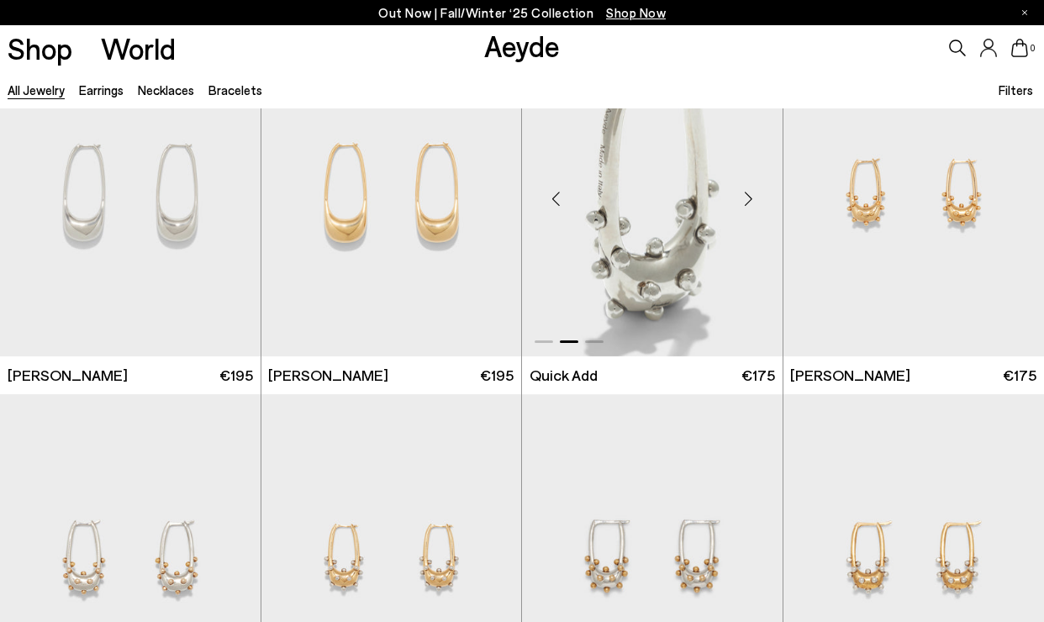
click at [755, 196] on div "Next slide" at bounding box center [749, 199] width 50 height 50
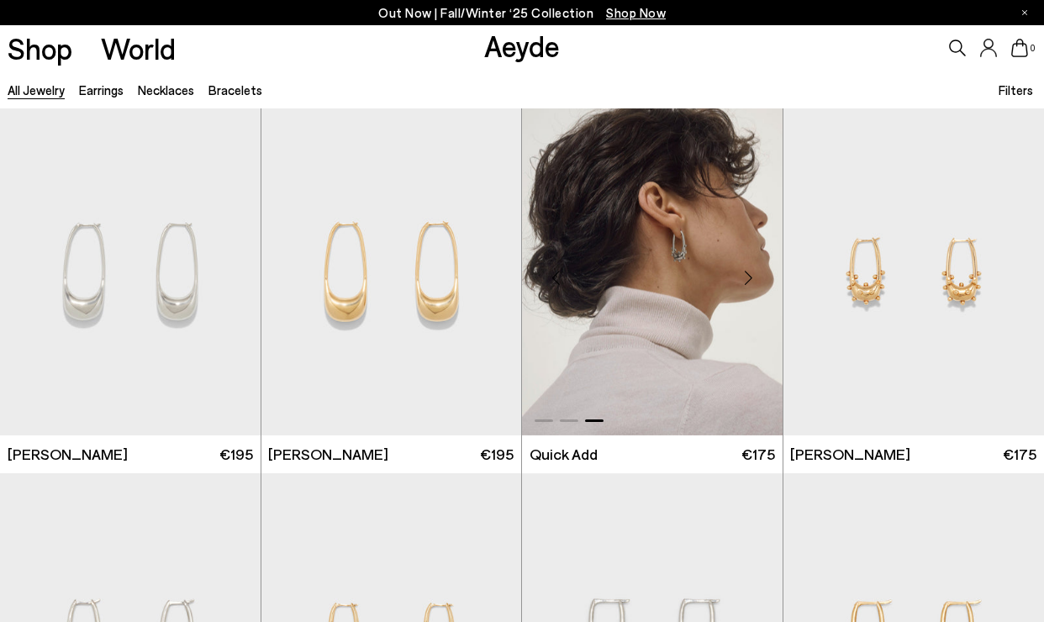
scroll to position [6572, 0]
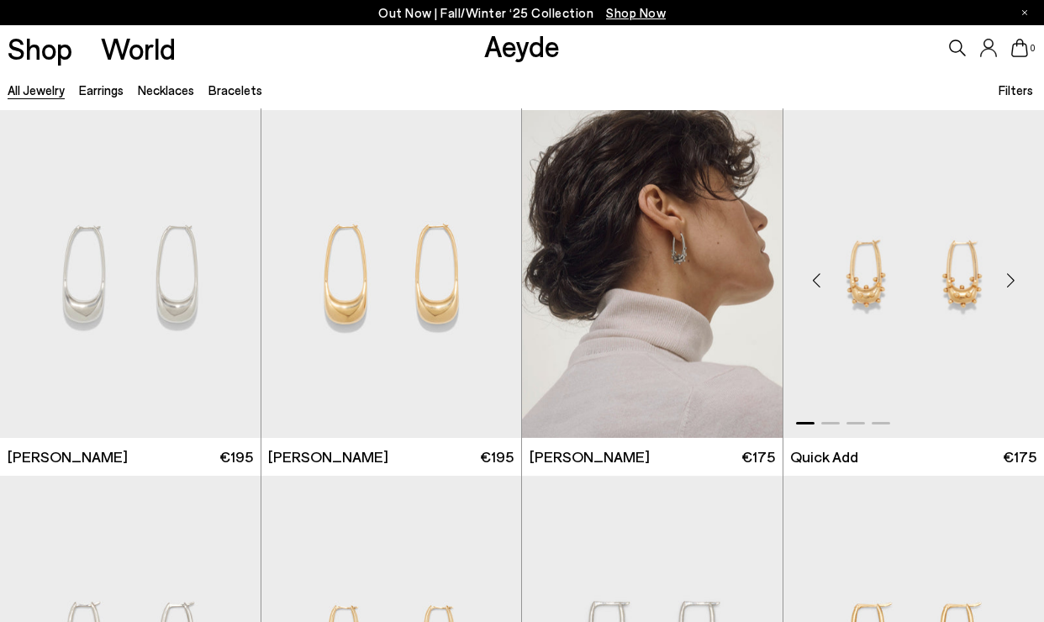
click at [1011, 285] on div "Next slide" at bounding box center [1010, 281] width 50 height 50
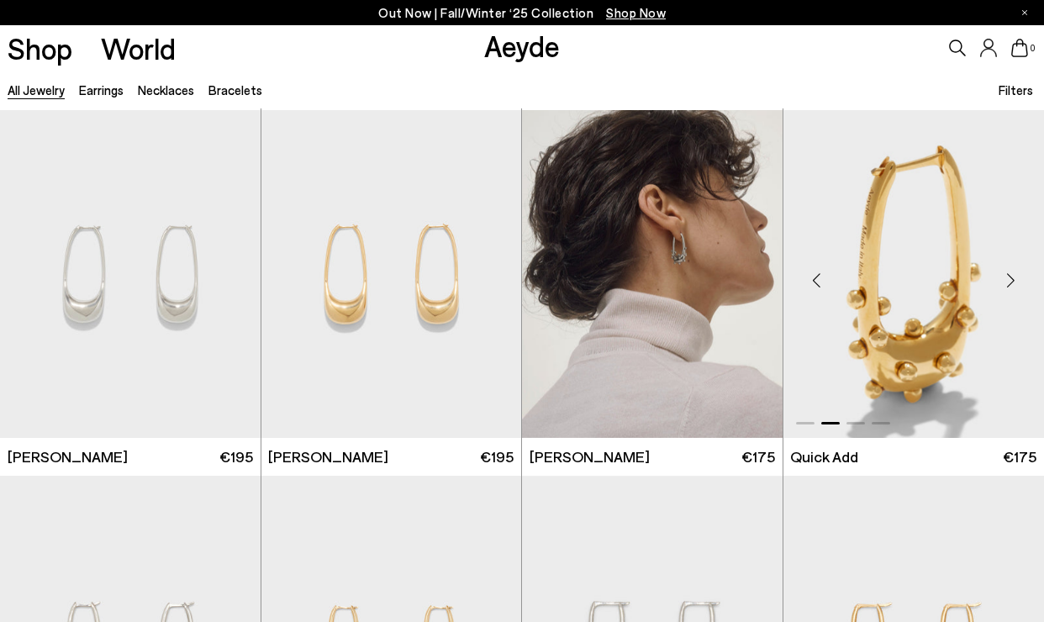
click at [1011, 285] on div "Next slide" at bounding box center [1010, 281] width 50 height 50
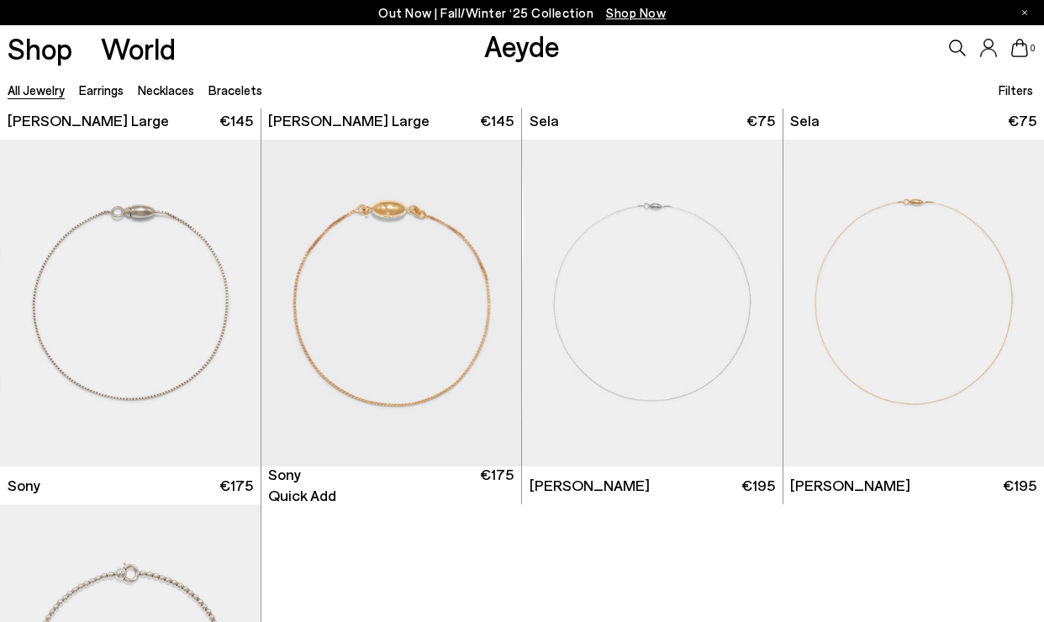
scroll to position [8294, 0]
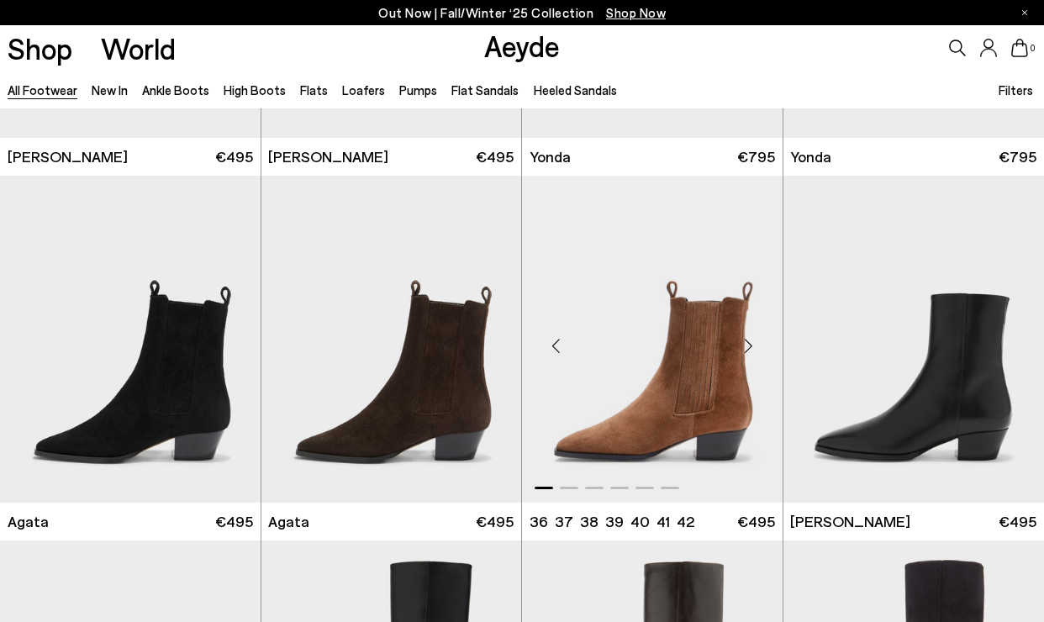
scroll to position [310, 0]
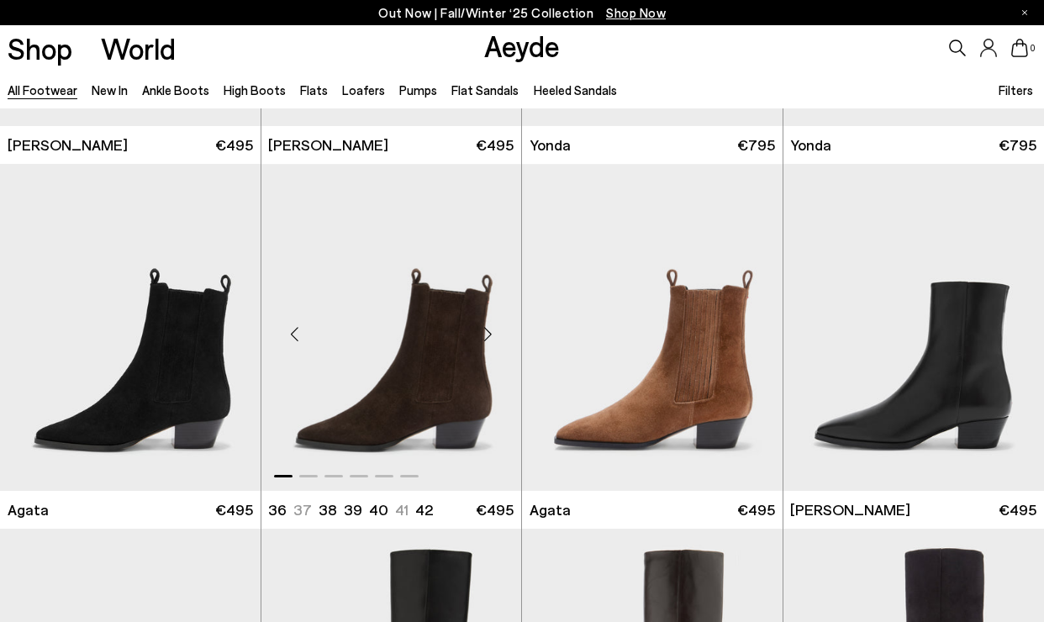
click at [490, 338] on div "Next slide" at bounding box center [487, 334] width 50 height 50
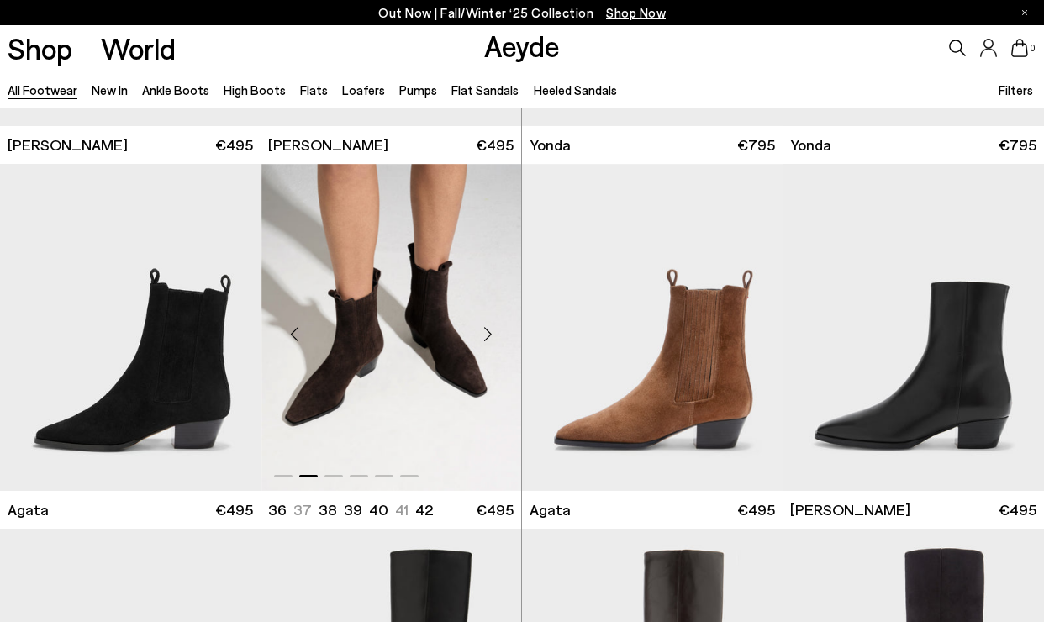
click at [490, 338] on div "Next slide" at bounding box center [487, 334] width 50 height 50
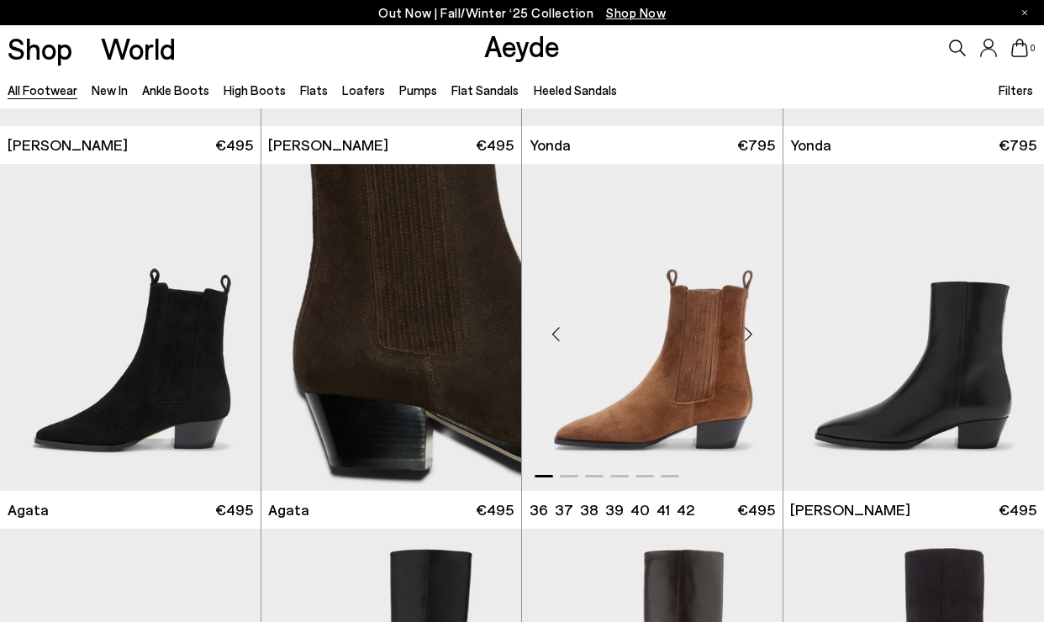
click at [747, 330] on div "Next slide" at bounding box center [749, 334] width 50 height 50
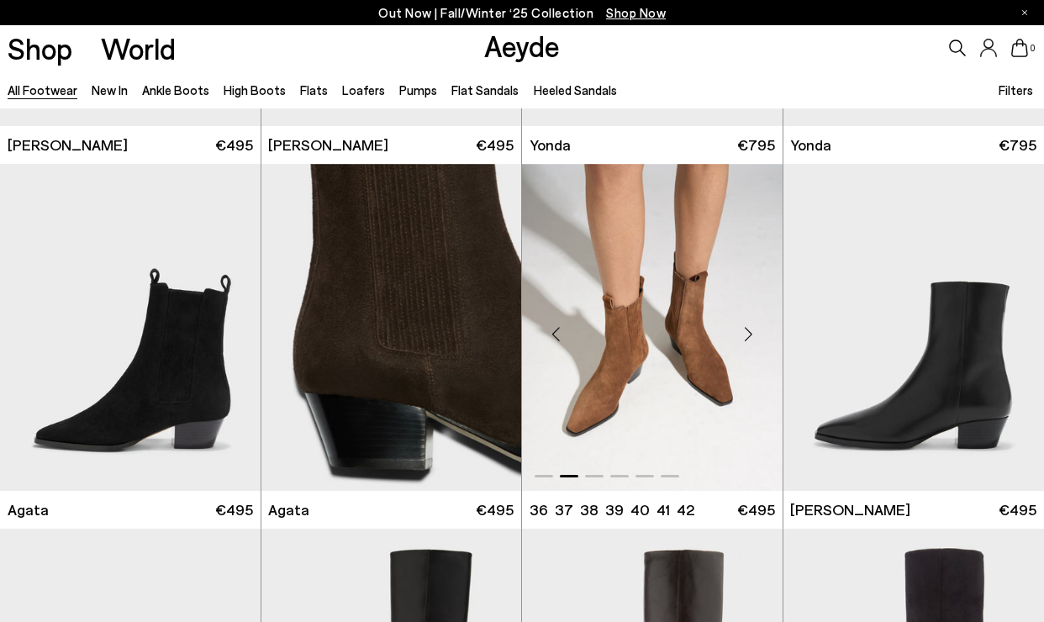
click at [747, 330] on div "Next slide" at bounding box center [749, 334] width 50 height 50
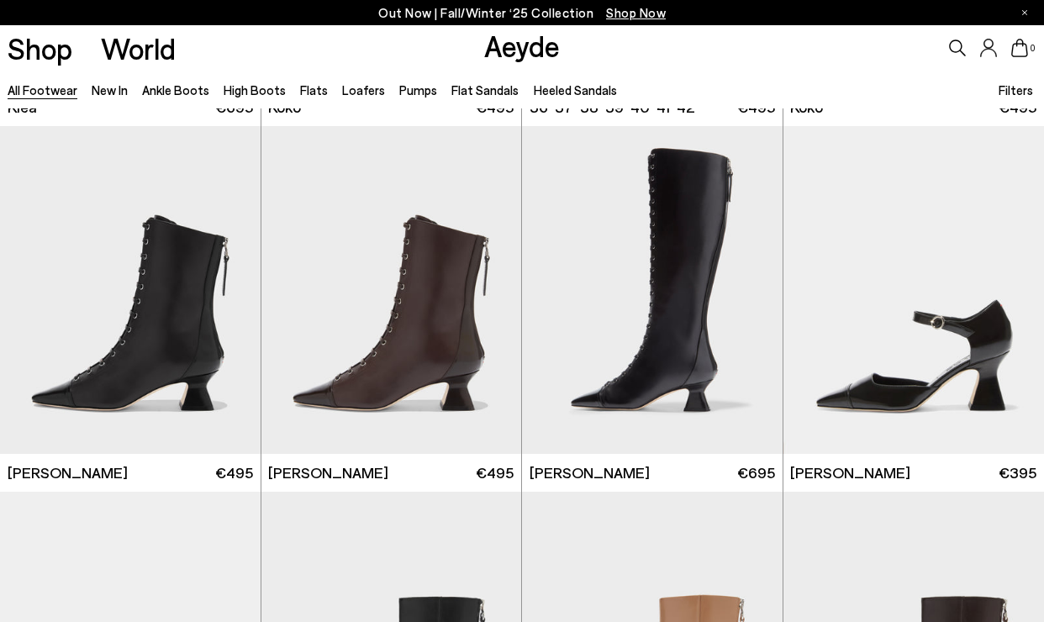
scroll to position [2206, 0]
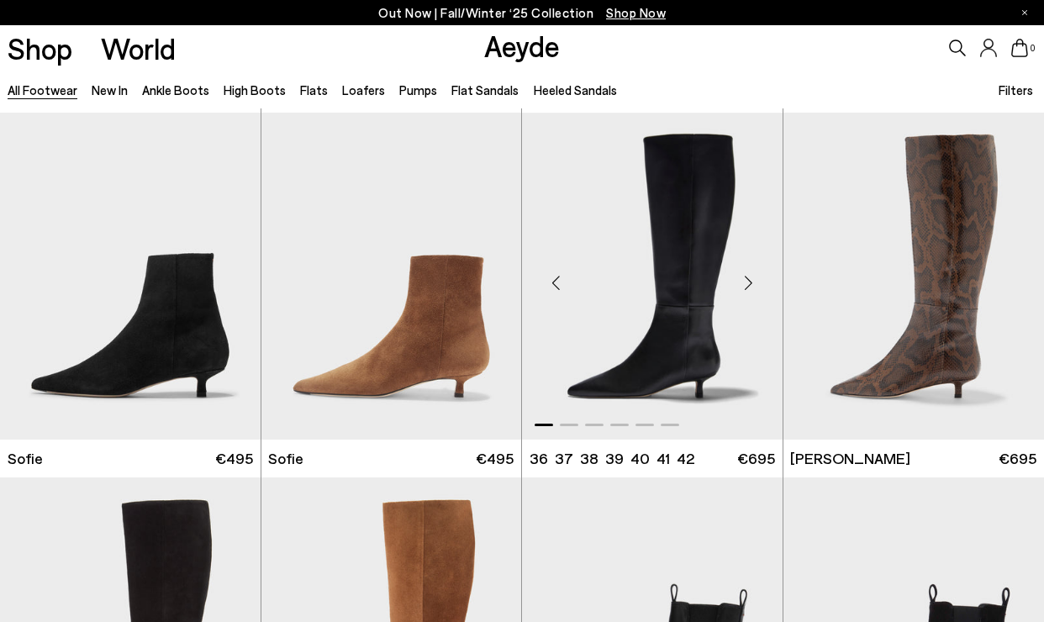
scroll to position [4201, 0]
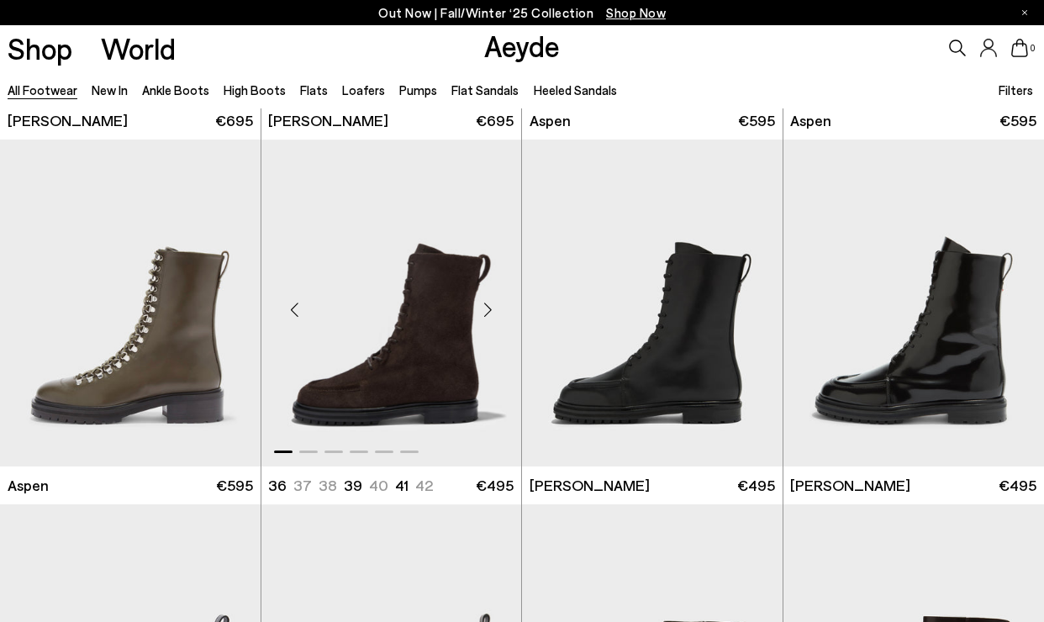
scroll to position [8718, 0]
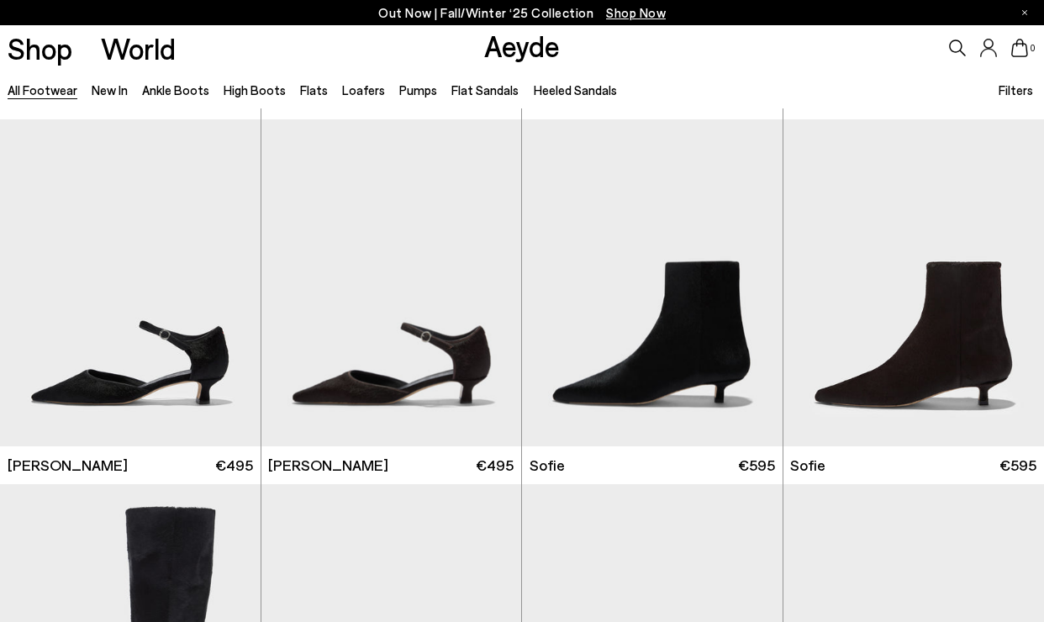
scroll to position [11239, 0]
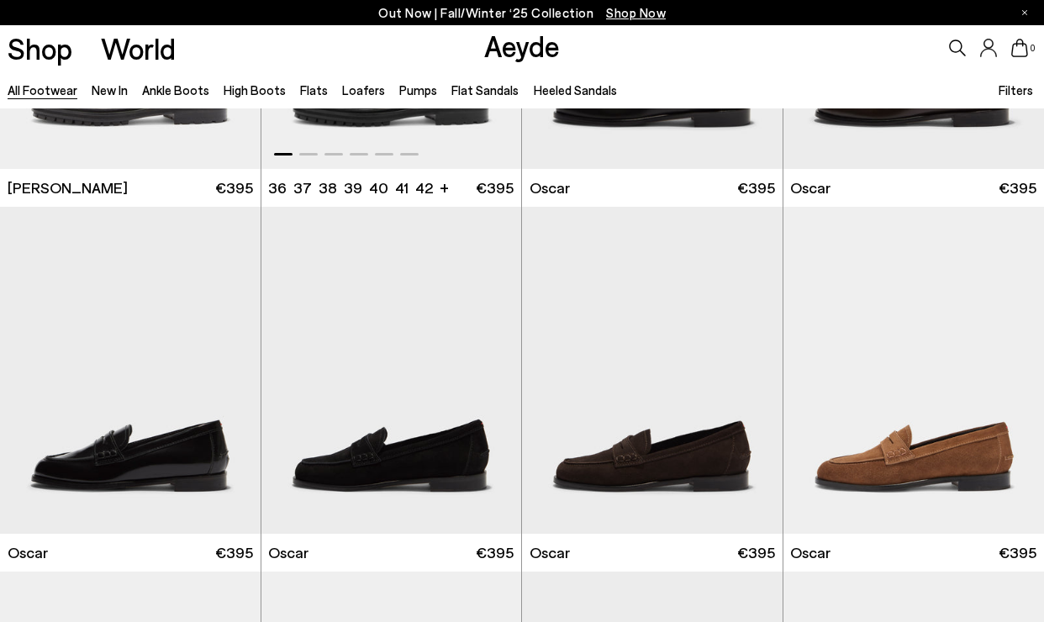
scroll to position [12687, 0]
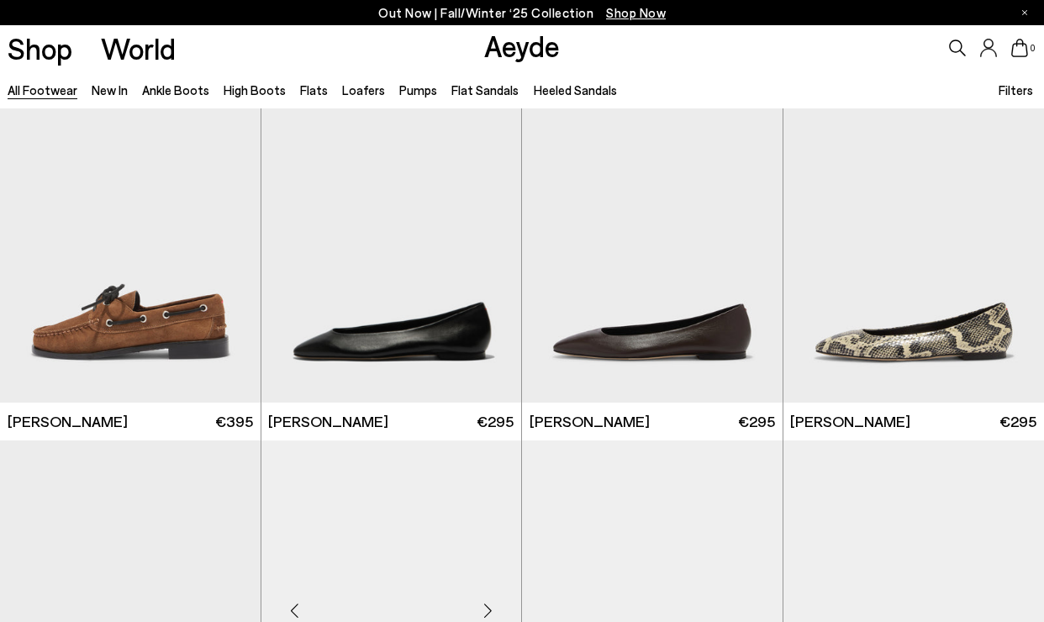
scroll to position [13857, 0]
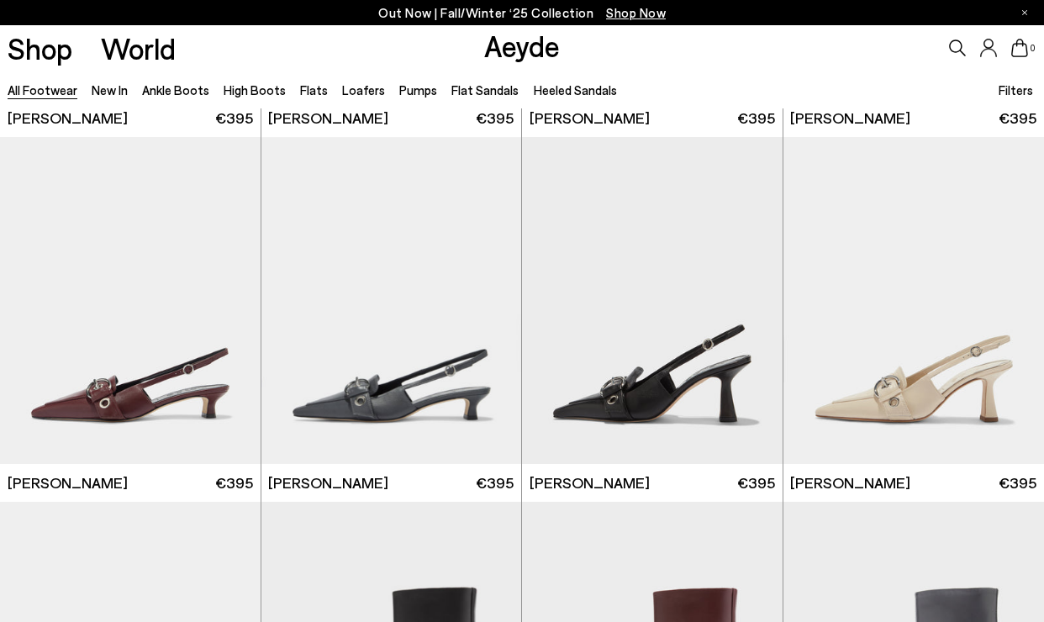
scroll to position [16323, 0]
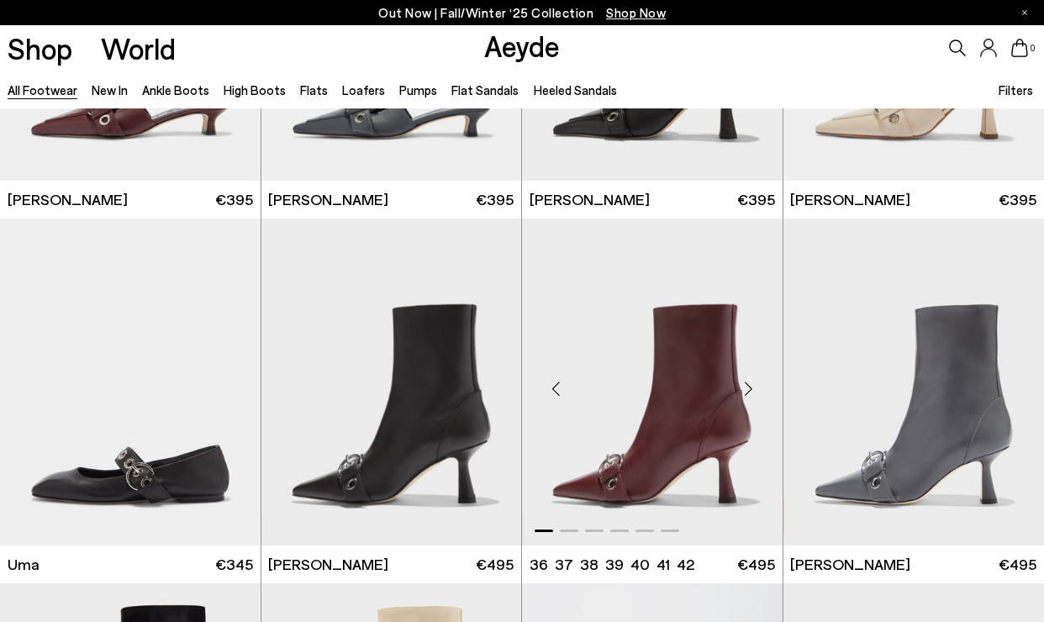
click at [747, 387] on div "Next slide" at bounding box center [749, 389] width 50 height 50
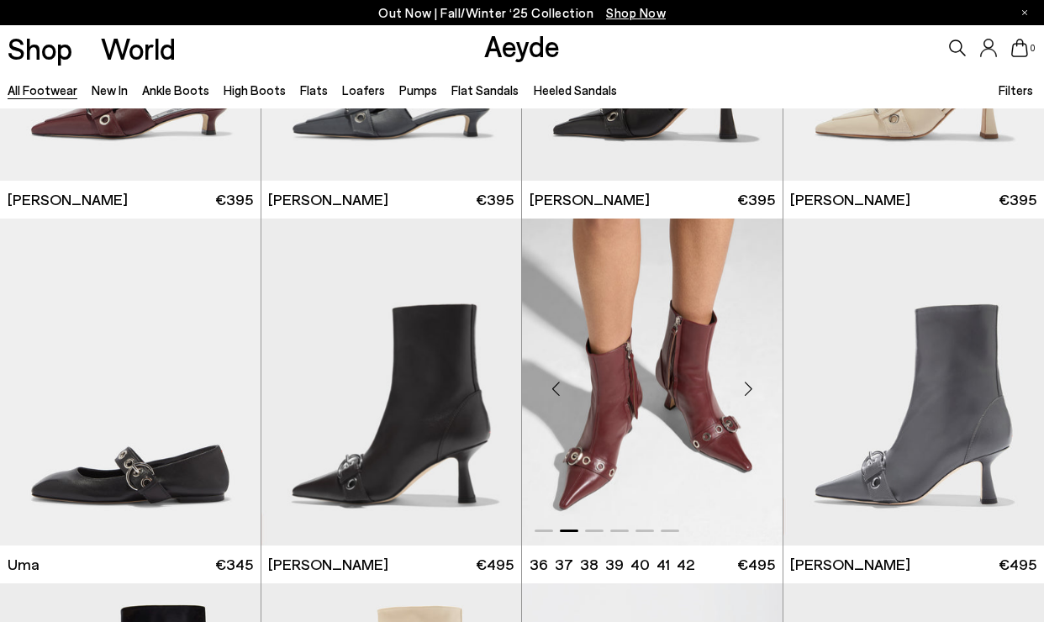
click at [747, 387] on div "Next slide" at bounding box center [749, 389] width 50 height 50
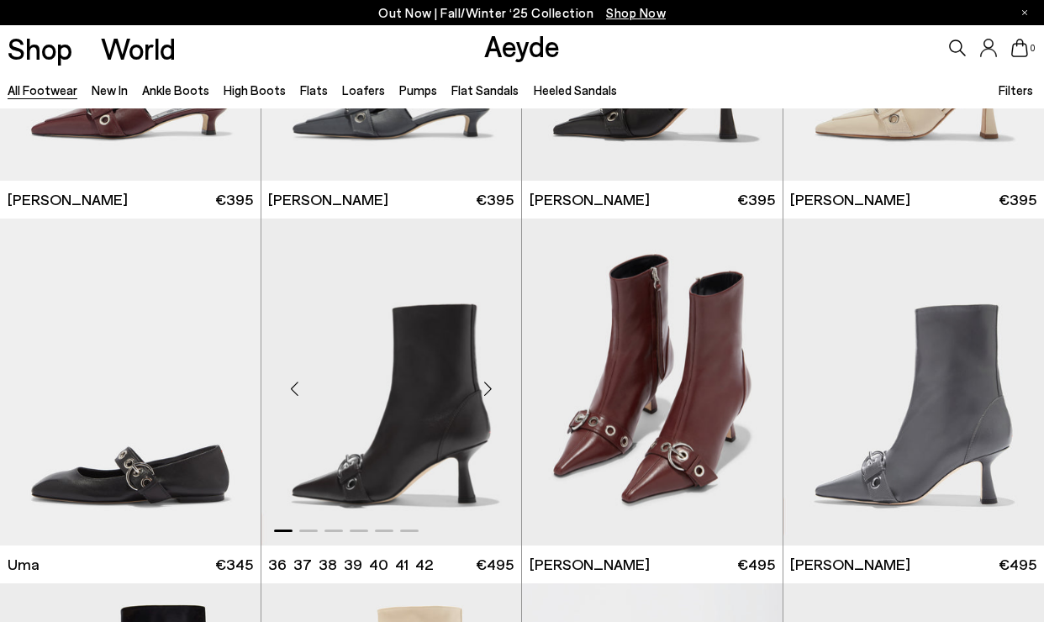
click at [483, 388] on div "Next slide" at bounding box center [487, 389] width 50 height 50
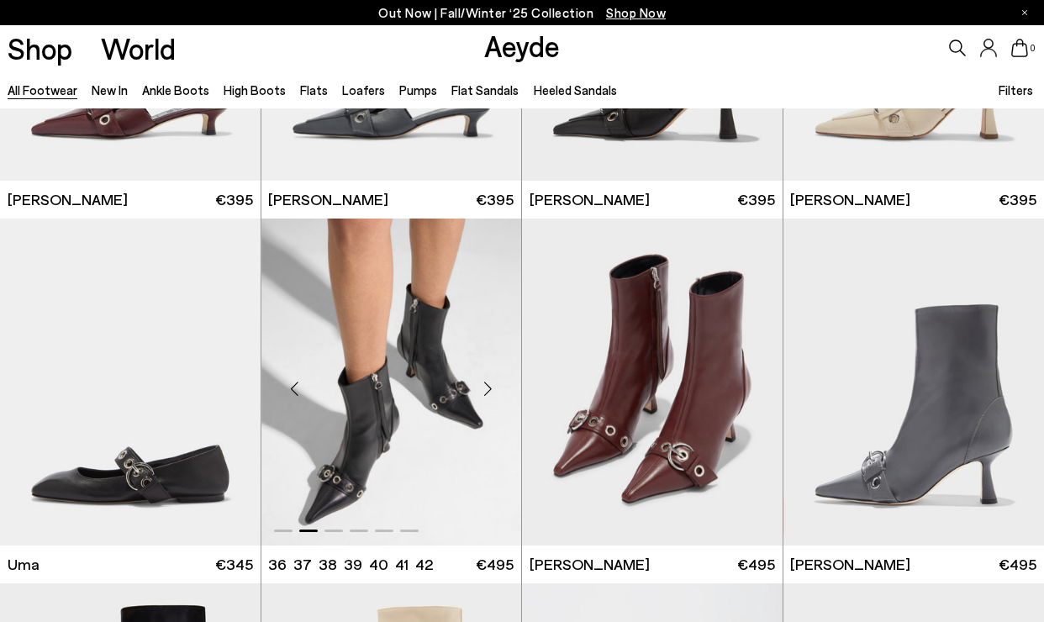
click at [483, 388] on div "Next slide" at bounding box center [487, 389] width 50 height 50
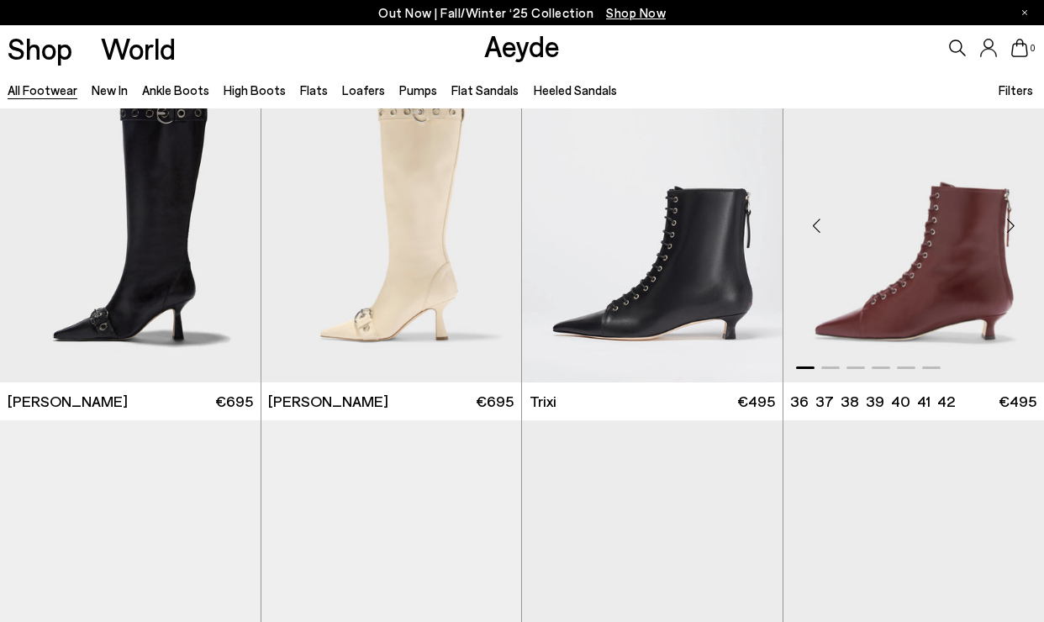
scroll to position [16848, 0]
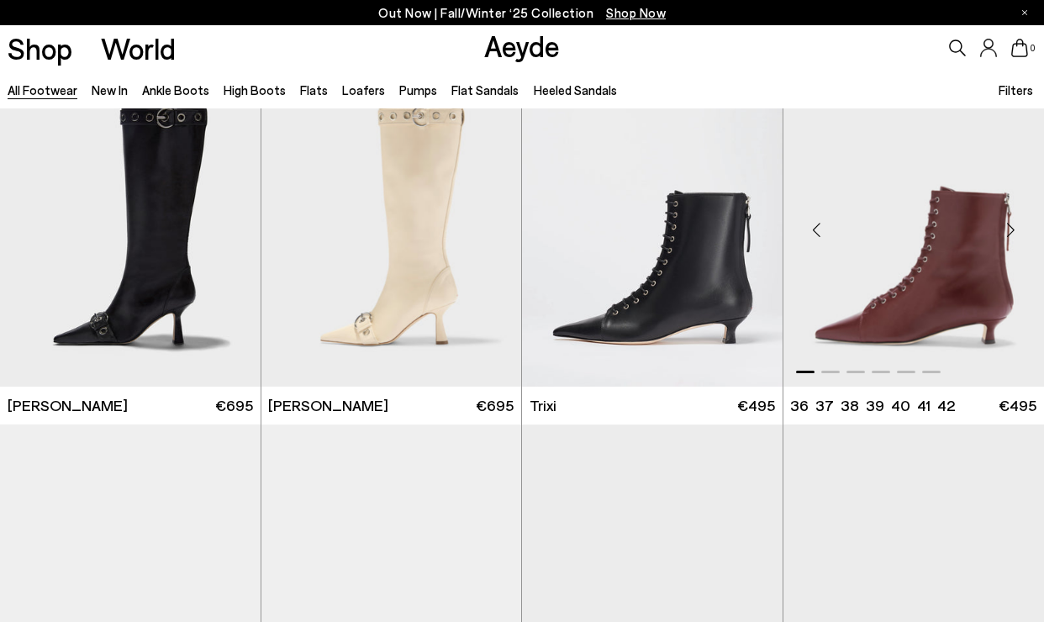
click at [1013, 230] on div "Next slide" at bounding box center [1010, 229] width 50 height 50
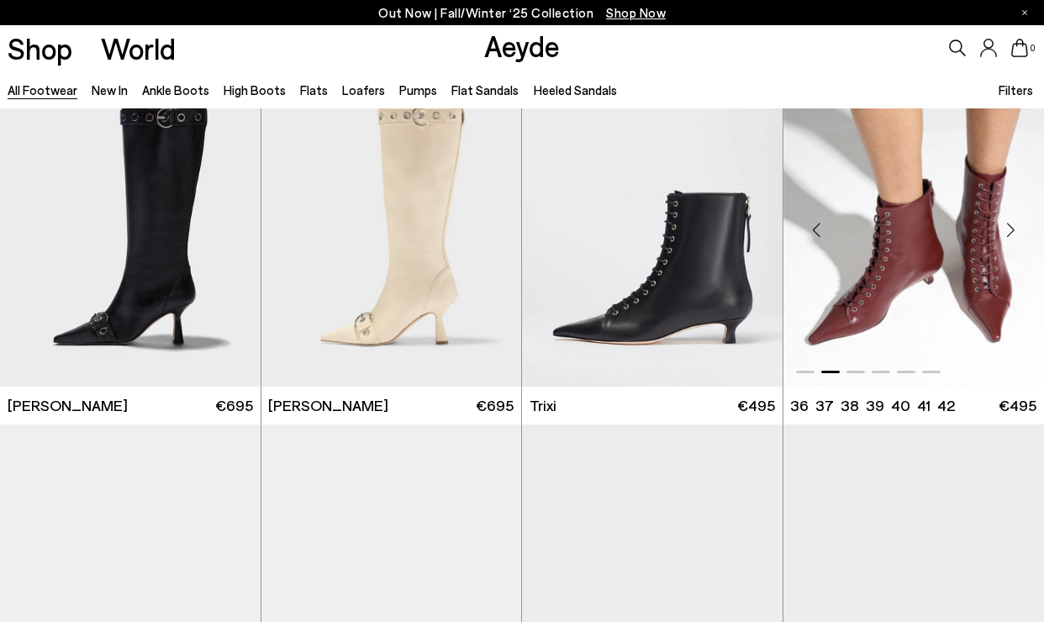
click at [1013, 230] on div "Next slide" at bounding box center [1010, 229] width 50 height 50
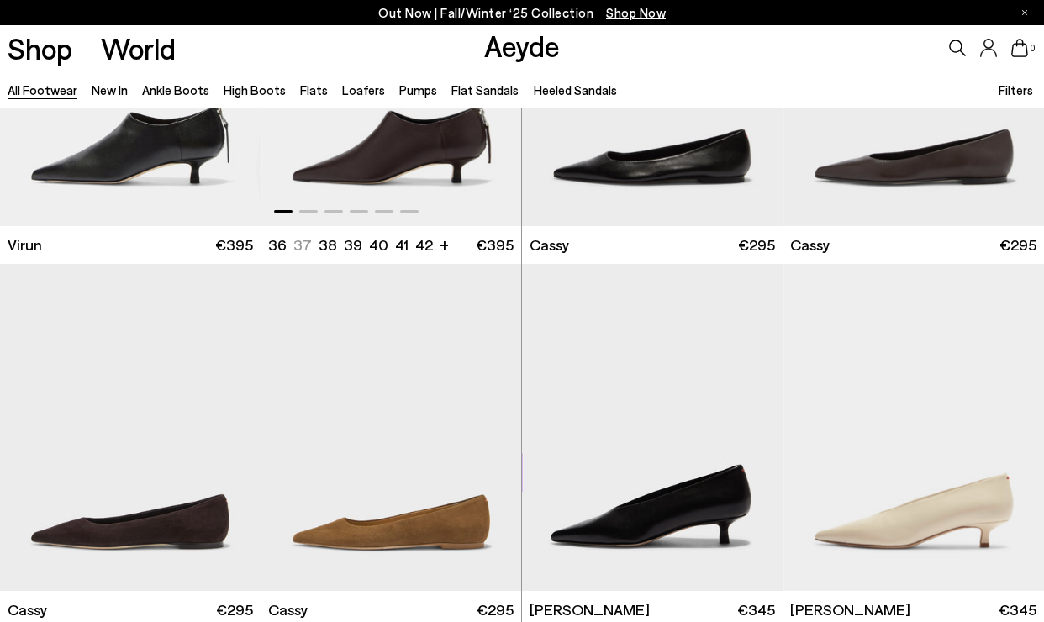
scroll to position [17253, 0]
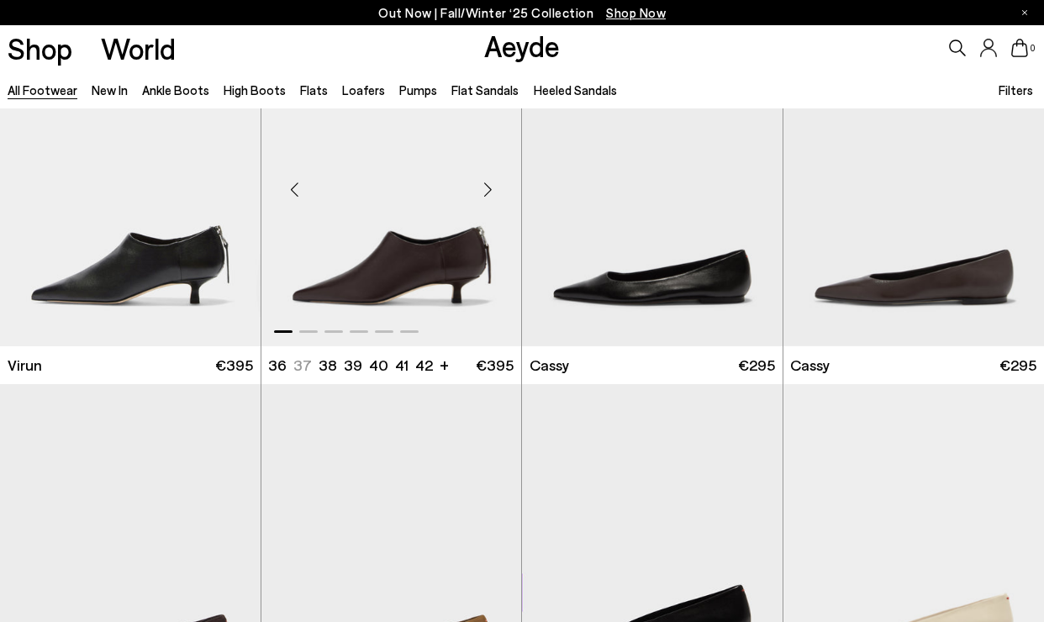
click at [484, 194] on div "Next slide" at bounding box center [487, 189] width 50 height 50
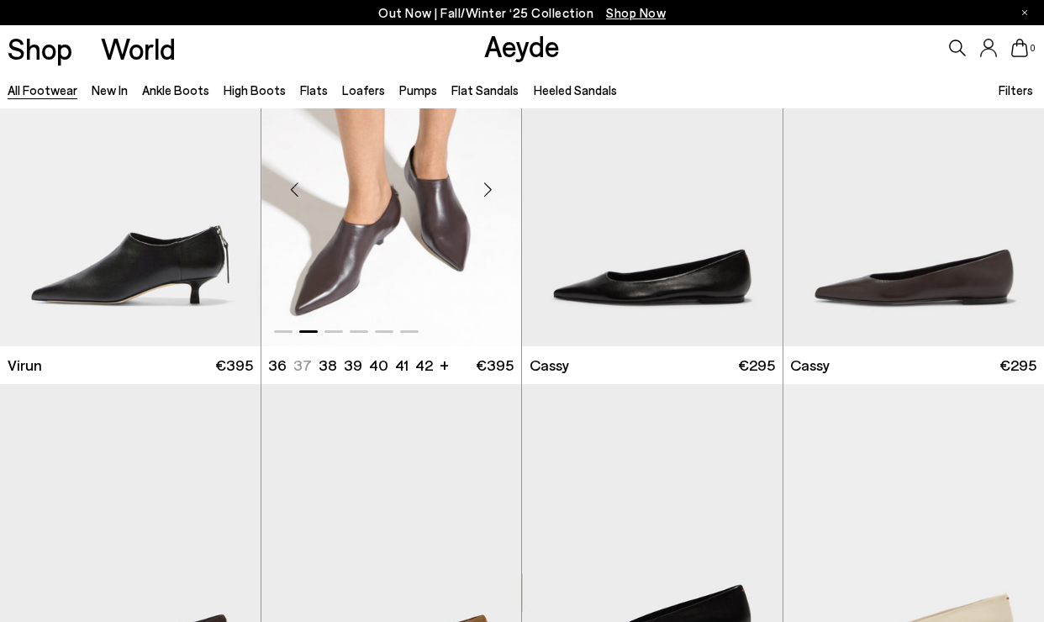
click at [484, 194] on div "Next slide" at bounding box center [487, 189] width 50 height 50
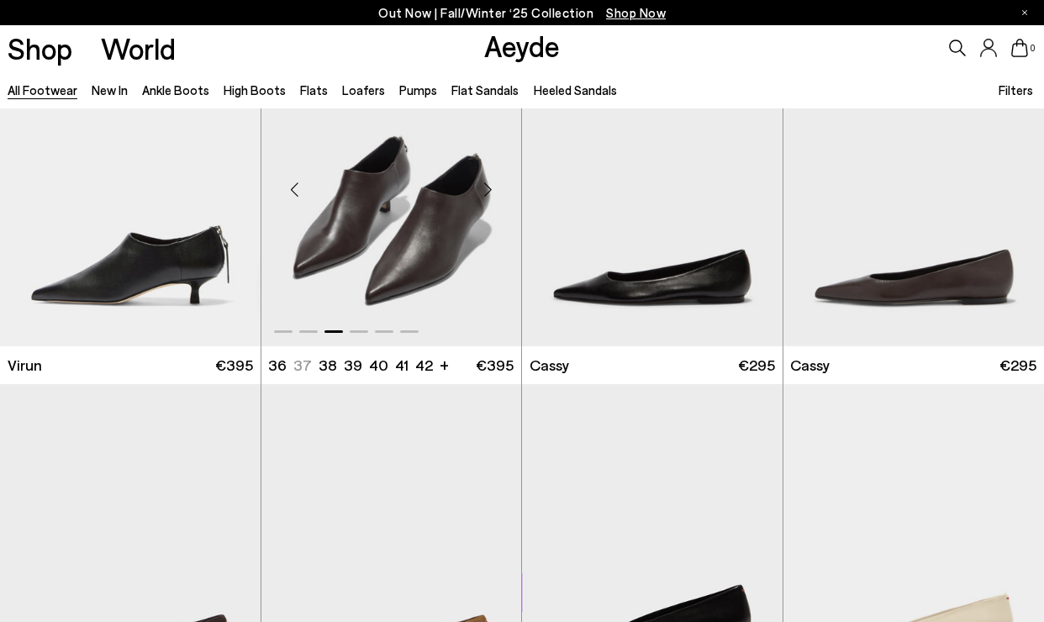
scroll to position [17572, 0]
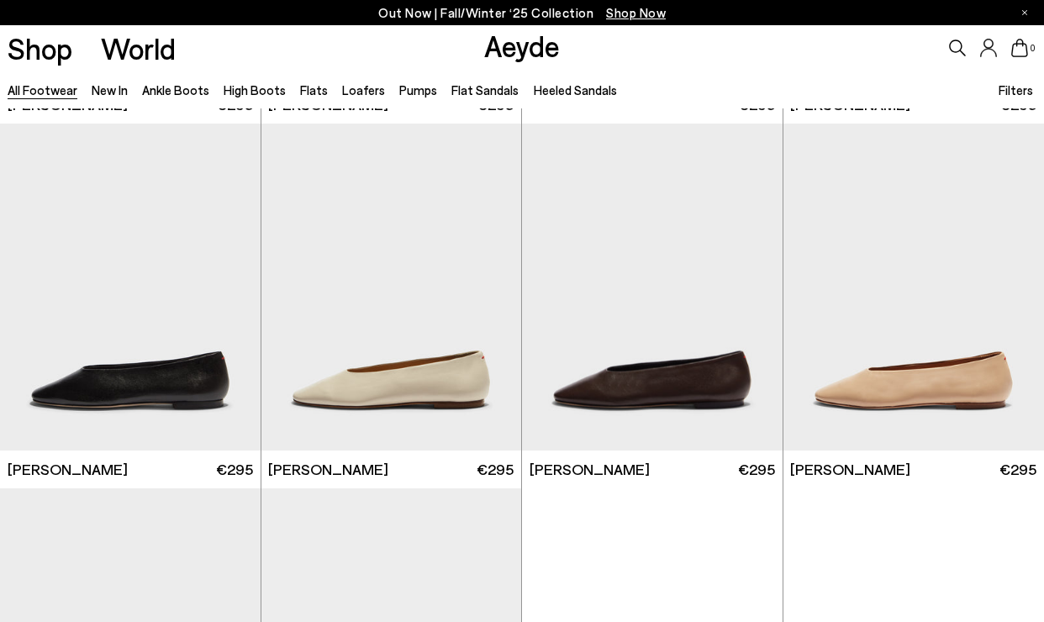
scroll to position [20093, 0]
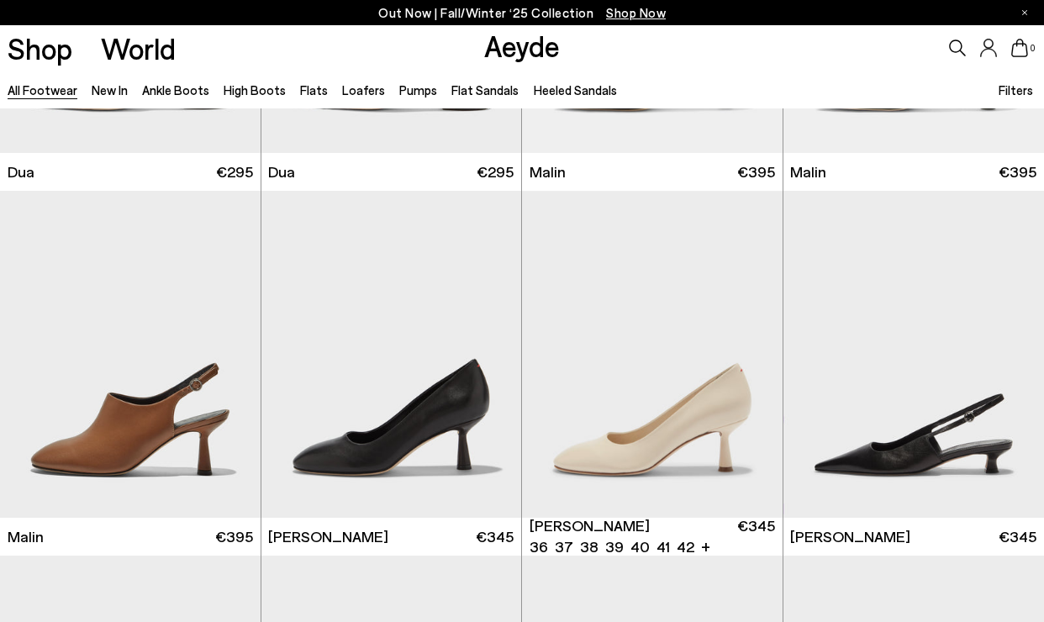
scroll to position [21608, 0]
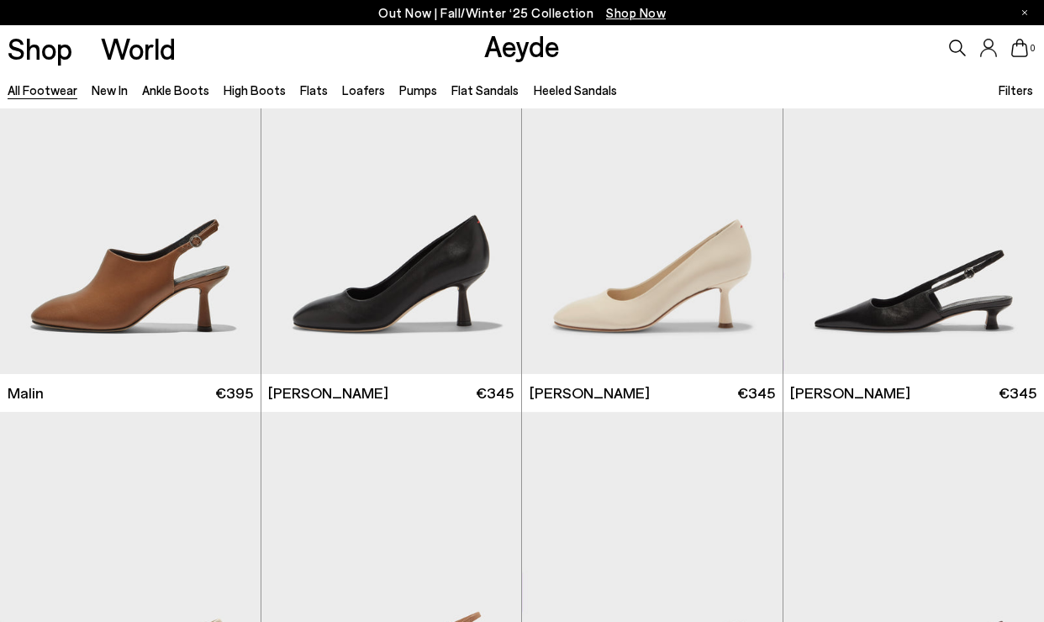
scroll to position [22814, 0]
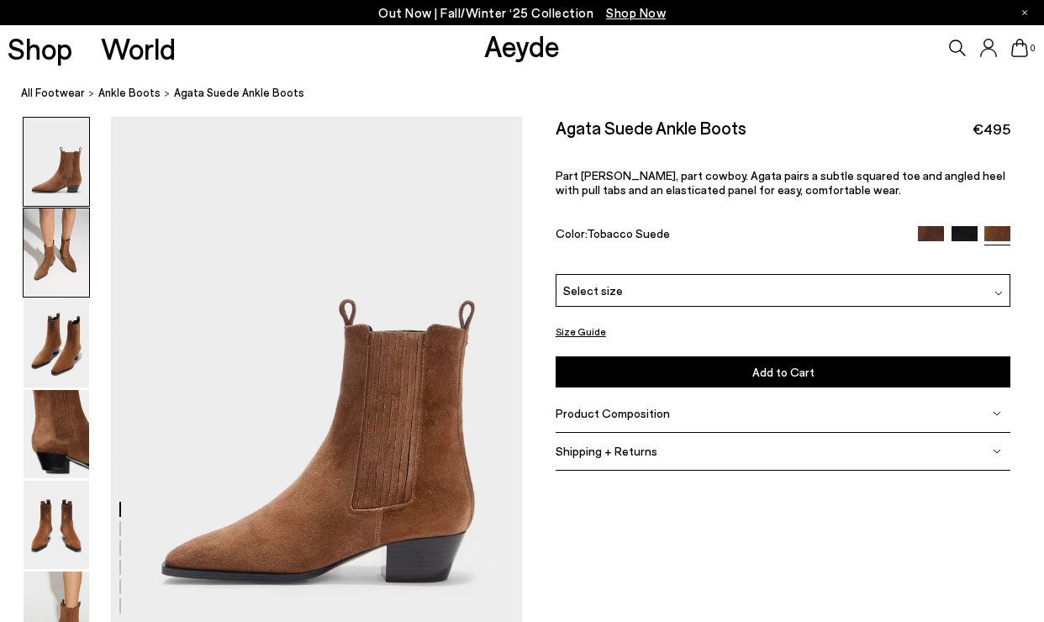
click at [70, 244] on img at bounding box center [57, 253] width 66 height 88
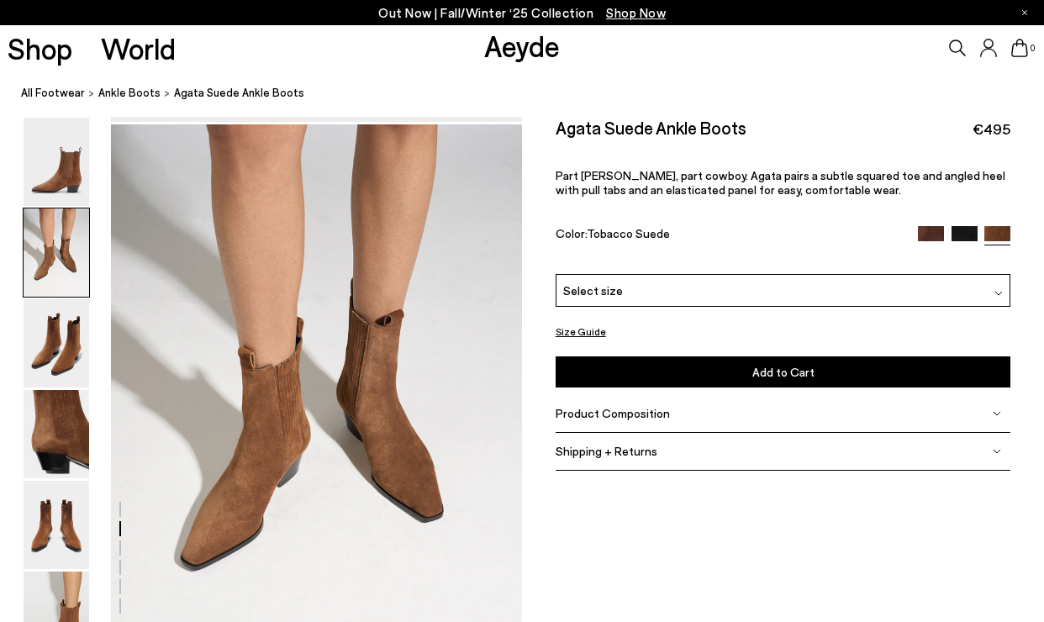
scroll to position [552, 0]
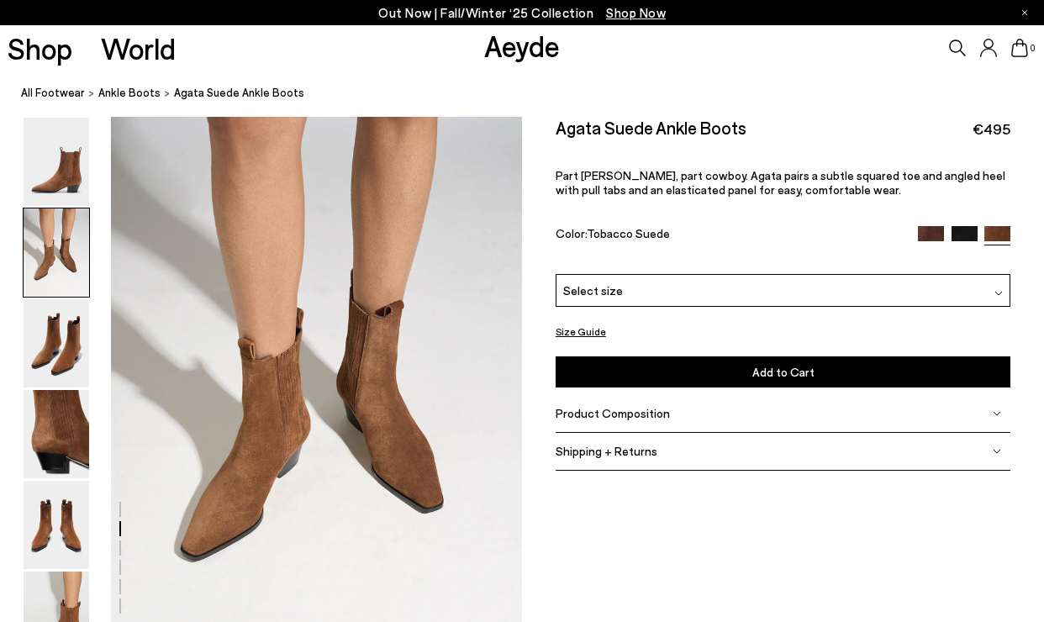
click at [932, 230] on img at bounding box center [931, 239] width 26 height 26
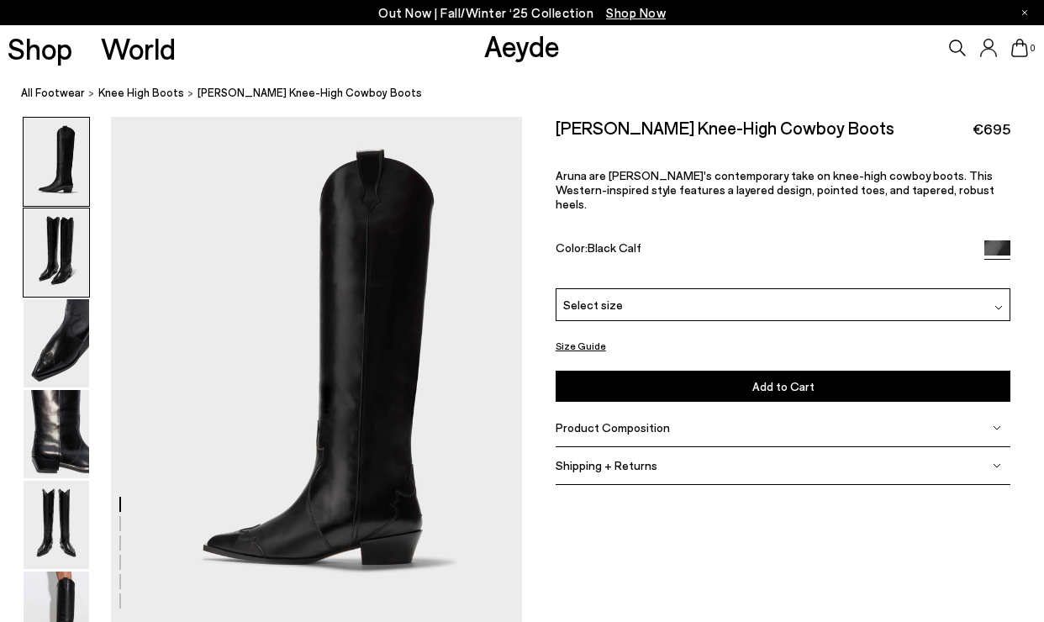
click at [69, 278] on img at bounding box center [57, 253] width 66 height 88
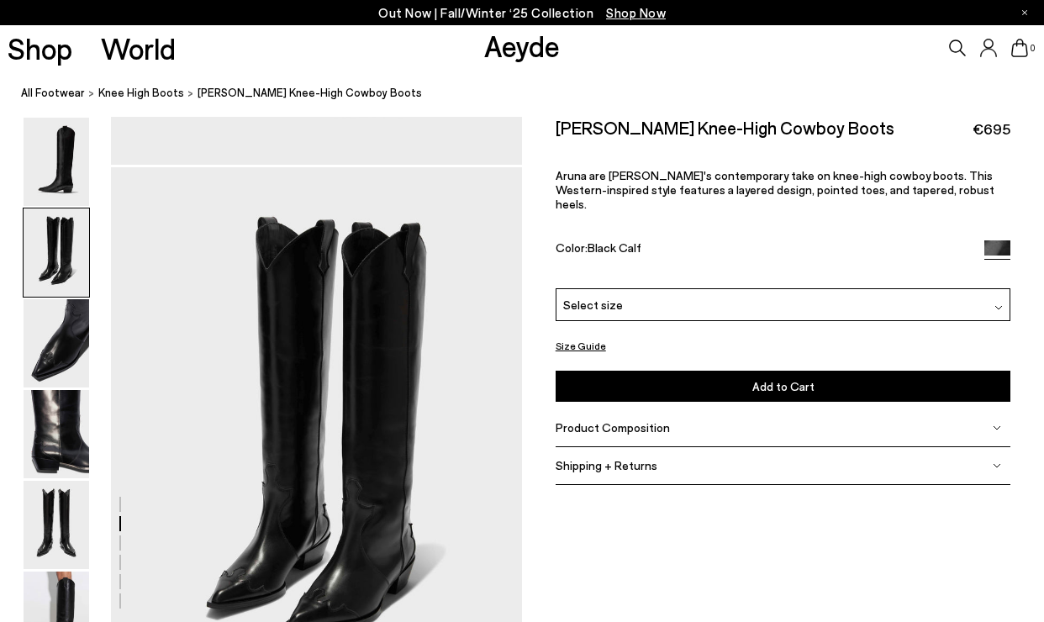
scroll to position [510, 0]
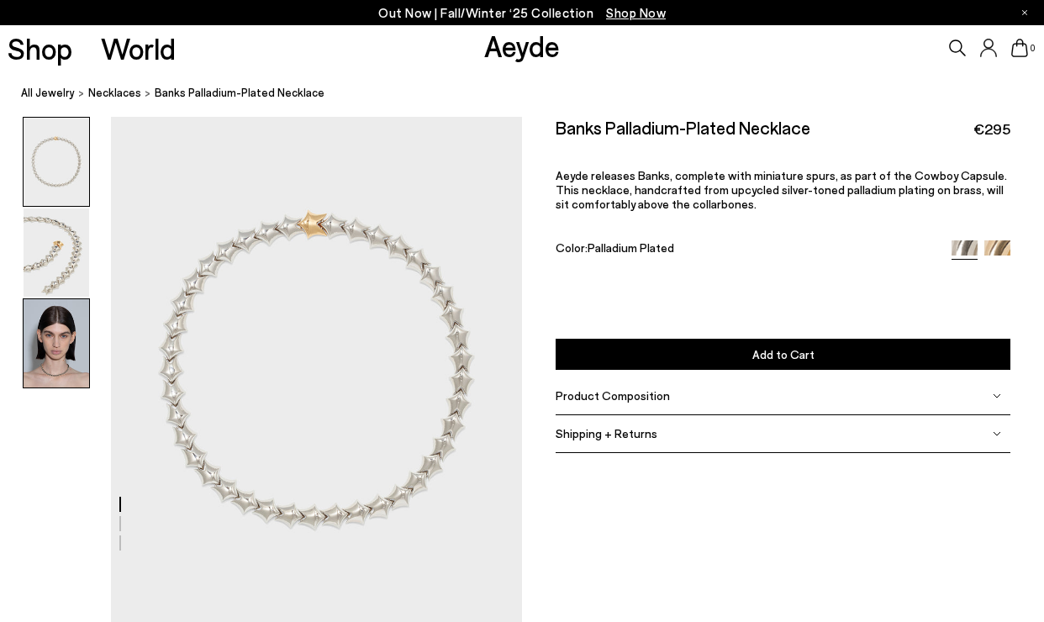
click at [58, 339] on img at bounding box center [57, 343] width 66 height 88
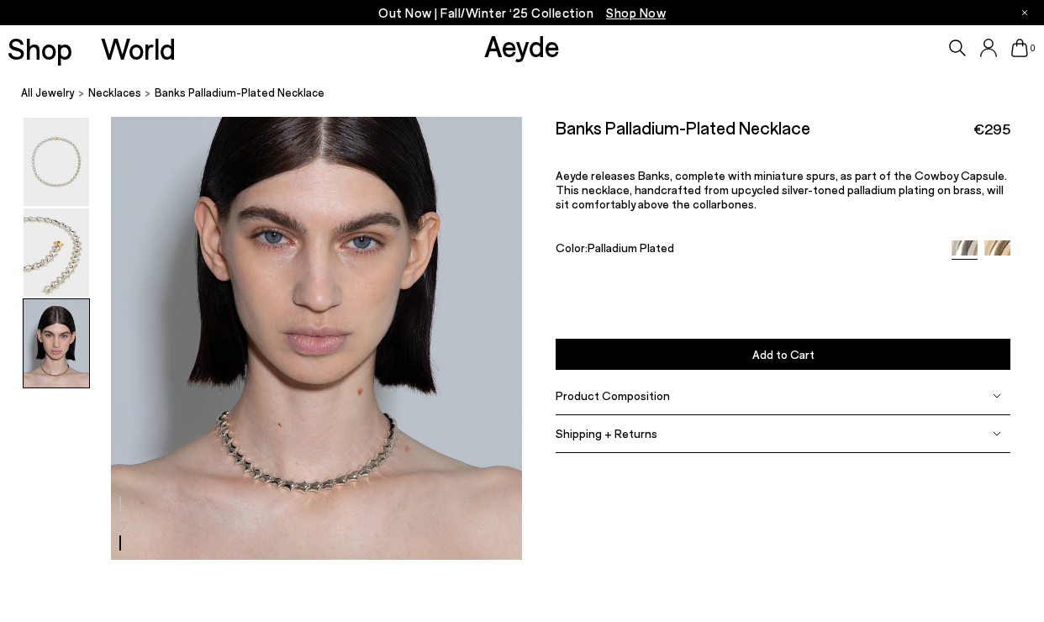
scroll to position [1175, 0]
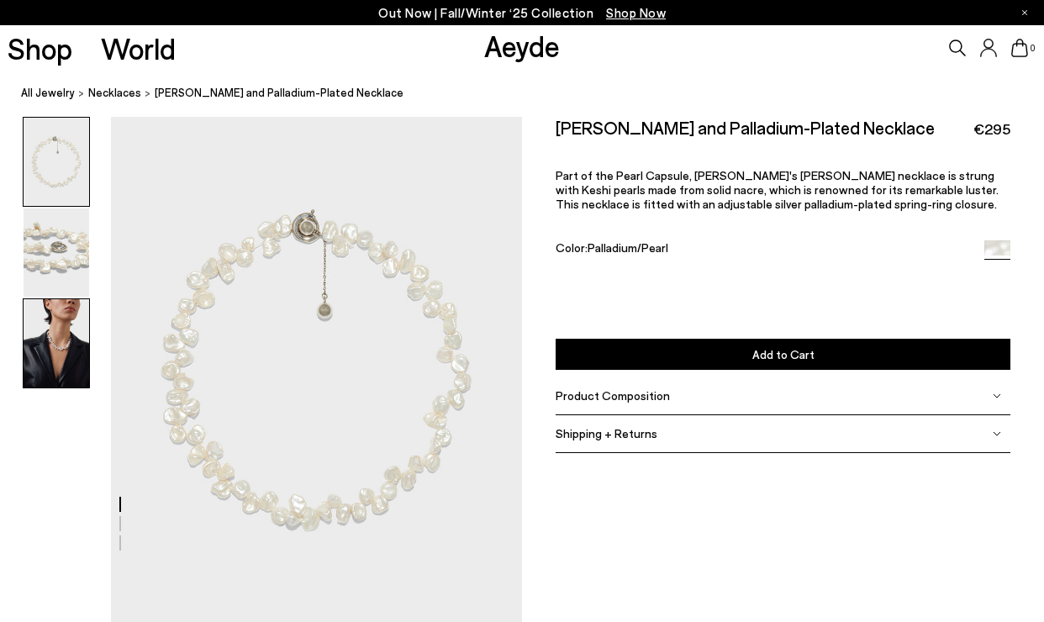
click at [63, 340] on img at bounding box center [57, 343] width 66 height 88
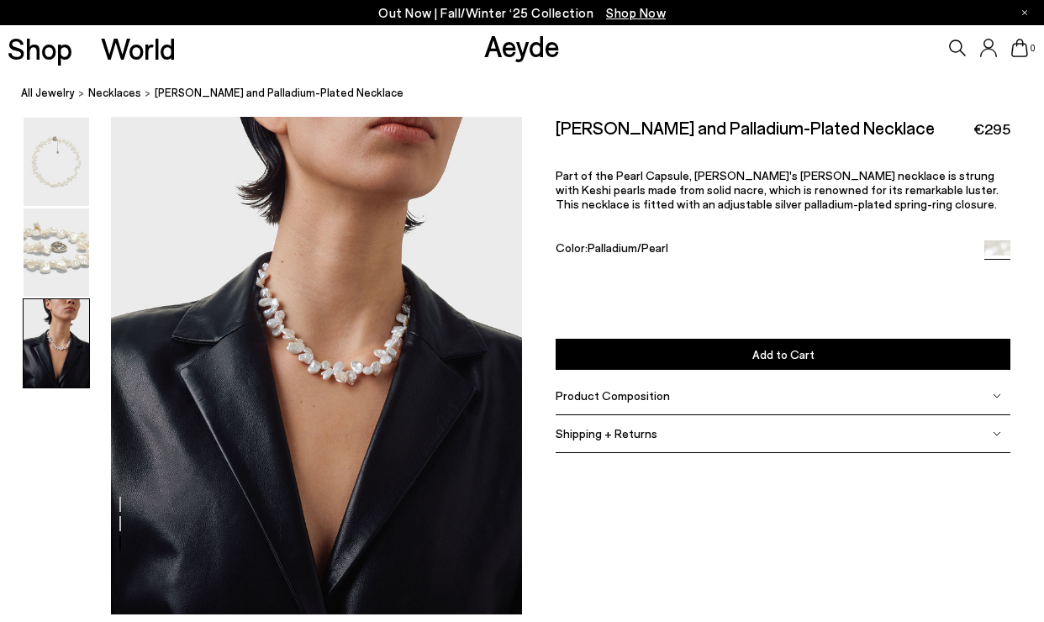
scroll to position [1175, 0]
